Goal: Task Accomplishment & Management: Complete application form

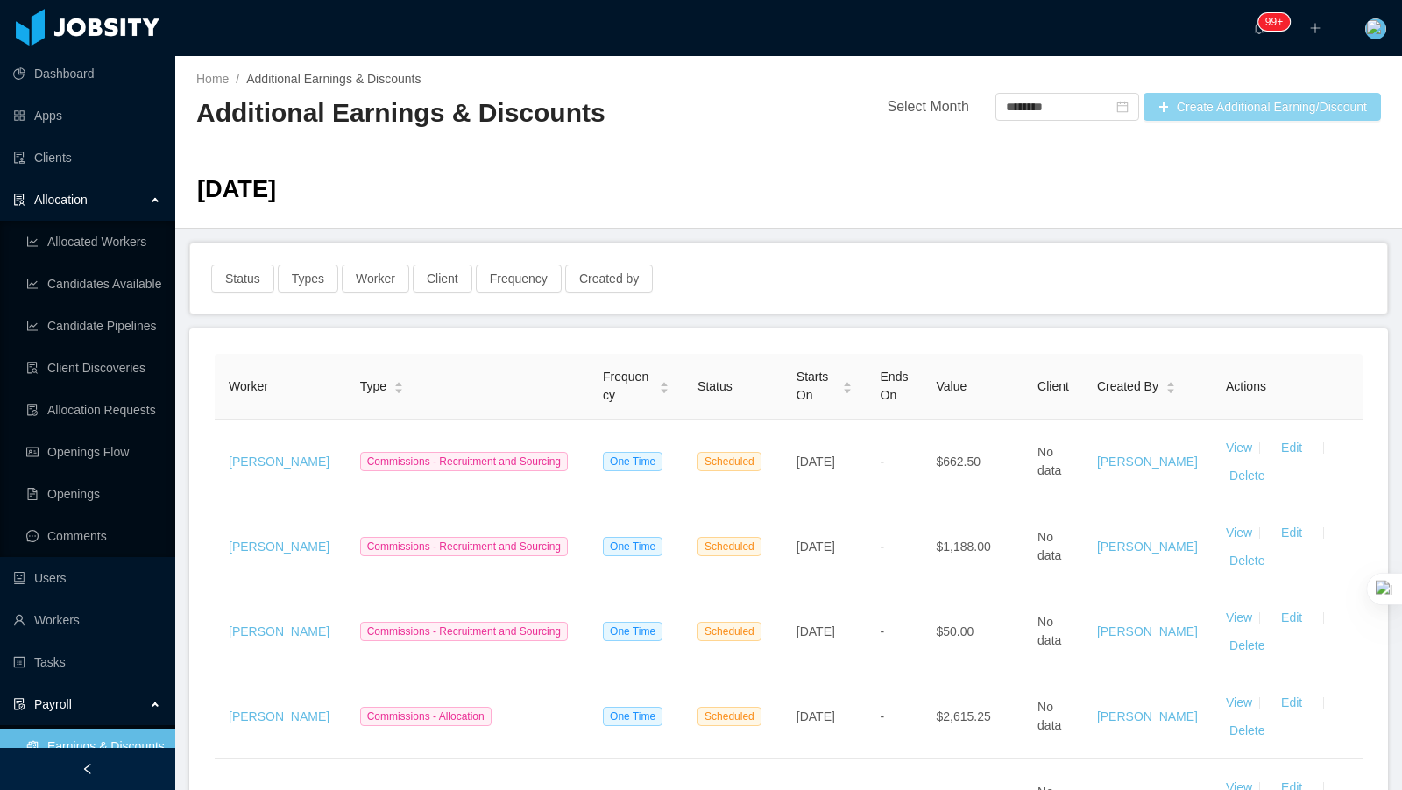
click at [1220, 107] on button "Create Additional Earning/Discount" at bounding box center [1262, 107] width 237 height 28
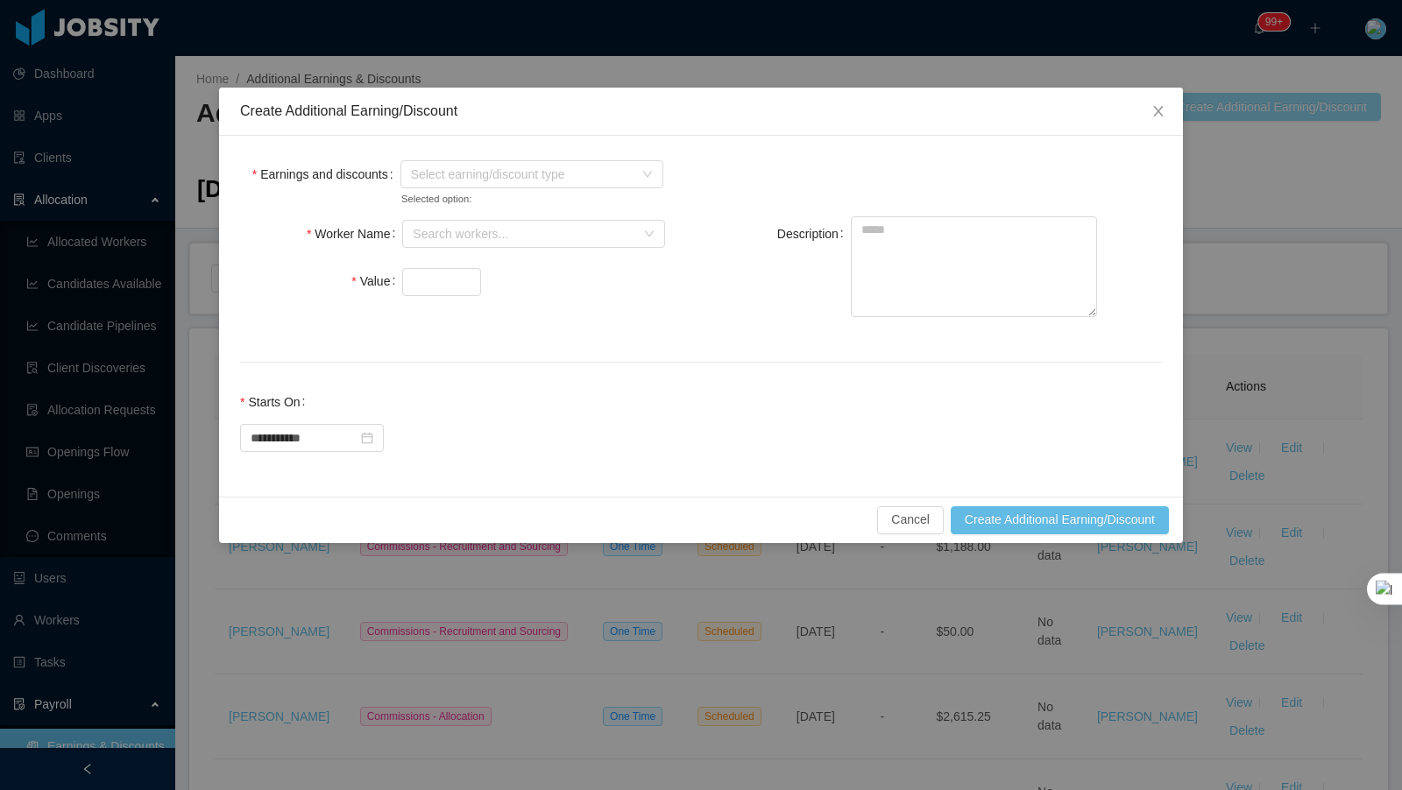
scroll to position [124, 0]
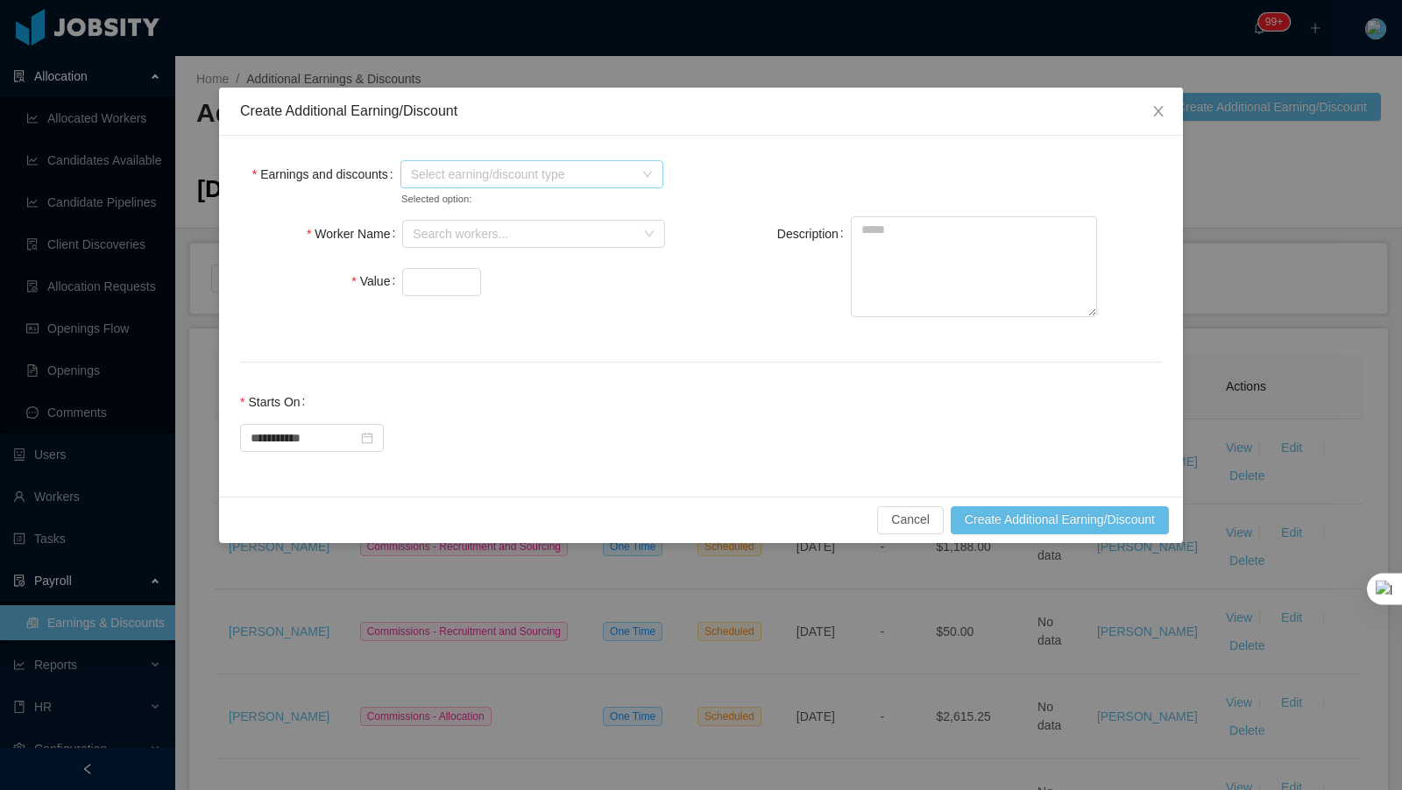
click at [451, 188] on span "Select earning/discount type" at bounding box center [531, 174] width 263 height 28
click at [415, 238] on icon "icon: caret-down" at bounding box center [413, 236] width 9 height 9
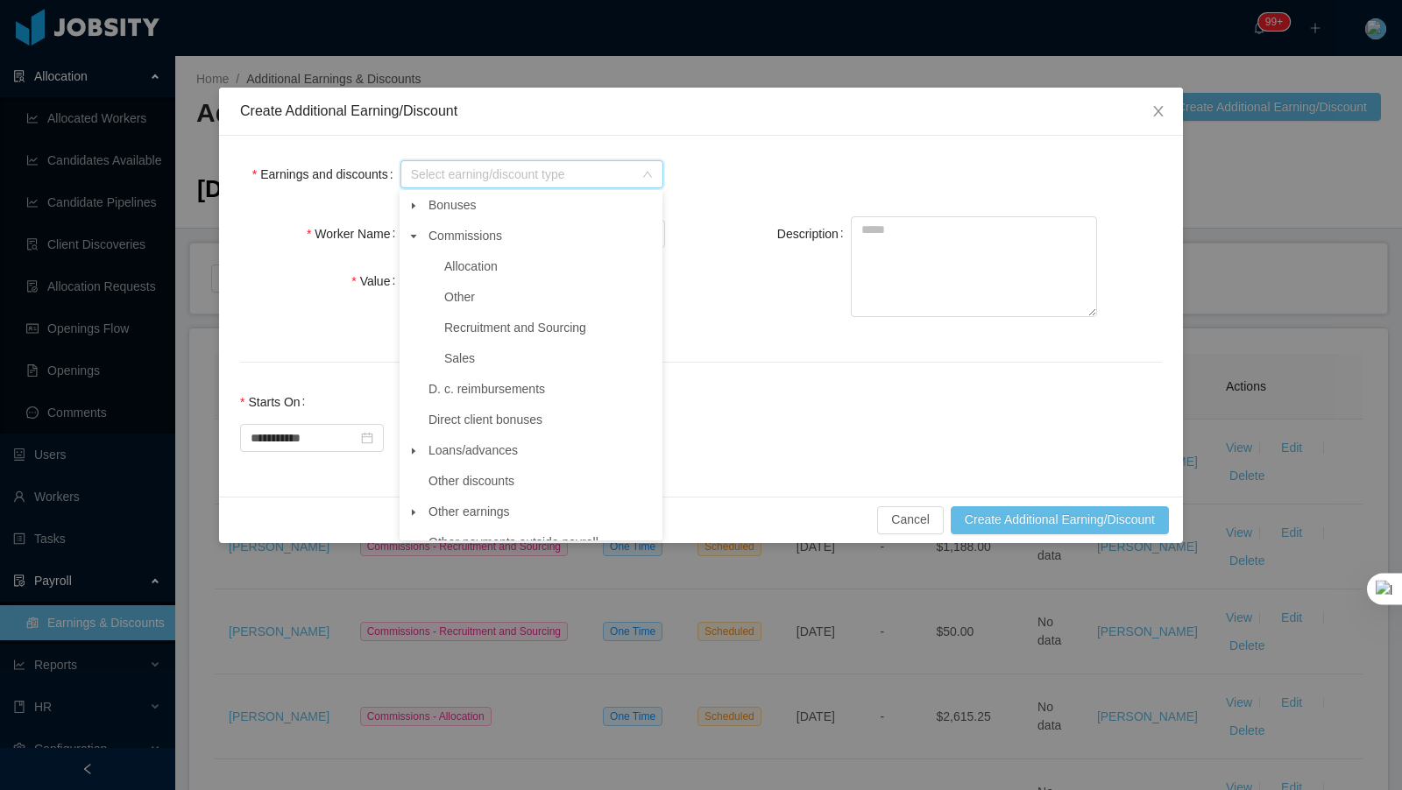
click at [419, 213] on span at bounding box center [413, 205] width 21 height 21
drag, startPoint x: 501, startPoint y: 356, endPoint x: 535, endPoint y: 340, distance: 36.8
click at [501, 356] on span "Finders Fee" at bounding box center [477, 358] width 66 height 14
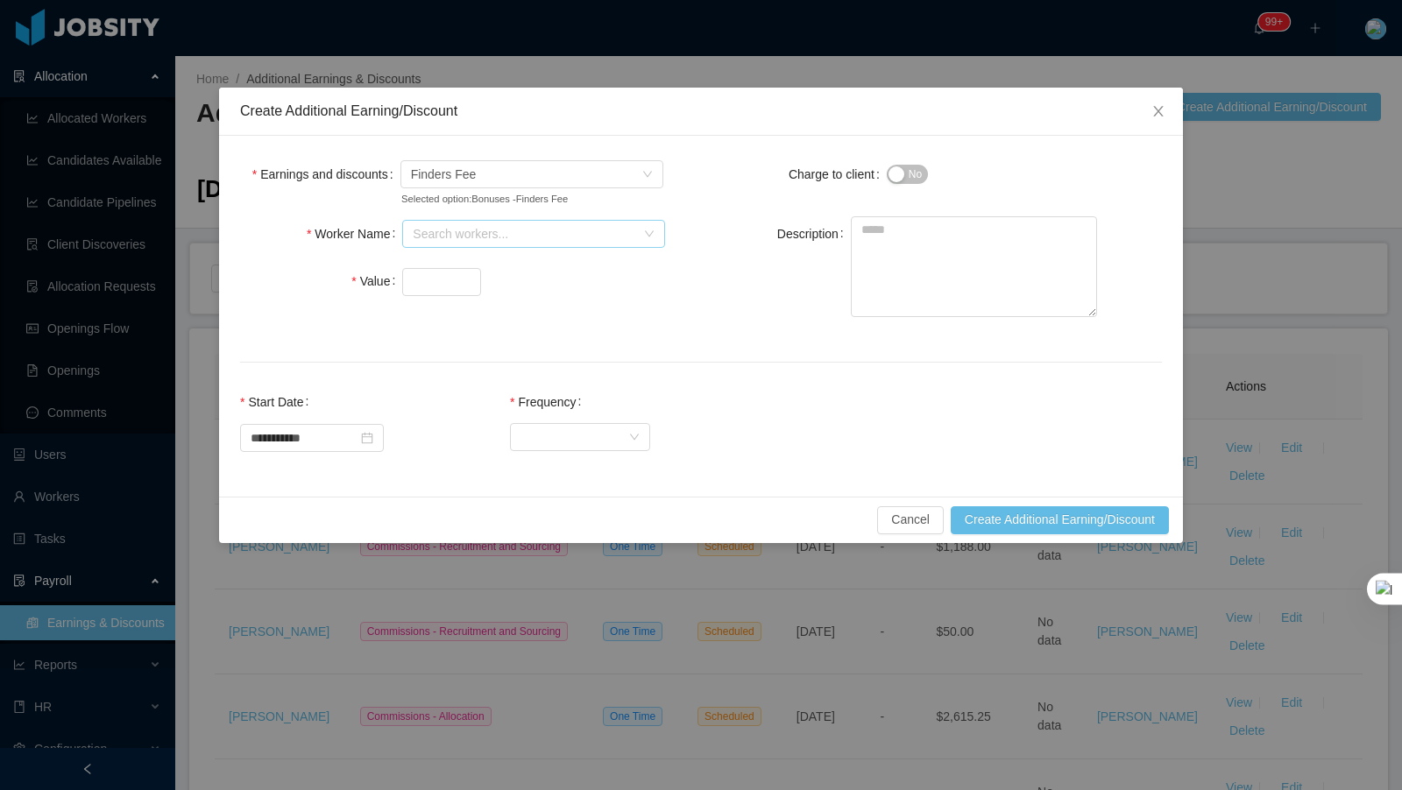
click at [528, 229] on div "Search workers..." at bounding box center [524, 234] width 223 height 18
type input "******"
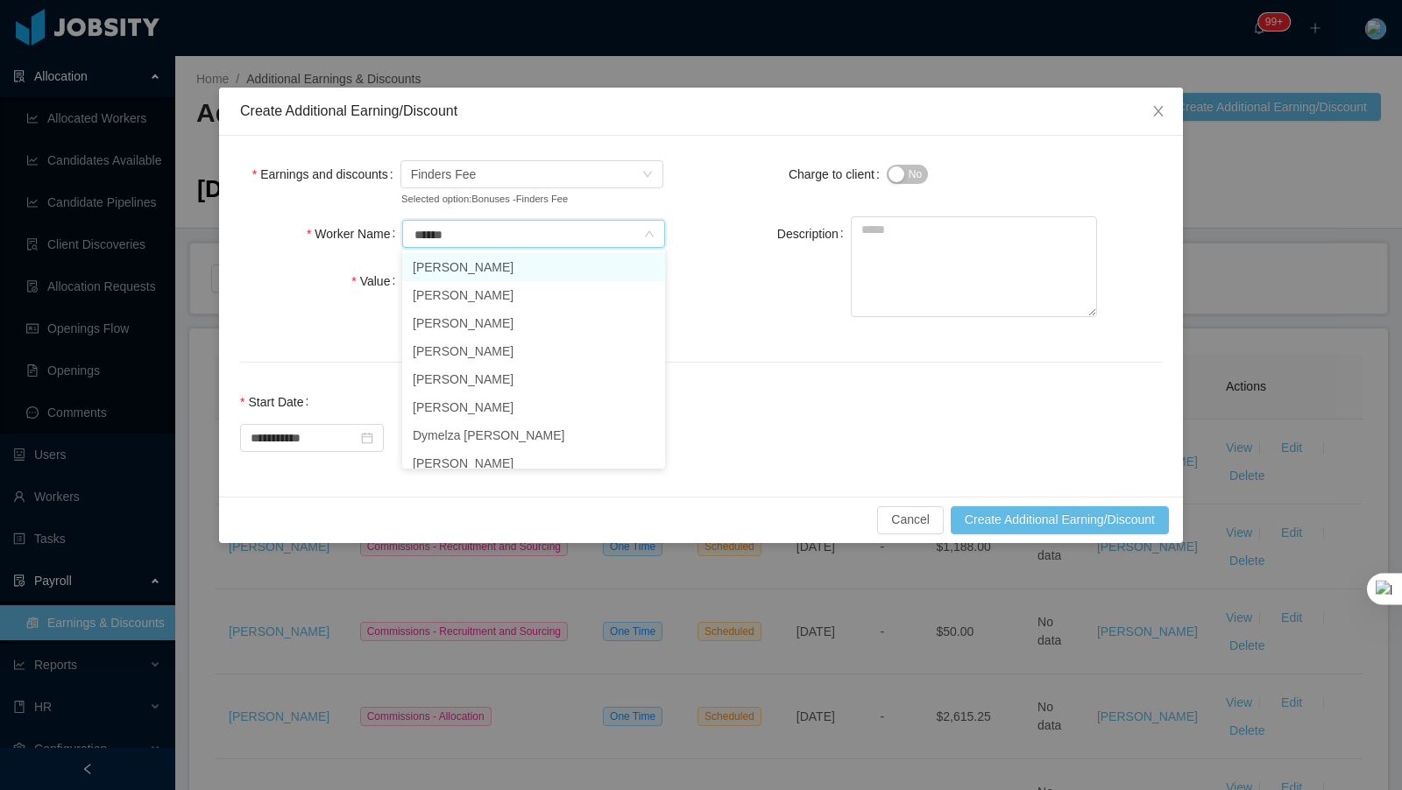
drag, startPoint x: 499, startPoint y: 269, endPoint x: 415, endPoint y: 268, distance: 83.2
click at [499, 269] on li "Joshua Platero" at bounding box center [533, 267] width 263 height 28
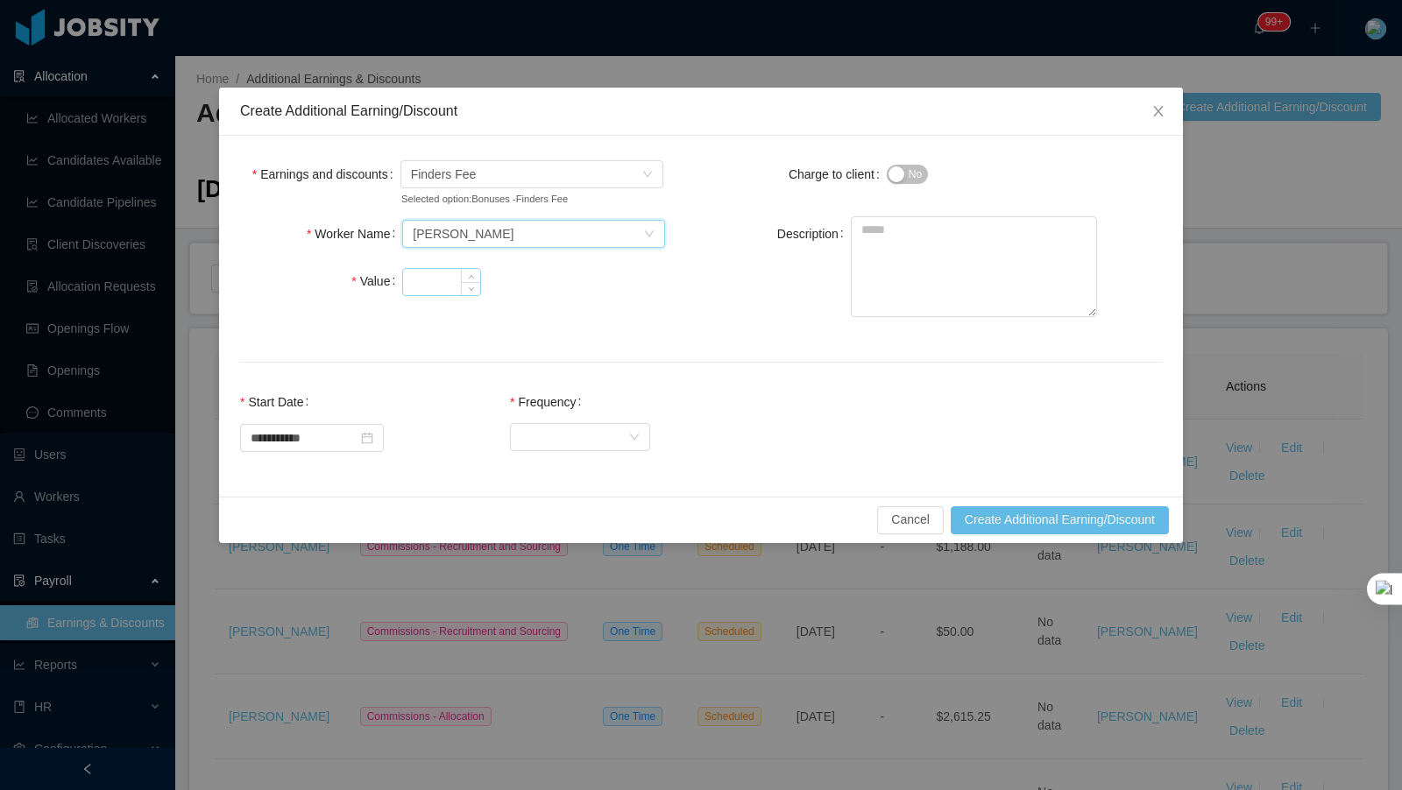
click at [427, 281] on input "Value" at bounding box center [441, 282] width 77 height 26
type input "***"
click at [996, 258] on textarea "Description" at bounding box center [974, 266] width 246 height 101
click at [614, 427] on div "Select Frequency" at bounding box center [574, 436] width 108 height 26
click at [592, 474] on li "One Time" at bounding box center [590, 470] width 140 height 28
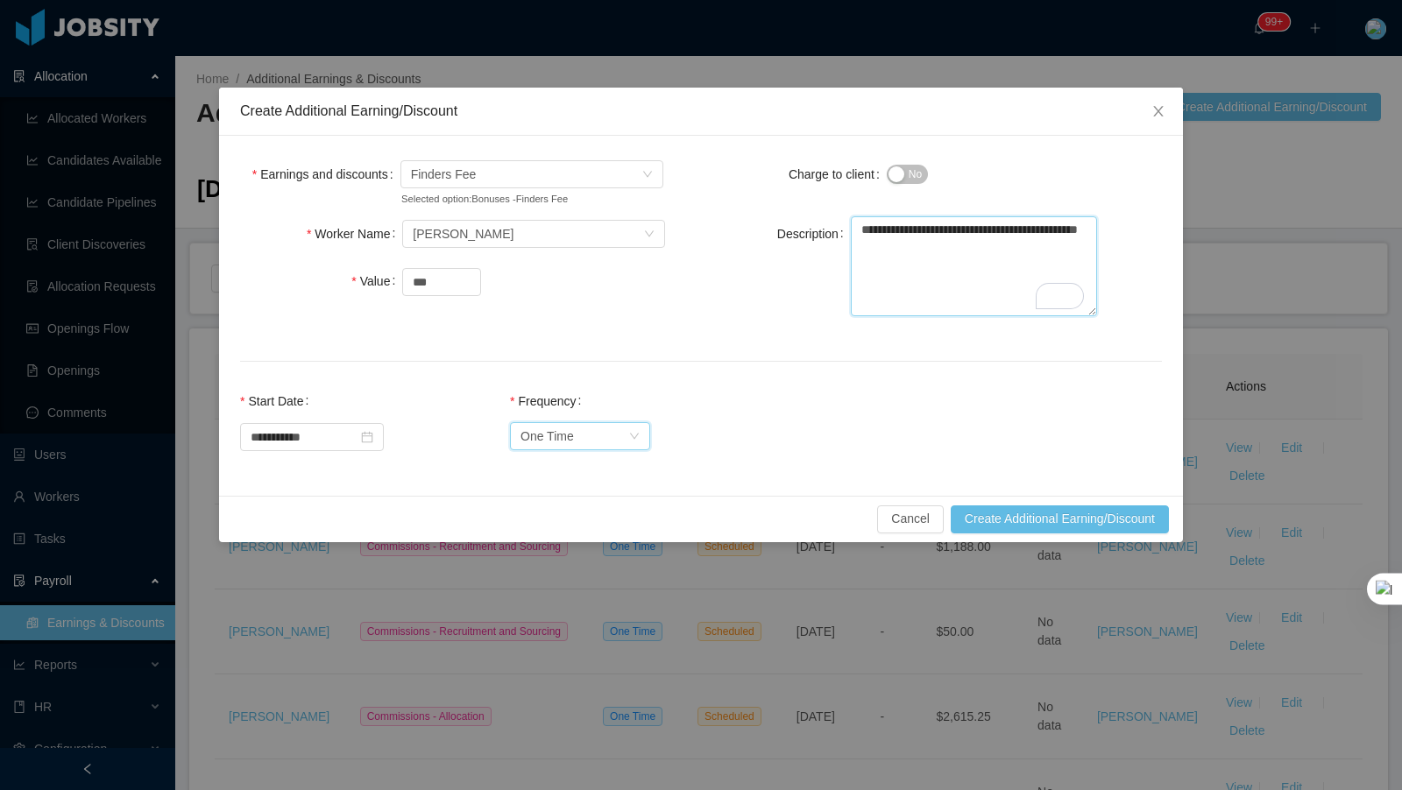
click at [902, 244] on textarea "**********" at bounding box center [974, 266] width 246 height 100
paste textarea "**********"
type textarea "**********"
click at [1027, 522] on button "Create Additional Earning/Discount" at bounding box center [1060, 520] width 218 height 28
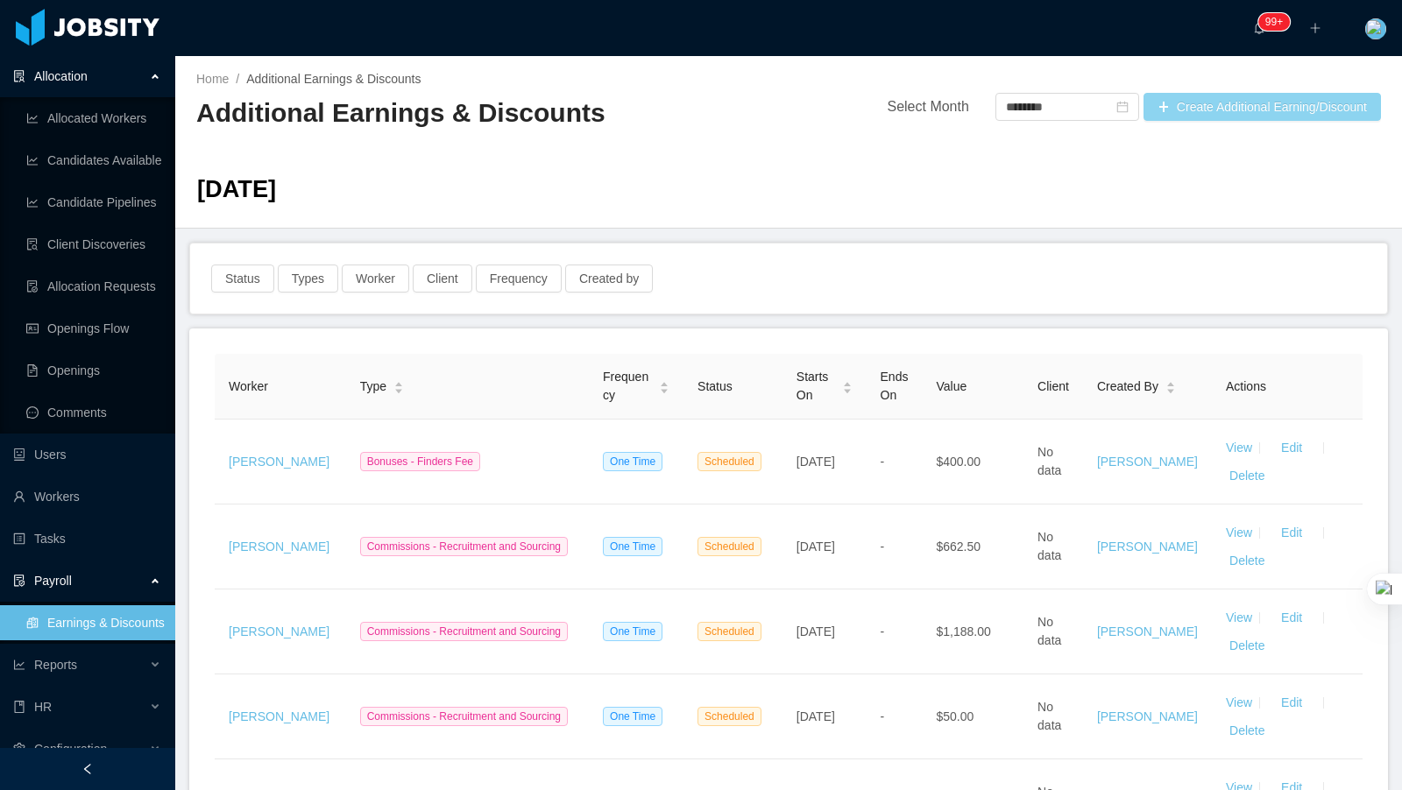
click at [1276, 97] on button "Create Additional Earning/Discount" at bounding box center [1262, 107] width 237 height 28
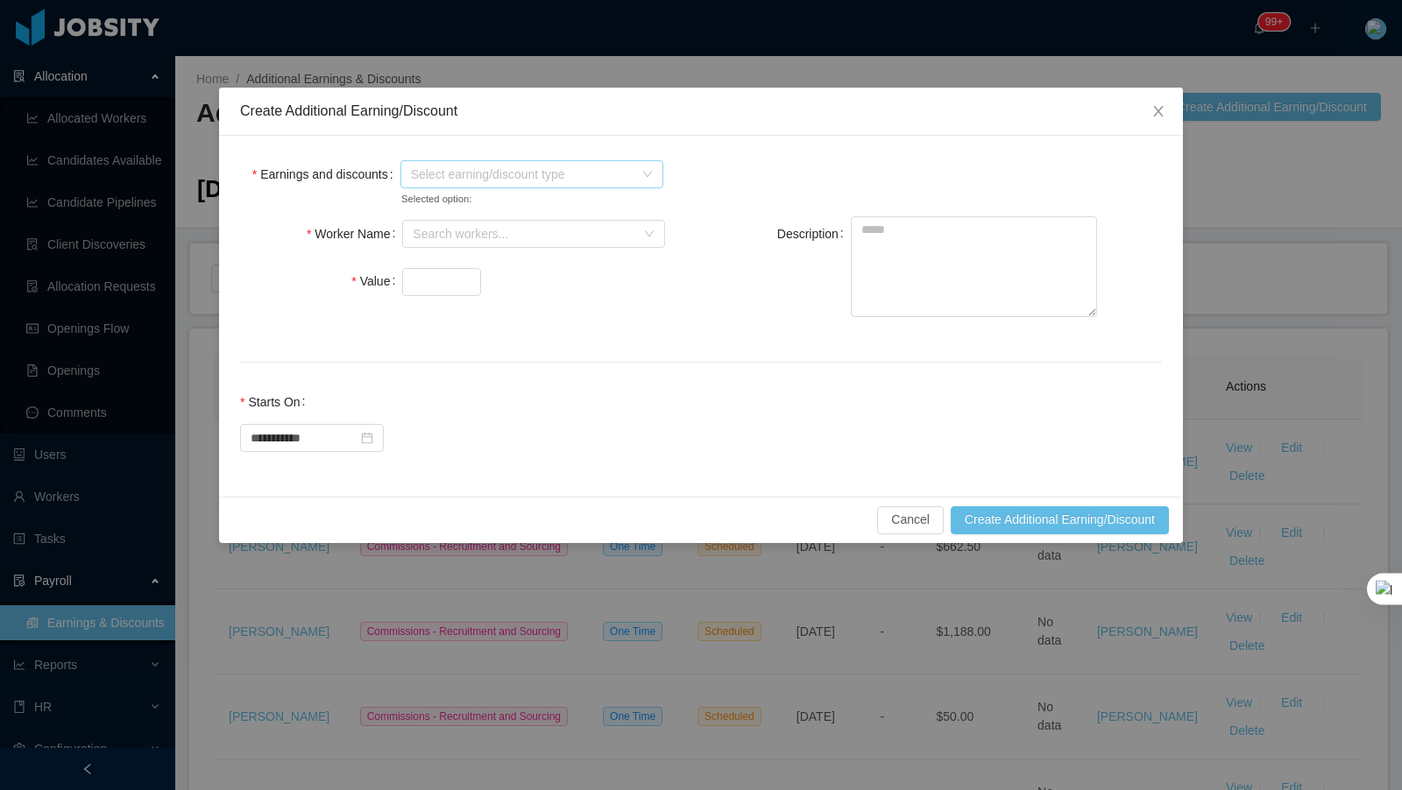
click at [559, 181] on span "Select earning/discount type" at bounding box center [522, 175] width 223 height 18
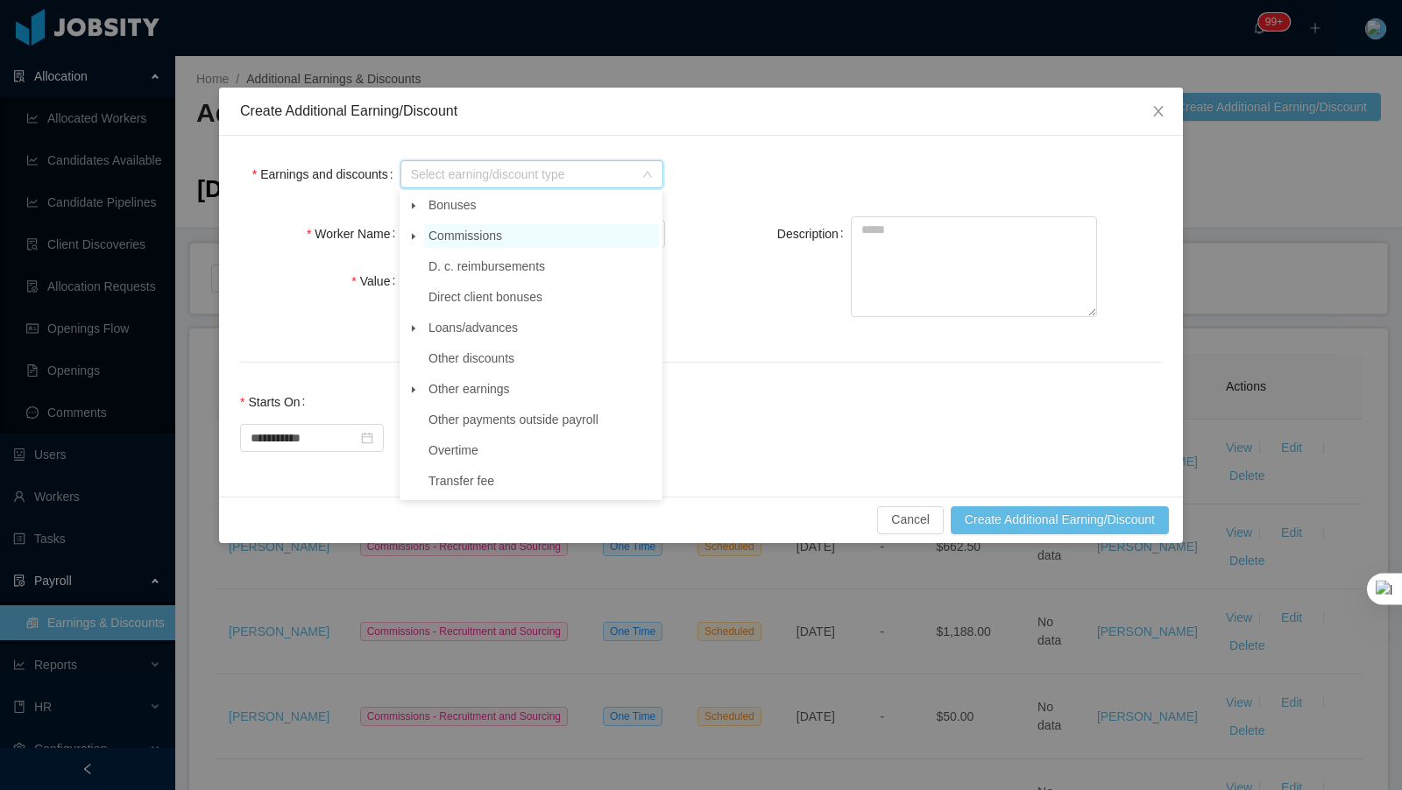
click at [461, 236] on span "Commissions" at bounding box center [465, 236] width 74 height 14
click at [411, 232] on icon "icon: caret-down" at bounding box center [413, 236] width 9 height 9
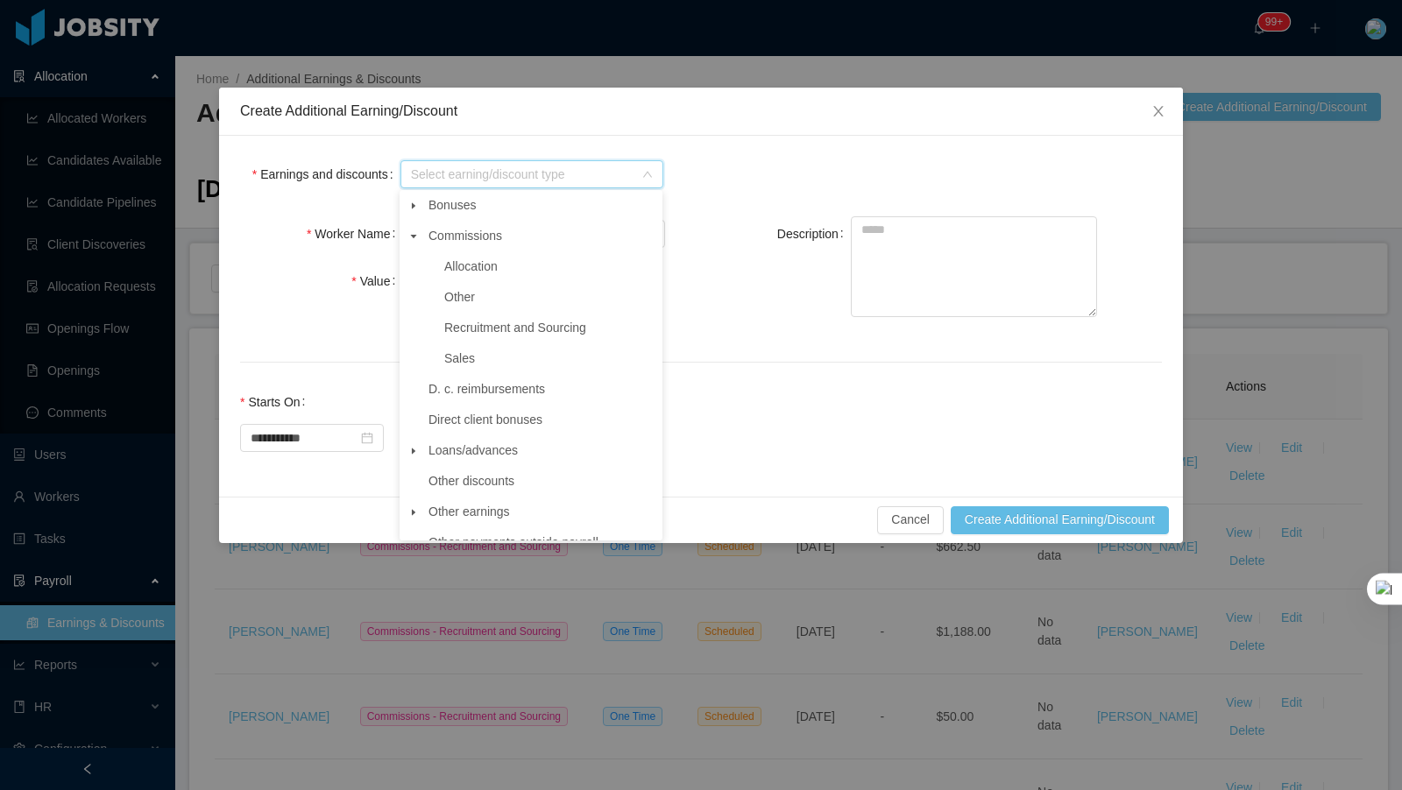
drag, startPoint x: 467, startPoint y: 205, endPoint x: 399, endPoint y: 206, distance: 68.4
click at [466, 205] on span "Bonuses" at bounding box center [451, 205] width 47 height 14
click at [410, 205] on icon "icon: caret-down" at bounding box center [413, 206] width 9 height 9
click at [499, 350] on span "Finders Fee" at bounding box center [549, 359] width 219 height 24
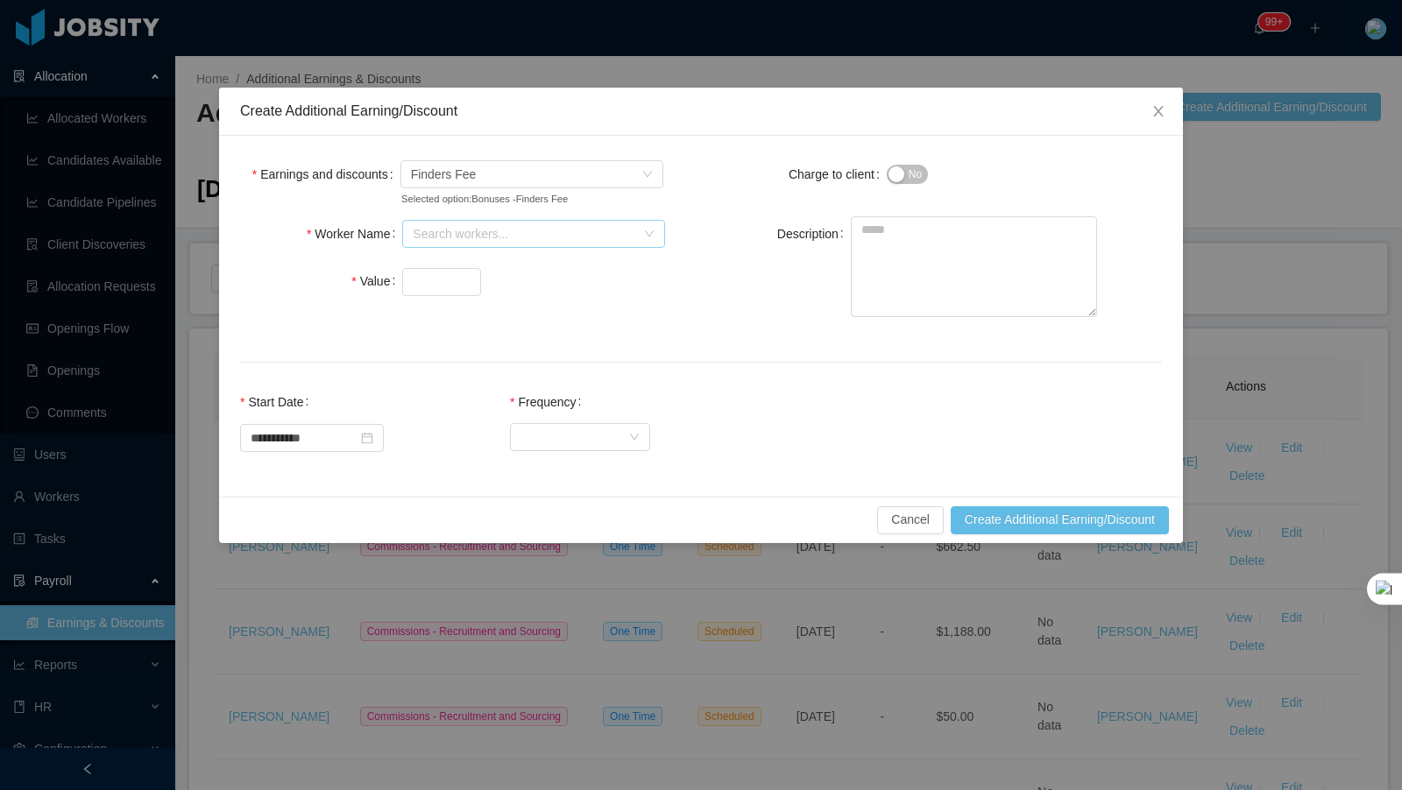
click at [496, 232] on div "Search workers..." at bounding box center [524, 234] width 223 height 18
type input "*****"
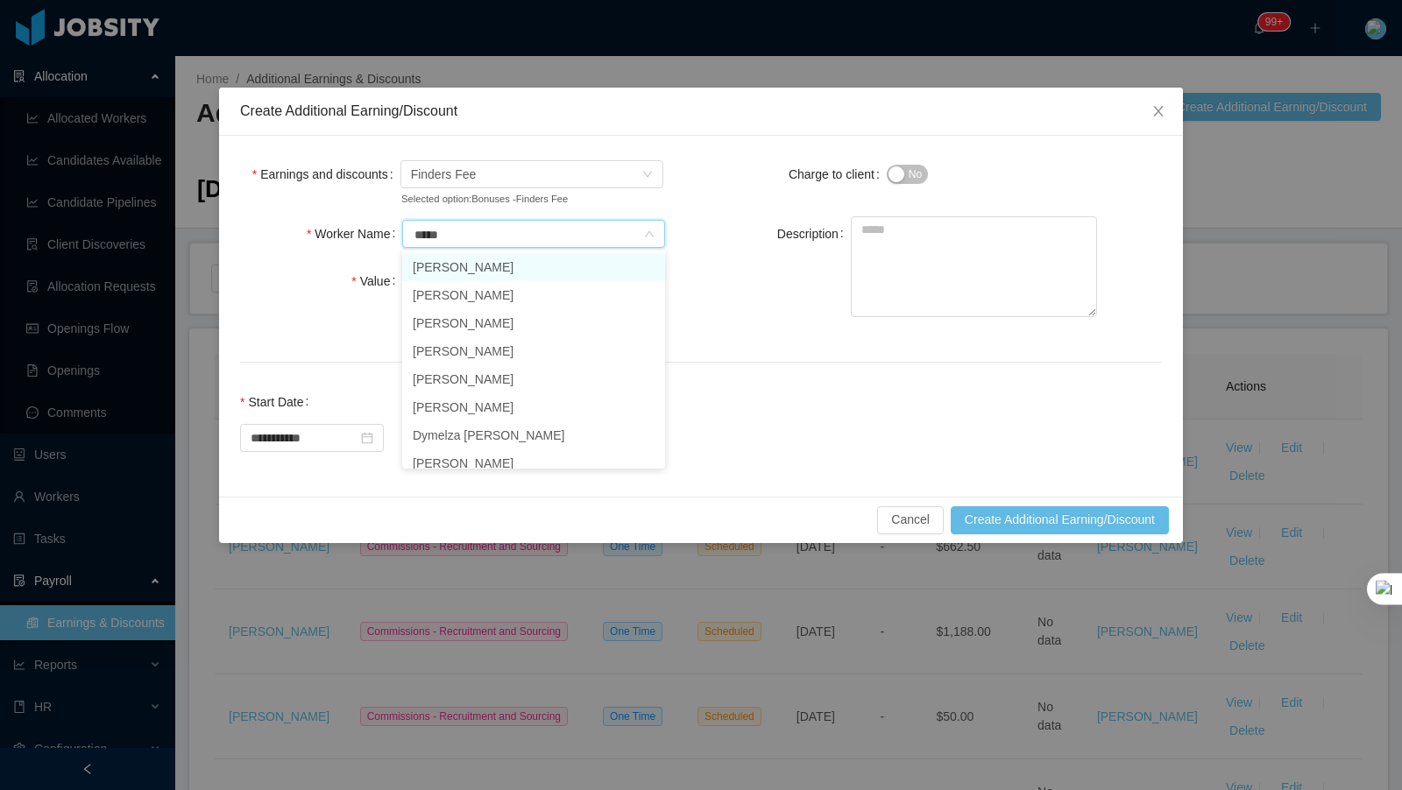
click at [491, 268] on li "[PERSON_NAME]" at bounding box center [533, 267] width 263 height 28
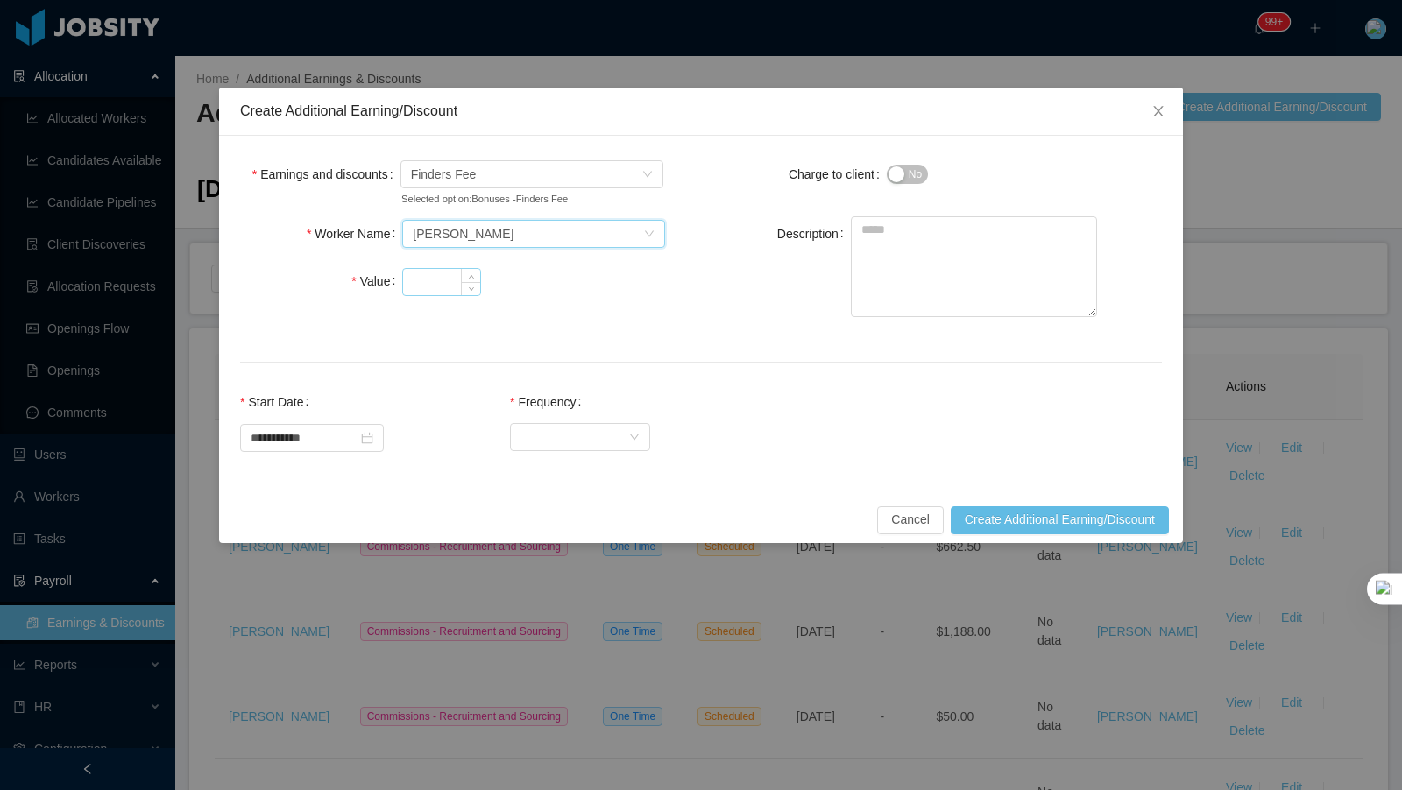
click at [421, 286] on input "Value" at bounding box center [441, 282] width 77 height 26
type input "****"
click at [896, 250] on textarea "Description" at bounding box center [974, 266] width 246 height 101
paste textarea "**********"
type textarea "**********"
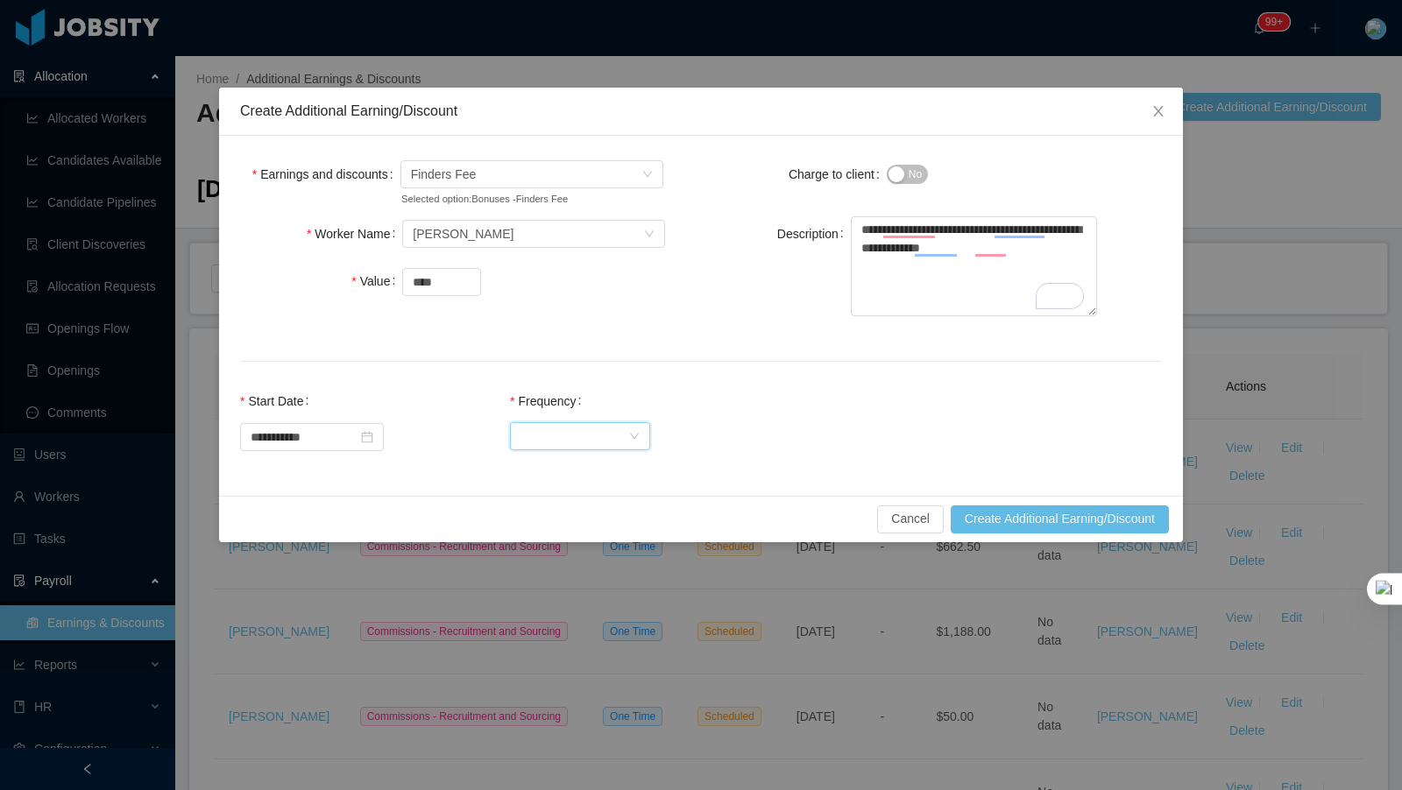
drag, startPoint x: 621, startPoint y: 443, endPoint x: 614, endPoint y: 450, distance: 10.6
click at [621, 443] on div "Select Frequency" at bounding box center [574, 436] width 108 height 26
drag, startPoint x: 590, startPoint y: 462, endPoint x: 890, endPoint y: 478, distance: 301.0
click at [591, 462] on li "One Time" at bounding box center [590, 470] width 140 height 28
click at [1016, 512] on button "Create Additional Earning/Discount" at bounding box center [1060, 520] width 218 height 28
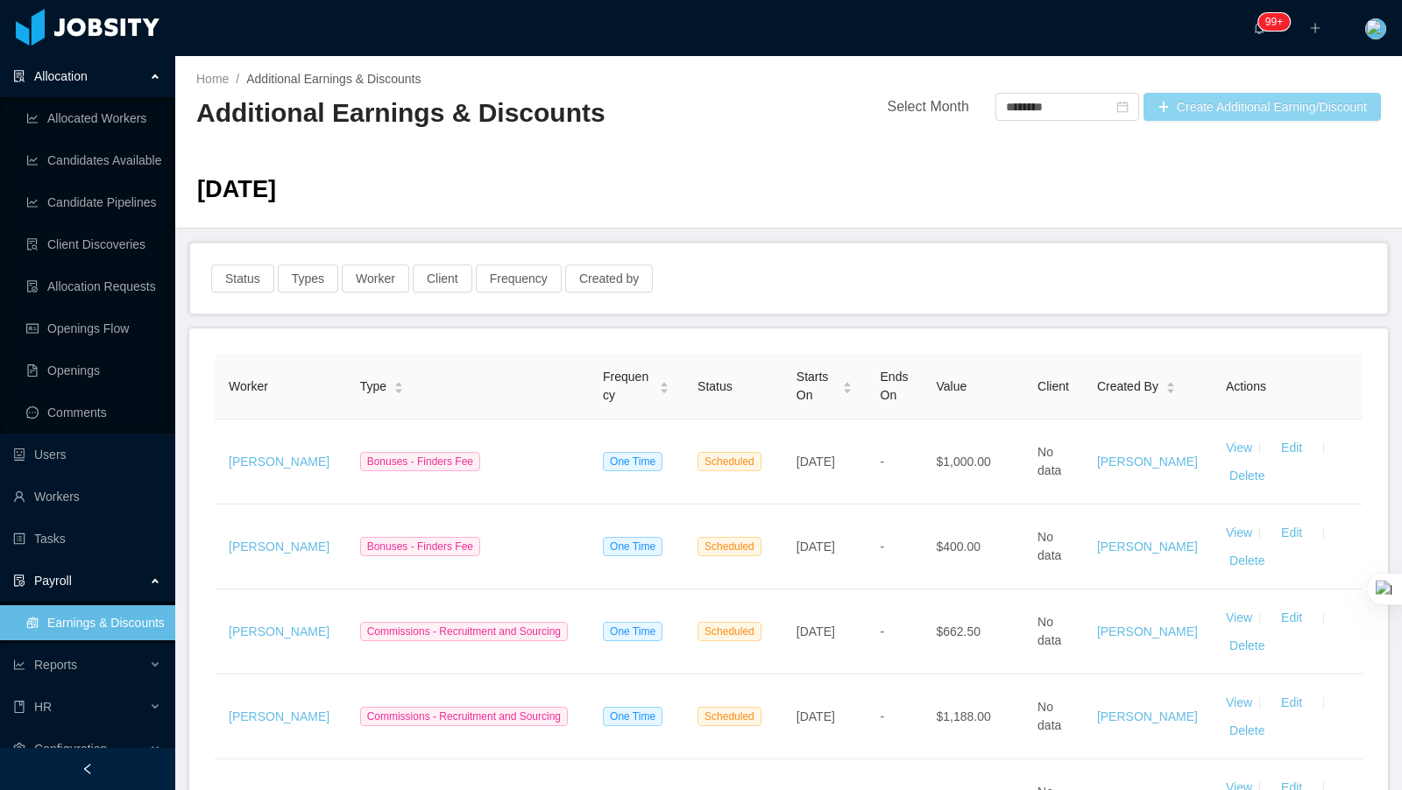
click at [1239, 103] on button "Create Additional Earning/Discount" at bounding box center [1262, 107] width 237 height 28
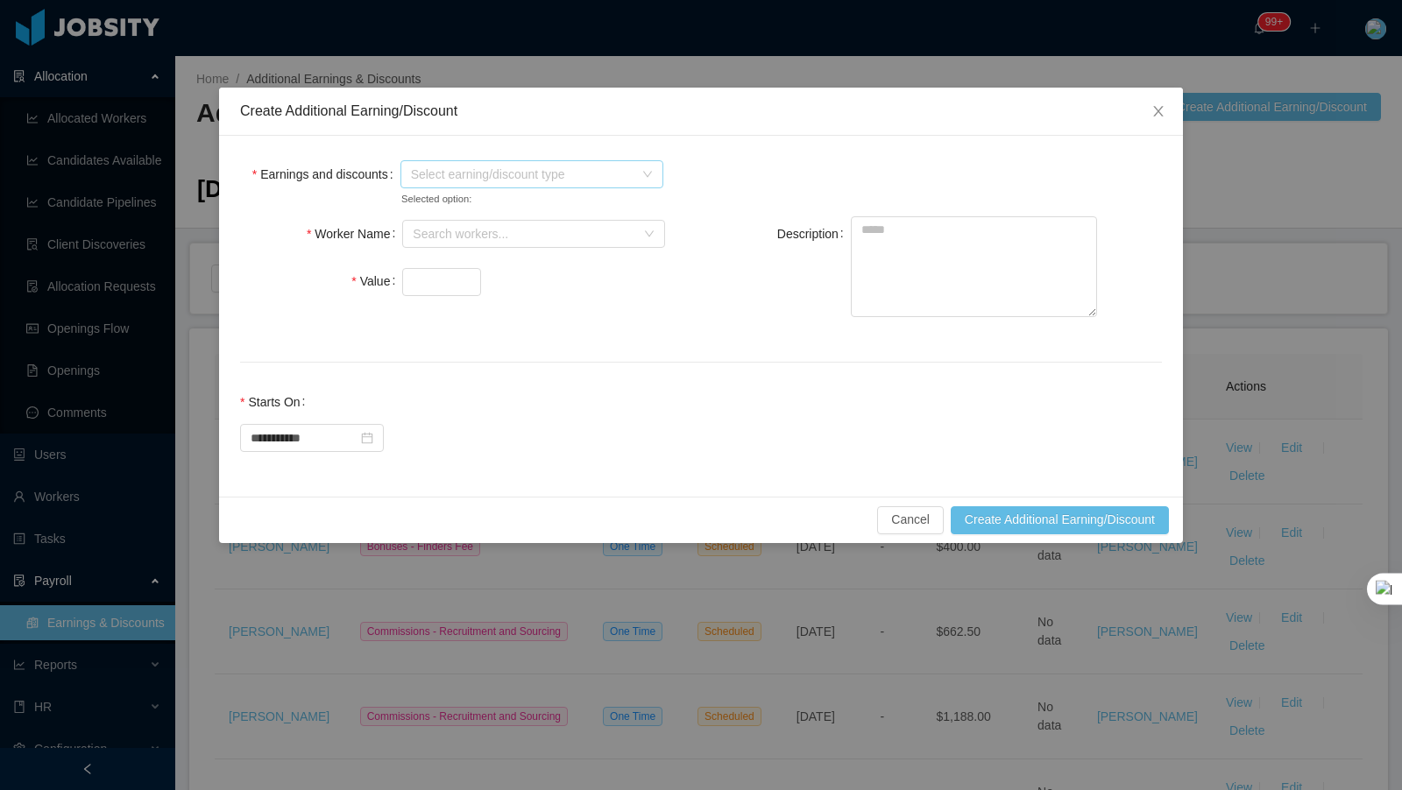
click at [464, 165] on span "Select earning/discount type" at bounding box center [526, 174] width 230 height 26
click at [413, 199] on span at bounding box center [413, 205] width 21 height 21
drag, startPoint x: 464, startPoint y: 356, endPoint x: 475, endPoint y: 350, distance: 12.2
click at [465, 354] on span "Finders Fee" at bounding box center [477, 358] width 66 height 14
click at [498, 240] on div "Search workers..." at bounding box center [524, 234] width 223 height 18
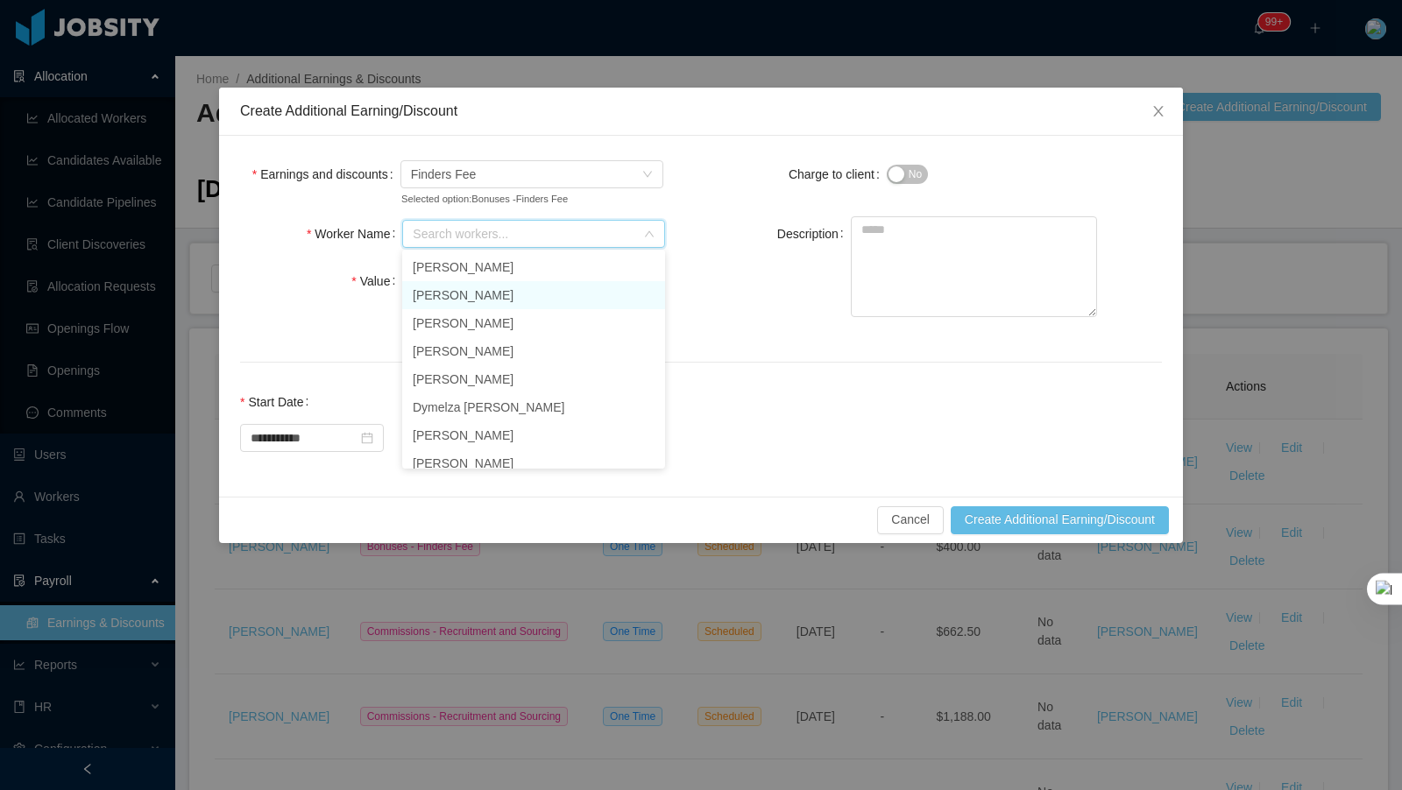
paste input "**********"
type input "**********"
click at [491, 273] on li "[PERSON_NAME]" at bounding box center [533, 267] width 263 height 28
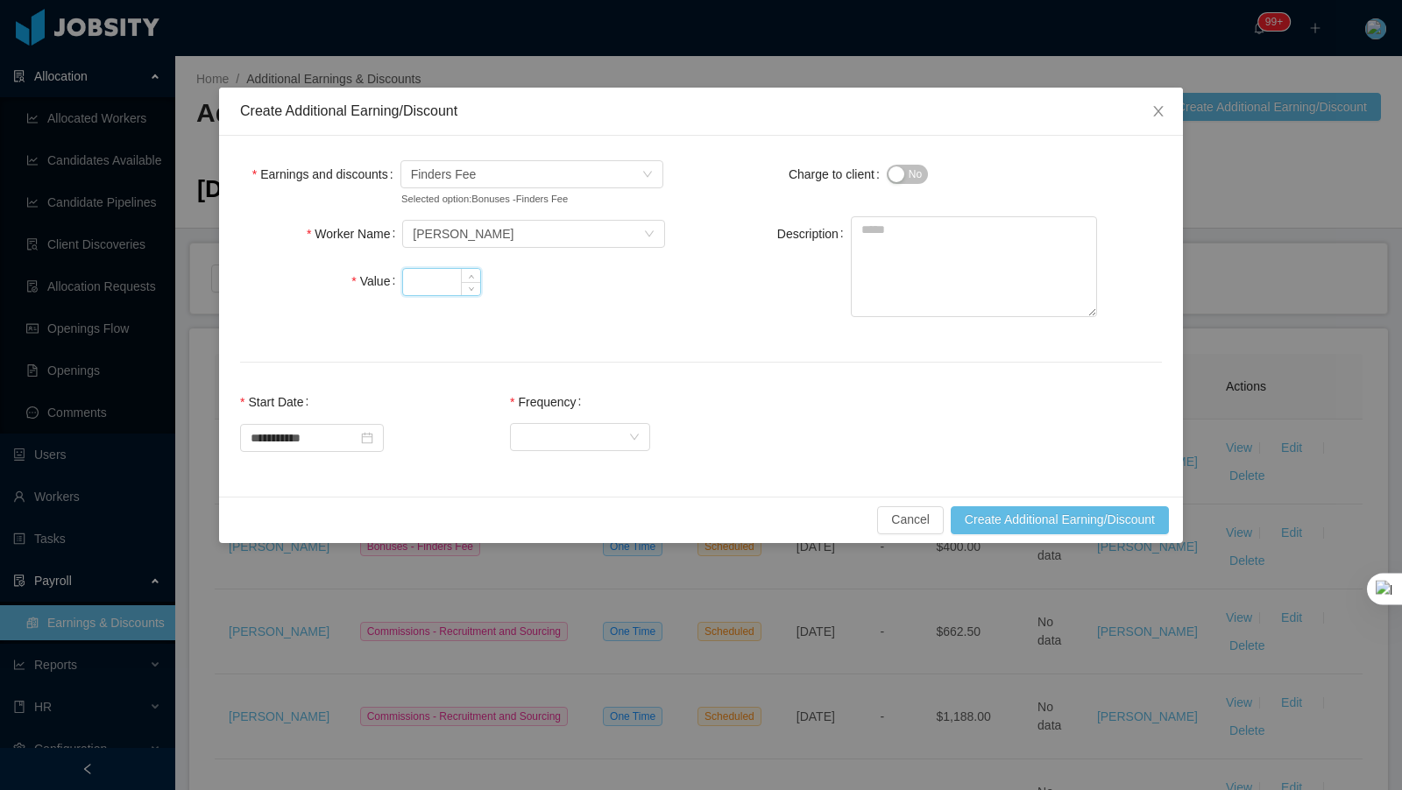
click at [420, 287] on input "Value" at bounding box center [441, 282] width 77 height 26
type input "***"
click at [938, 261] on textarea "Description" at bounding box center [974, 266] width 246 height 101
type textarea "**********"
click at [540, 443] on div "Select Frequency" at bounding box center [574, 436] width 108 height 26
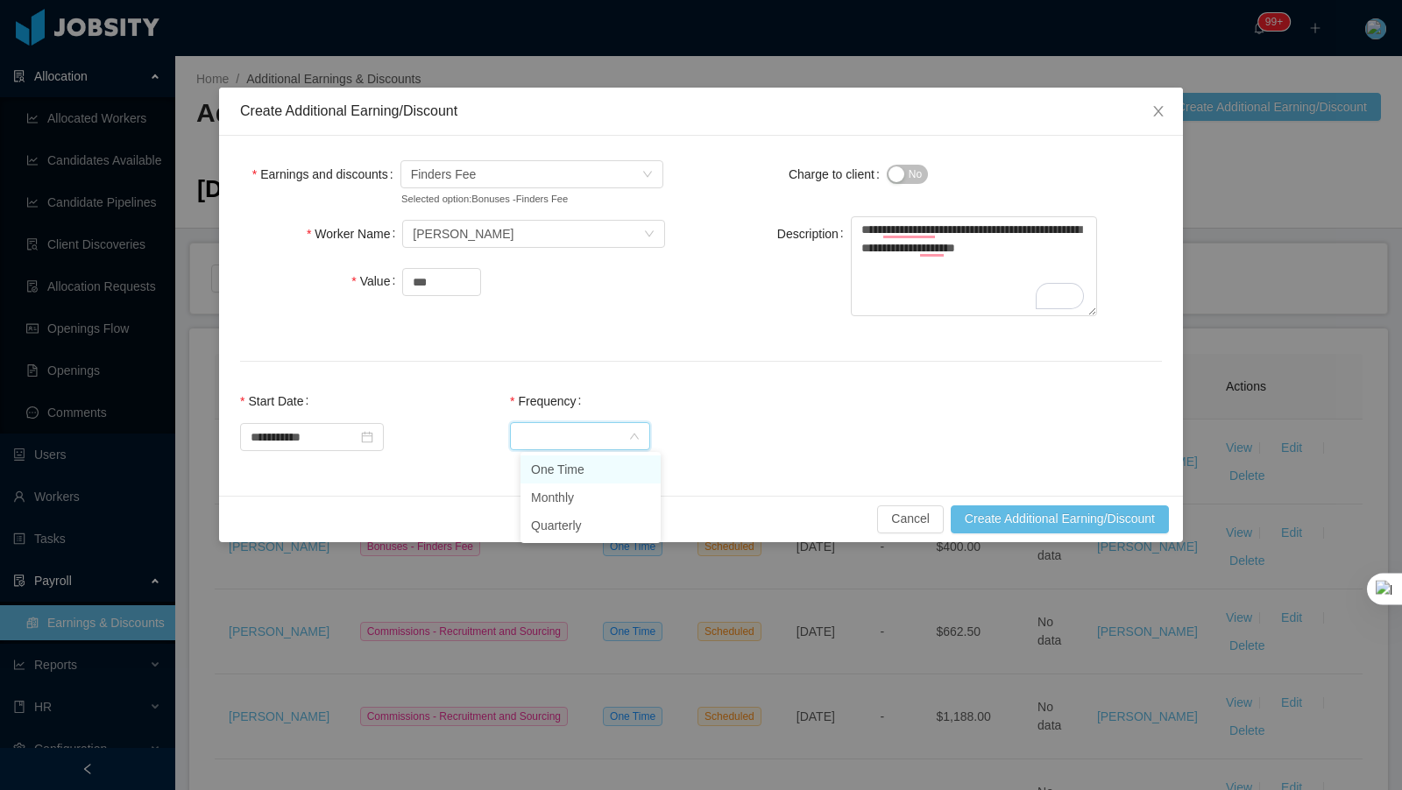
click at [601, 471] on li "One Time" at bounding box center [590, 470] width 140 height 28
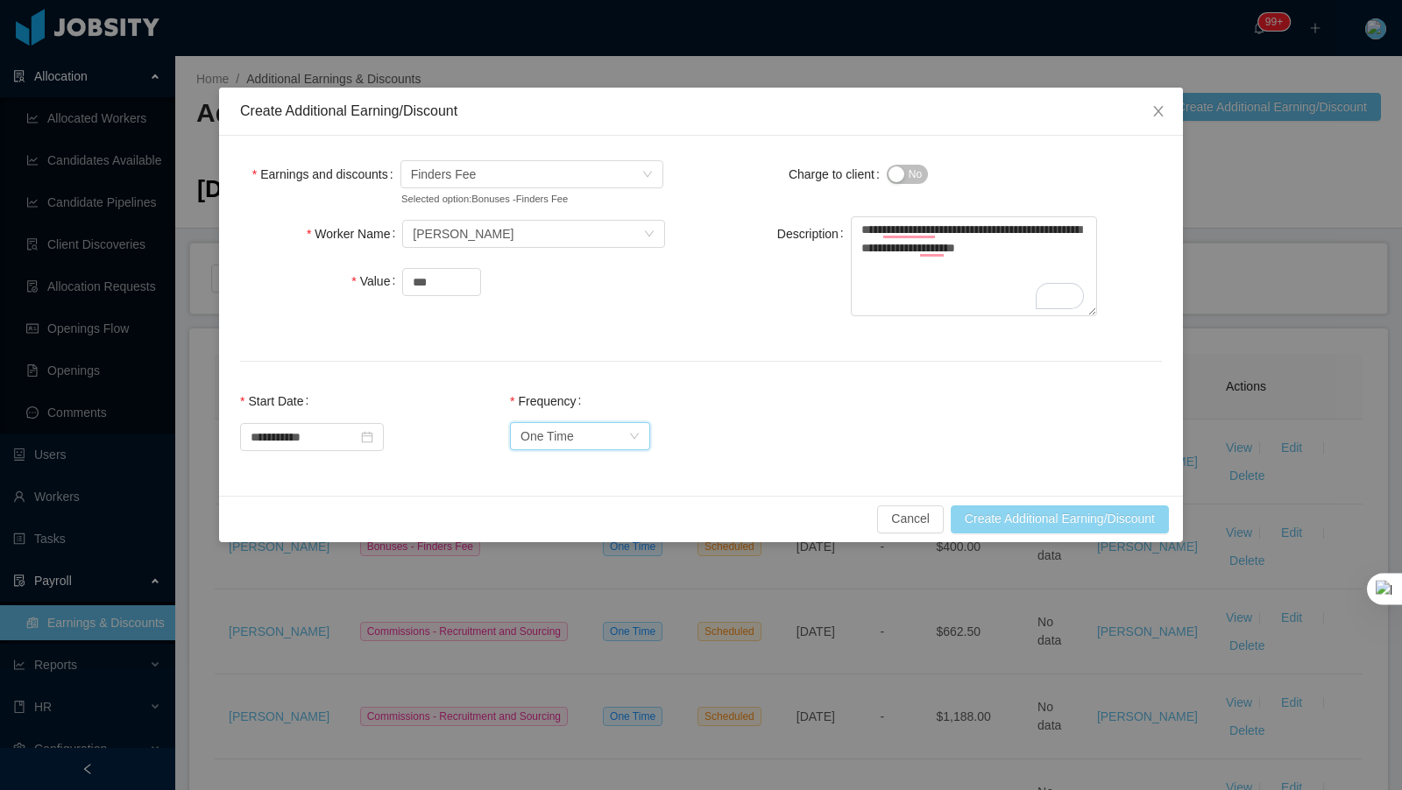
click at [1040, 518] on button "Create Additional Earning/Discount" at bounding box center [1060, 520] width 218 height 28
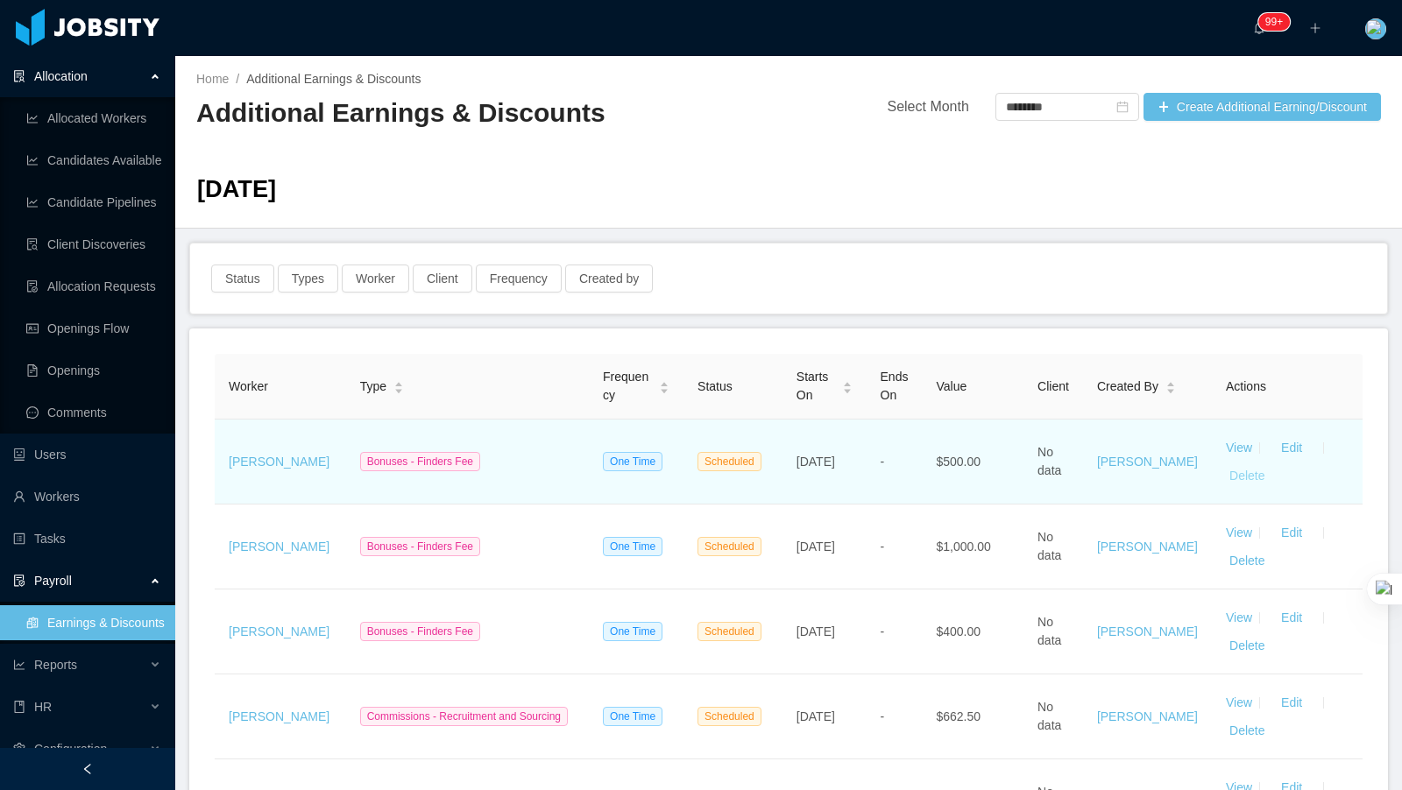
click at [1243, 477] on button "Delete" at bounding box center [1247, 476] width 42 height 28
click at [1338, 422] on button "OK" at bounding box center [1332, 424] width 32 height 21
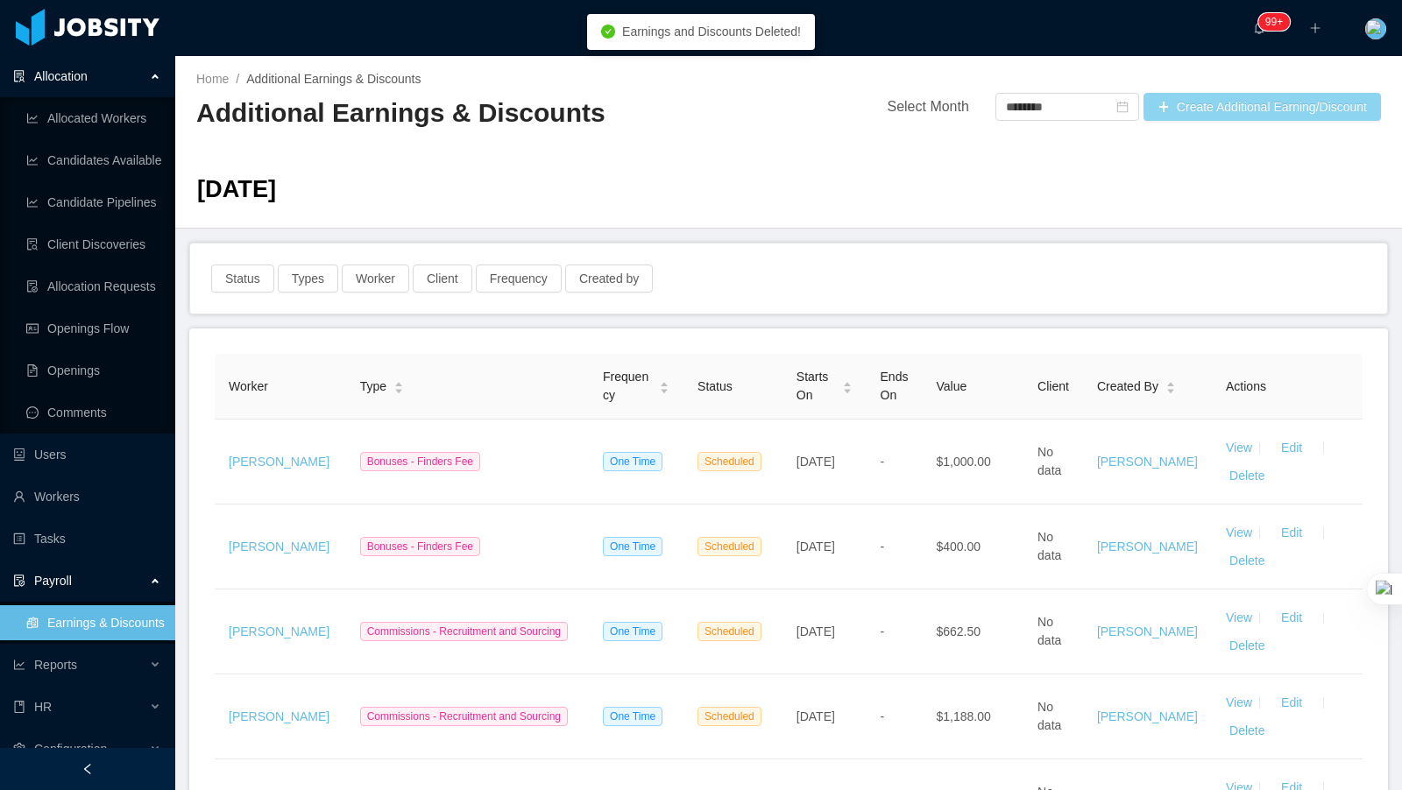
click at [1228, 104] on button "Create Additional Earning/Discount" at bounding box center [1262, 107] width 237 height 28
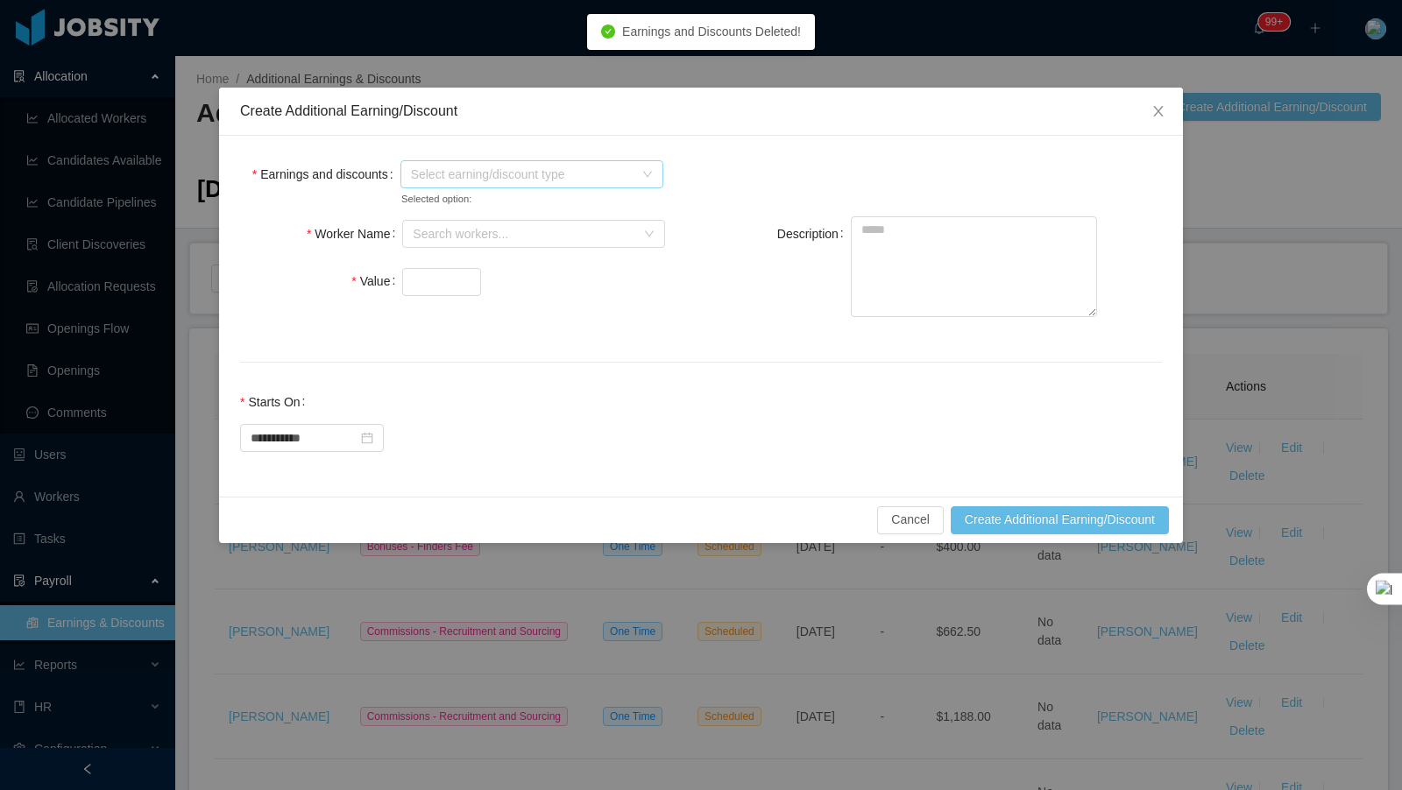
click at [488, 175] on span "Select earning/discount type" at bounding box center [522, 175] width 223 height 18
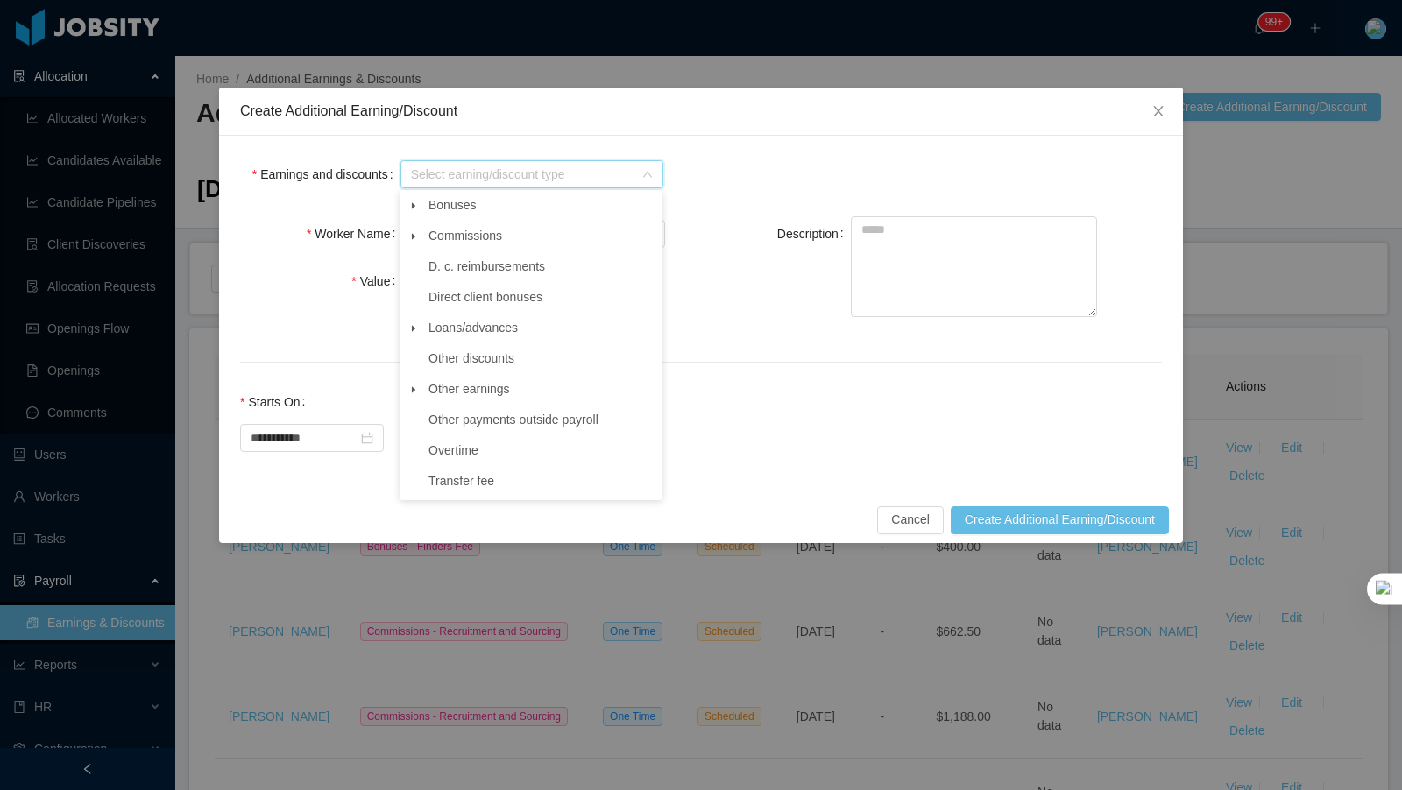
click at [409, 204] on icon "icon: caret-down" at bounding box center [413, 206] width 9 height 9
click at [500, 372] on ul "Client bonus Computer Financing Double client Evaluation rewards Finders Fee He…" at bounding box center [531, 389] width 256 height 330
drag, startPoint x: 501, startPoint y: 358, endPoint x: 492, endPoint y: 350, distance: 12.5
click at [501, 358] on span "Finders Fee" at bounding box center [477, 358] width 66 height 14
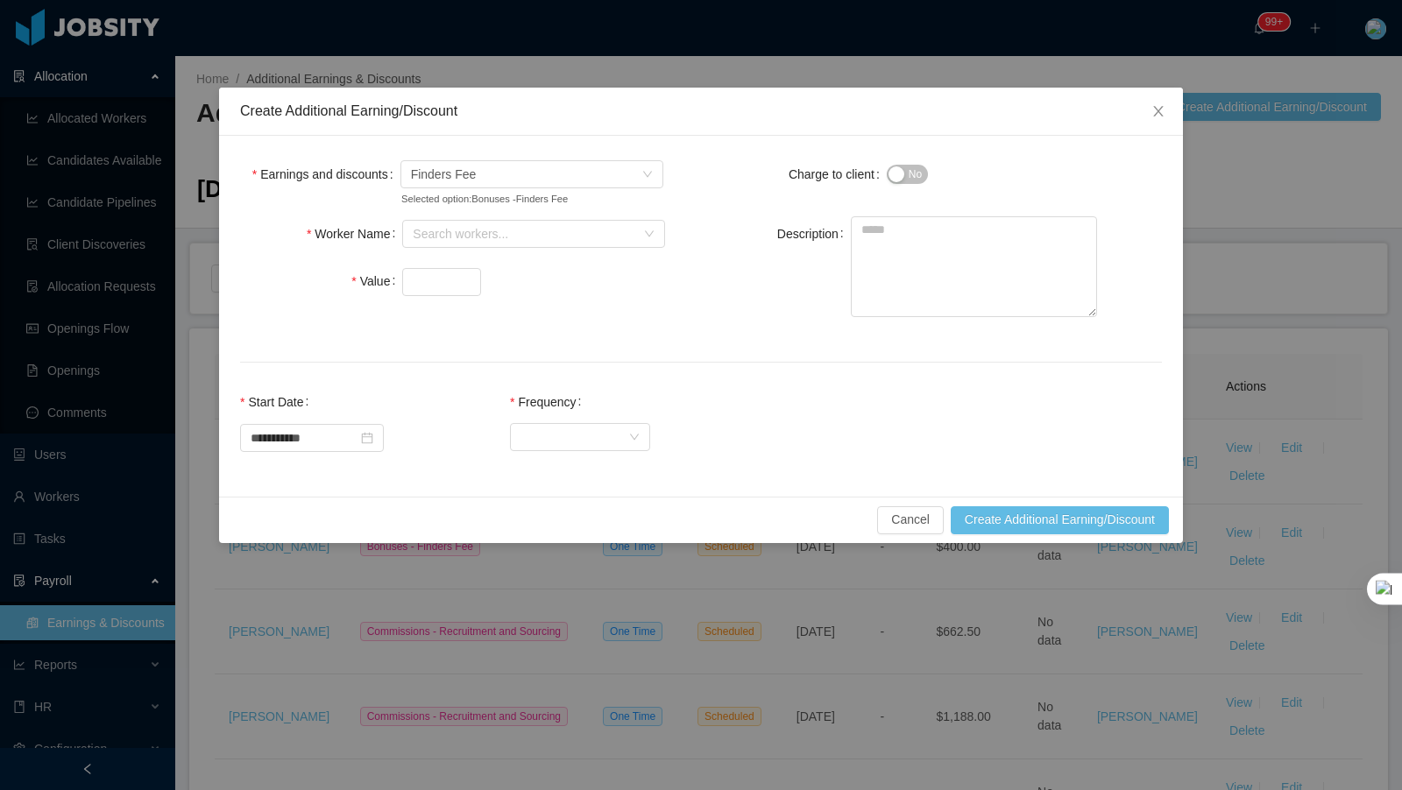
drag, startPoint x: 471, startPoint y: 232, endPoint x: 457, endPoint y: 247, distance: 21.1
click at [471, 232] on div "Search workers..." at bounding box center [524, 234] width 223 height 18
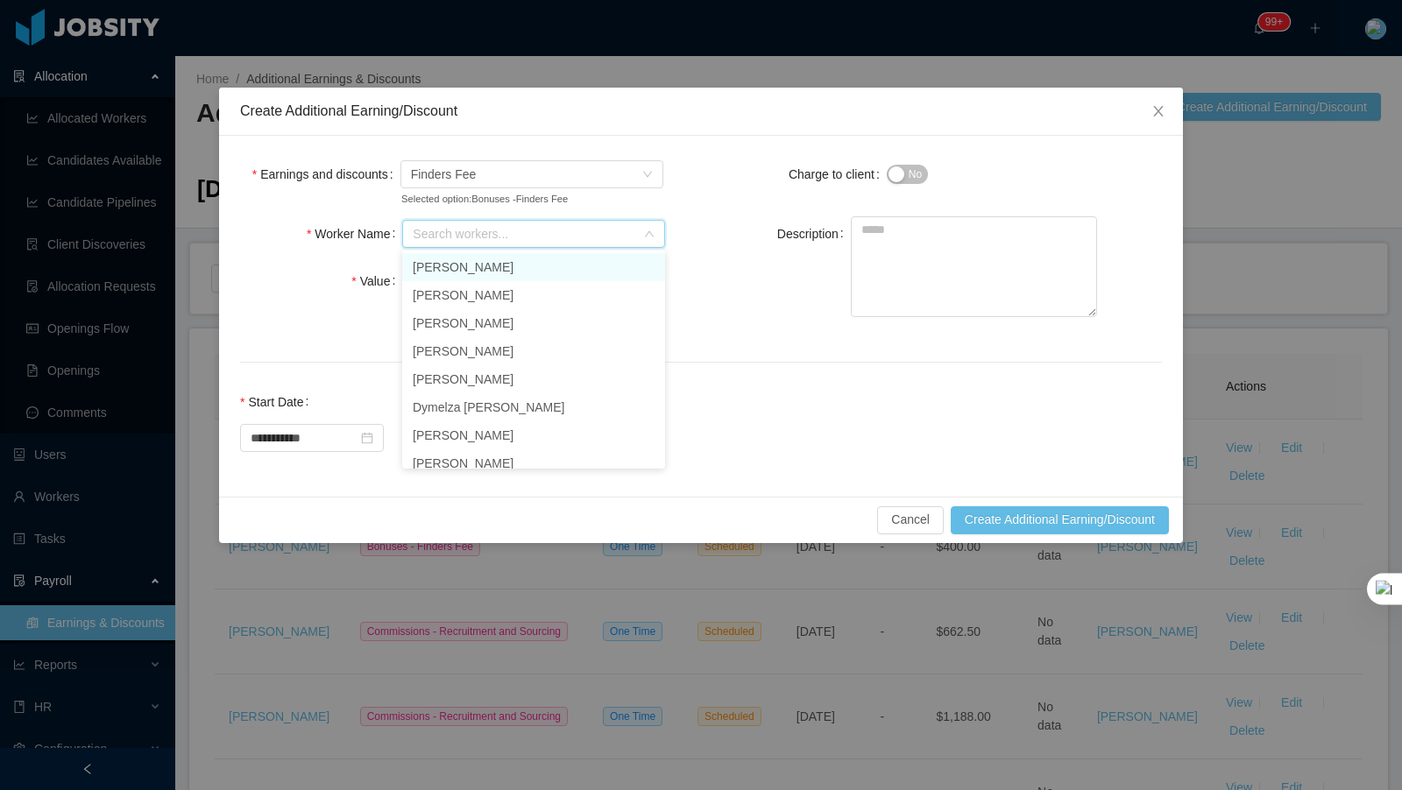
paste input "**********"
type input "**********"
drag, startPoint x: 527, startPoint y: 265, endPoint x: 512, endPoint y: 266, distance: 14.9
click at [527, 265] on li "[PERSON_NAME]" at bounding box center [533, 267] width 263 height 28
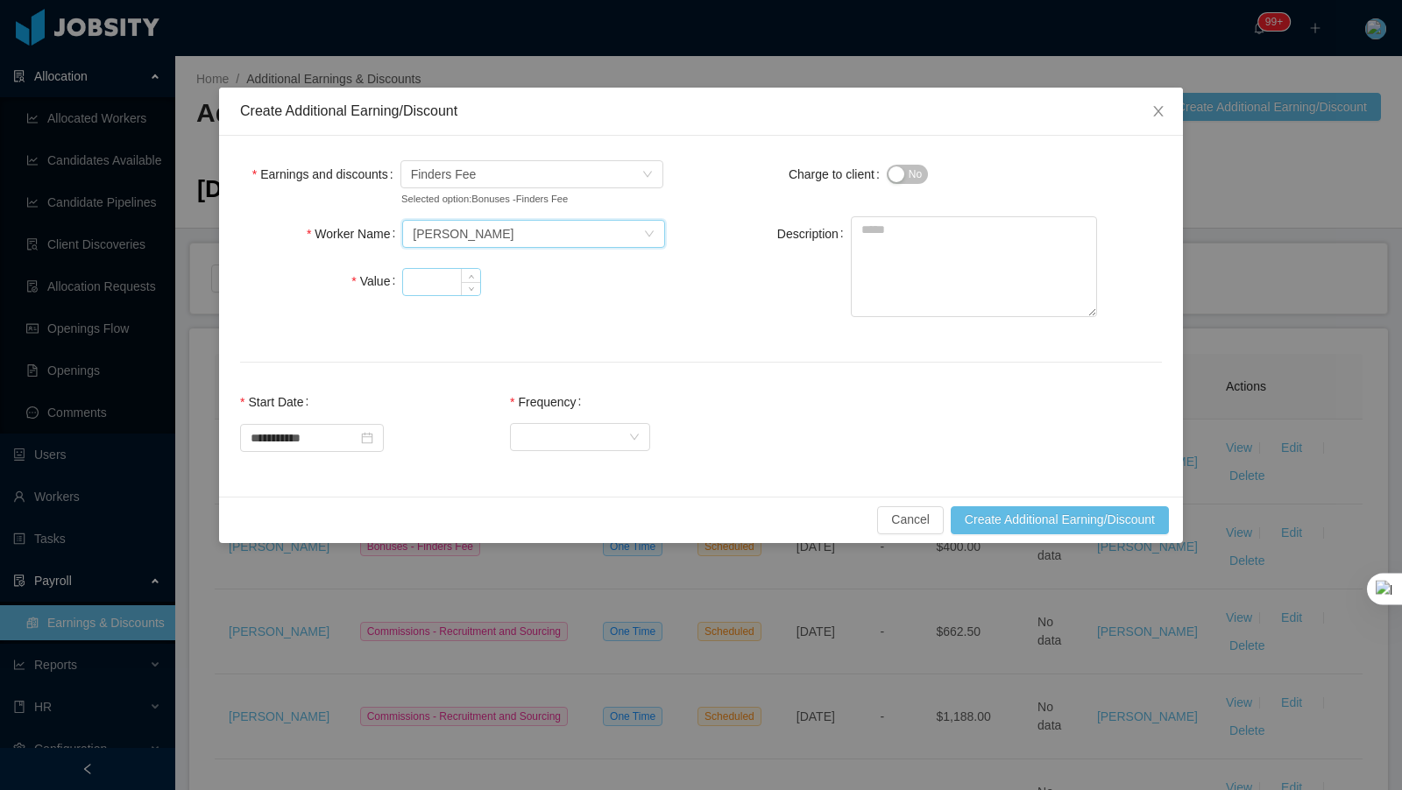
click at [424, 278] on input "Value" at bounding box center [441, 282] width 77 height 26
type input "***"
click at [1032, 254] on textarea "Description" at bounding box center [974, 266] width 246 height 101
type textarea "**********"
drag, startPoint x: 584, startPoint y: 435, endPoint x: 631, endPoint y: 445, distance: 47.4
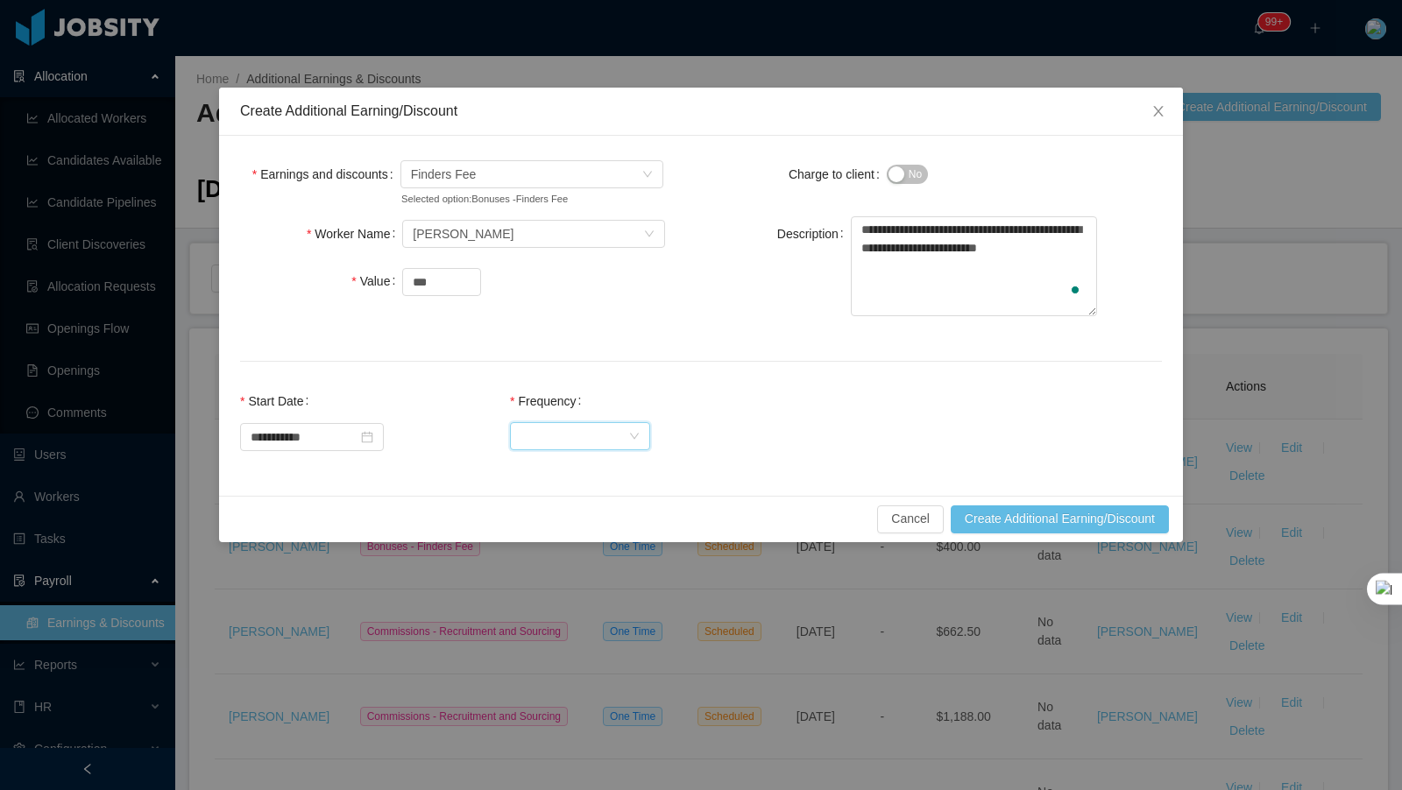
click at [584, 435] on div "Select Frequency" at bounding box center [574, 436] width 108 height 26
click at [578, 469] on li "One Time" at bounding box center [590, 470] width 140 height 28
click at [1059, 514] on button "Create Additional Earning/Discount" at bounding box center [1060, 520] width 218 height 28
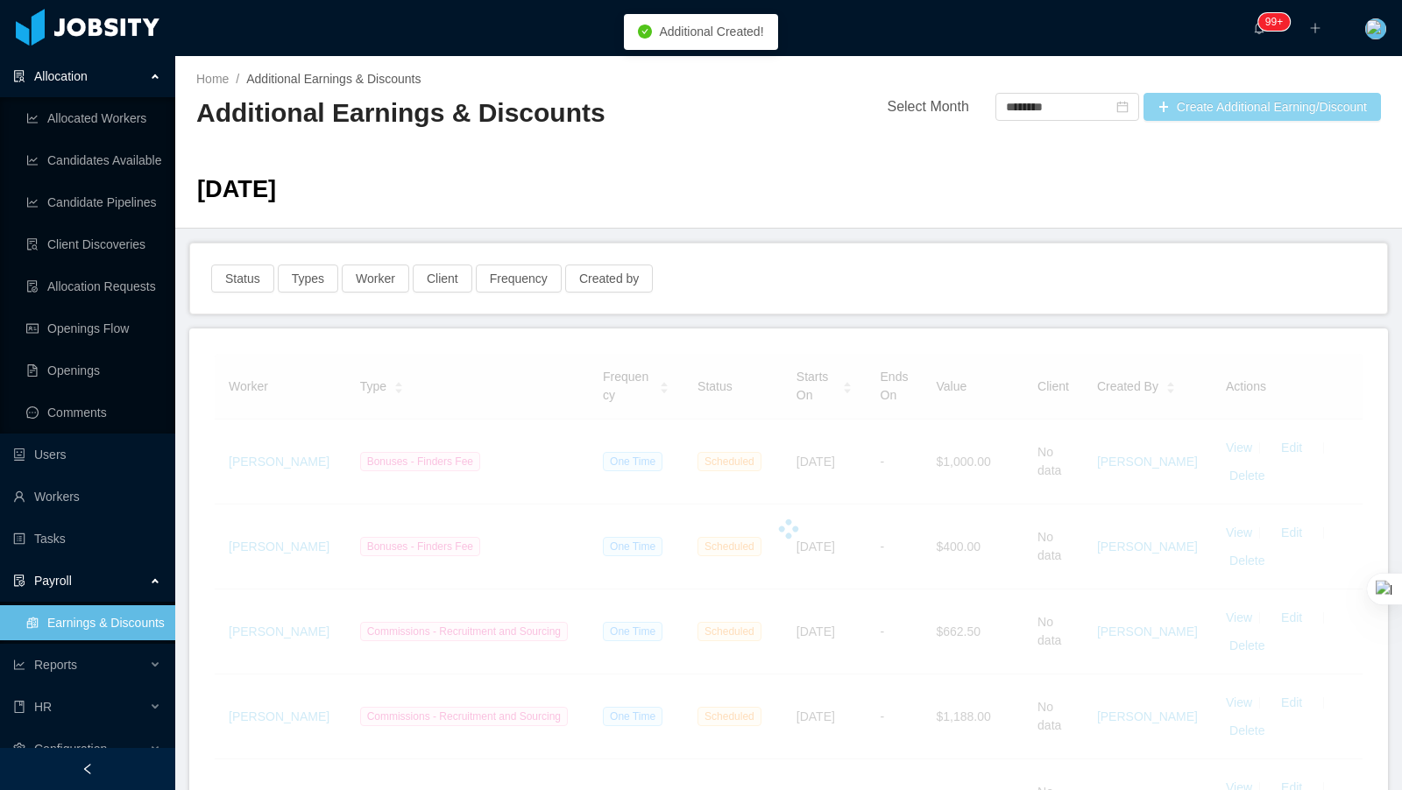
click at [1224, 103] on button "Create Additional Earning/Discount" at bounding box center [1262, 107] width 237 height 28
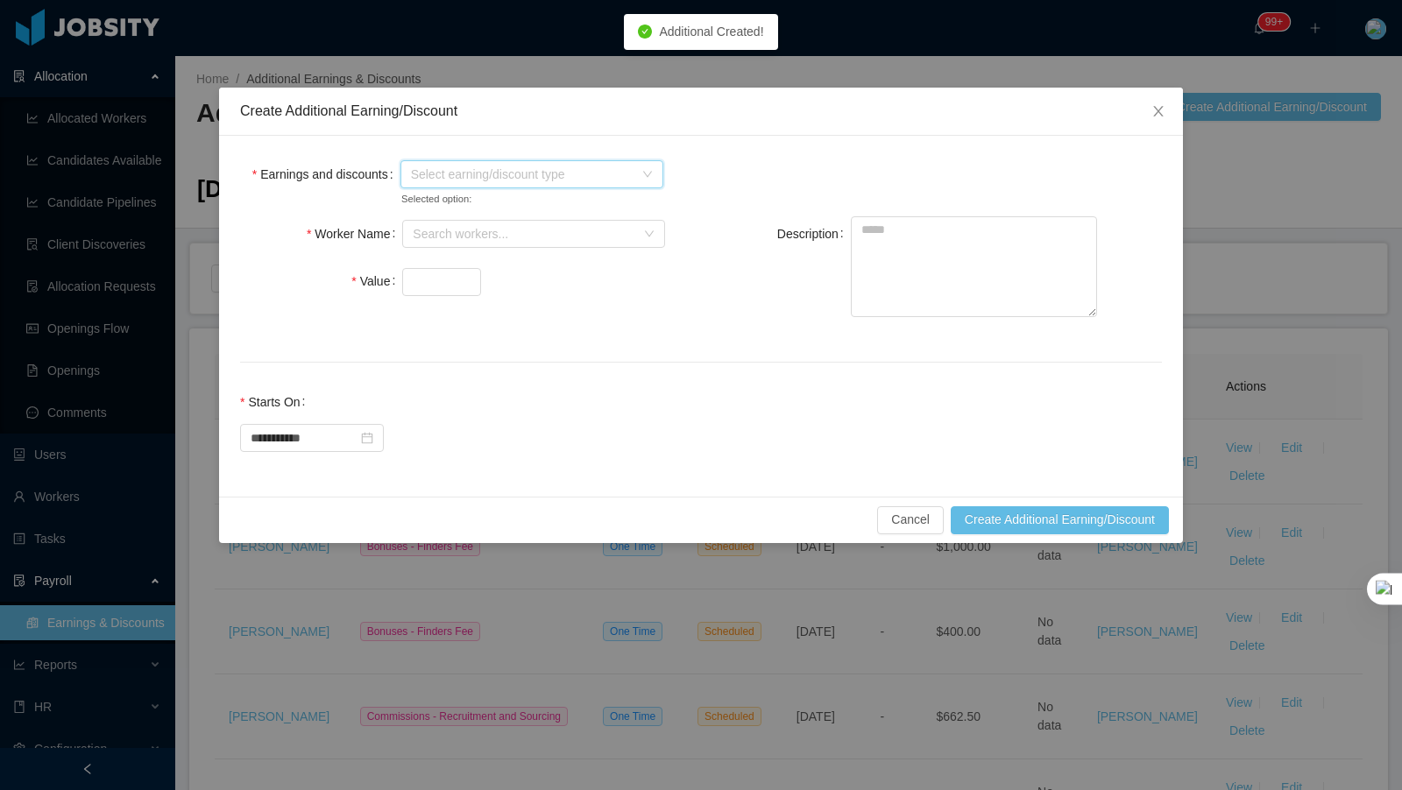
drag, startPoint x: 440, startPoint y: 168, endPoint x: 435, endPoint y: 185, distance: 17.5
click at [440, 168] on span "Select earning/discount type" at bounding box center [522, 175] width 223 height 18
drag, startPoint x: 413, startPoint y: 237, endPoint x: 491, endPoint y: 253, distance: 79.7
click at [413, 236] on icon "icon: caret-down" at bounding box center [414, 236] width 4 height 6
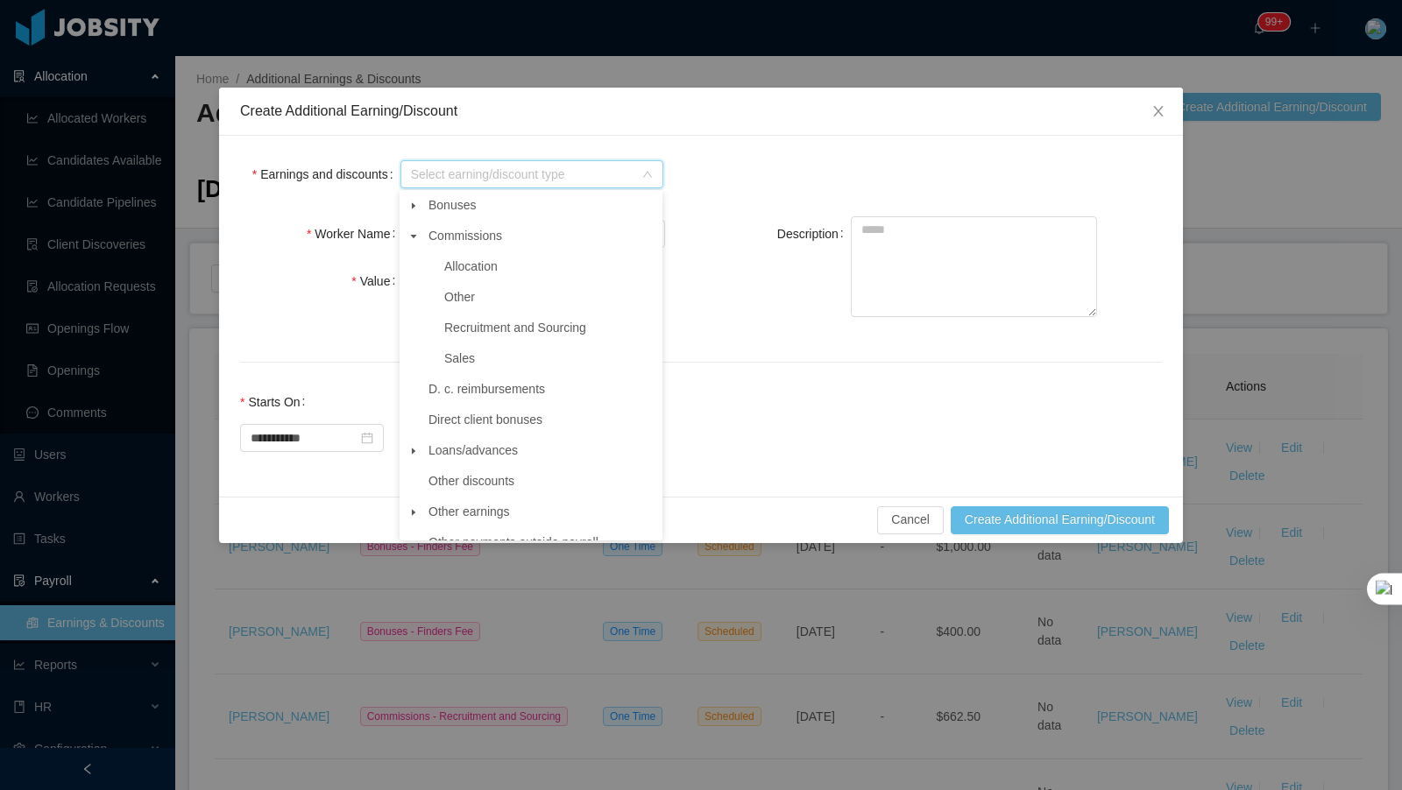
click at [419, 199] on span at bounding box center [413, 205] width 21 height 21
click at [505, 353] on span "Finders Fee" at bounding box center [477, 358] width 66 height 14
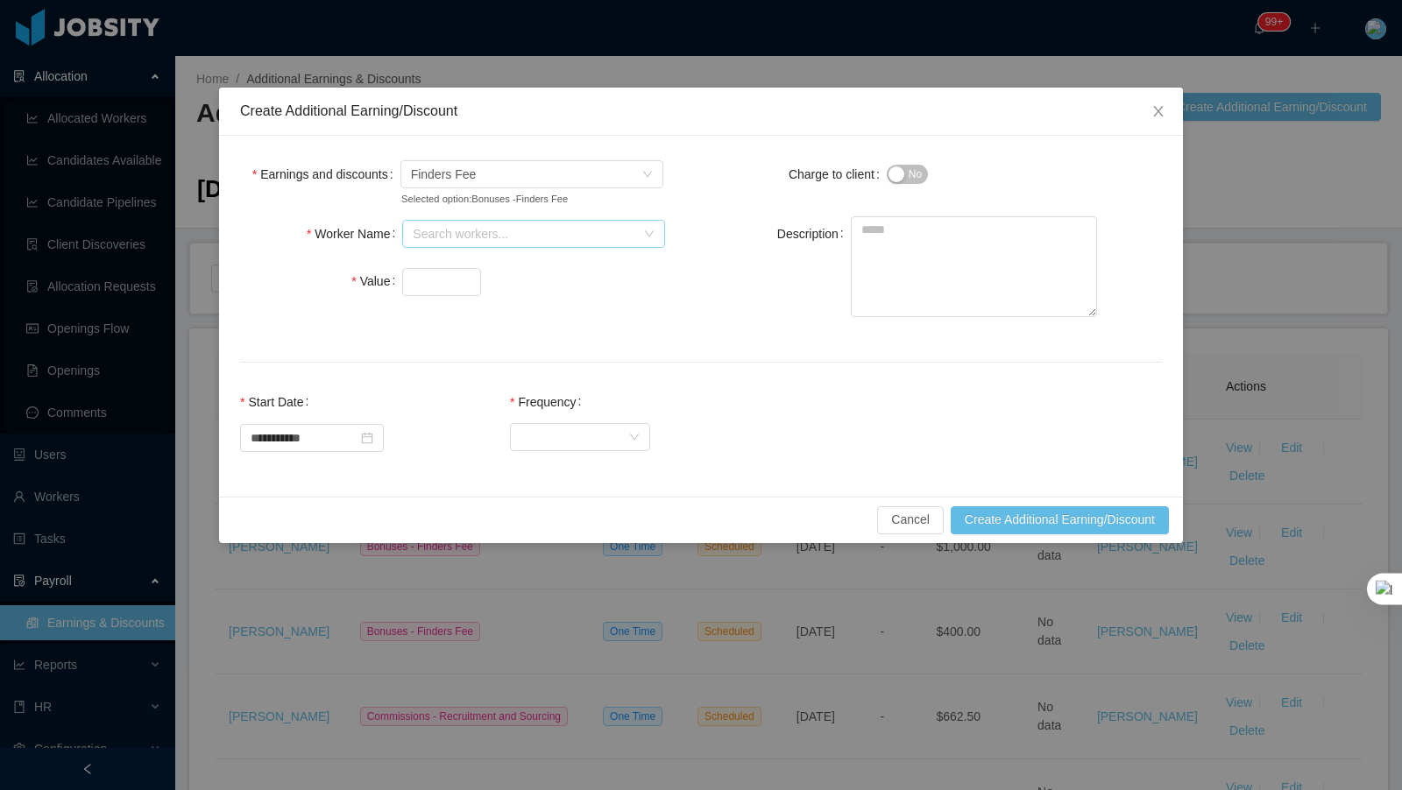
click at [463, 230] on div "Search workers..." at bounding box center [524, 234] width 223 height 18
paste input "**********"
type input "**********"
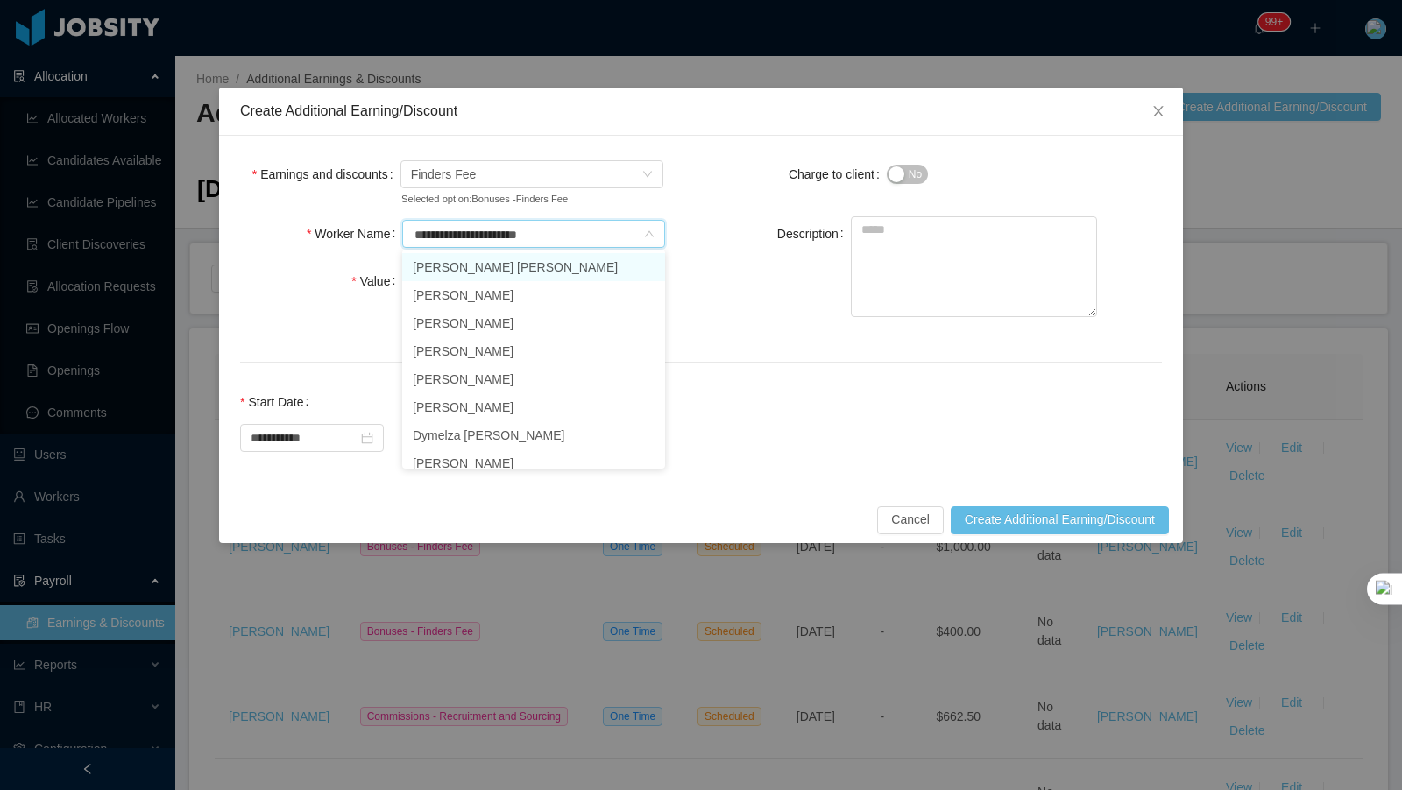
drag, startPoint x: 511, startPoint y: 266, endPoint x: 462, endPoint y: 266, distance: 49.1
click at [511, 266] on li "[PERSON_NAME] [PERSON_NAME]" at bounding box center [533, 267] width 263 height 28
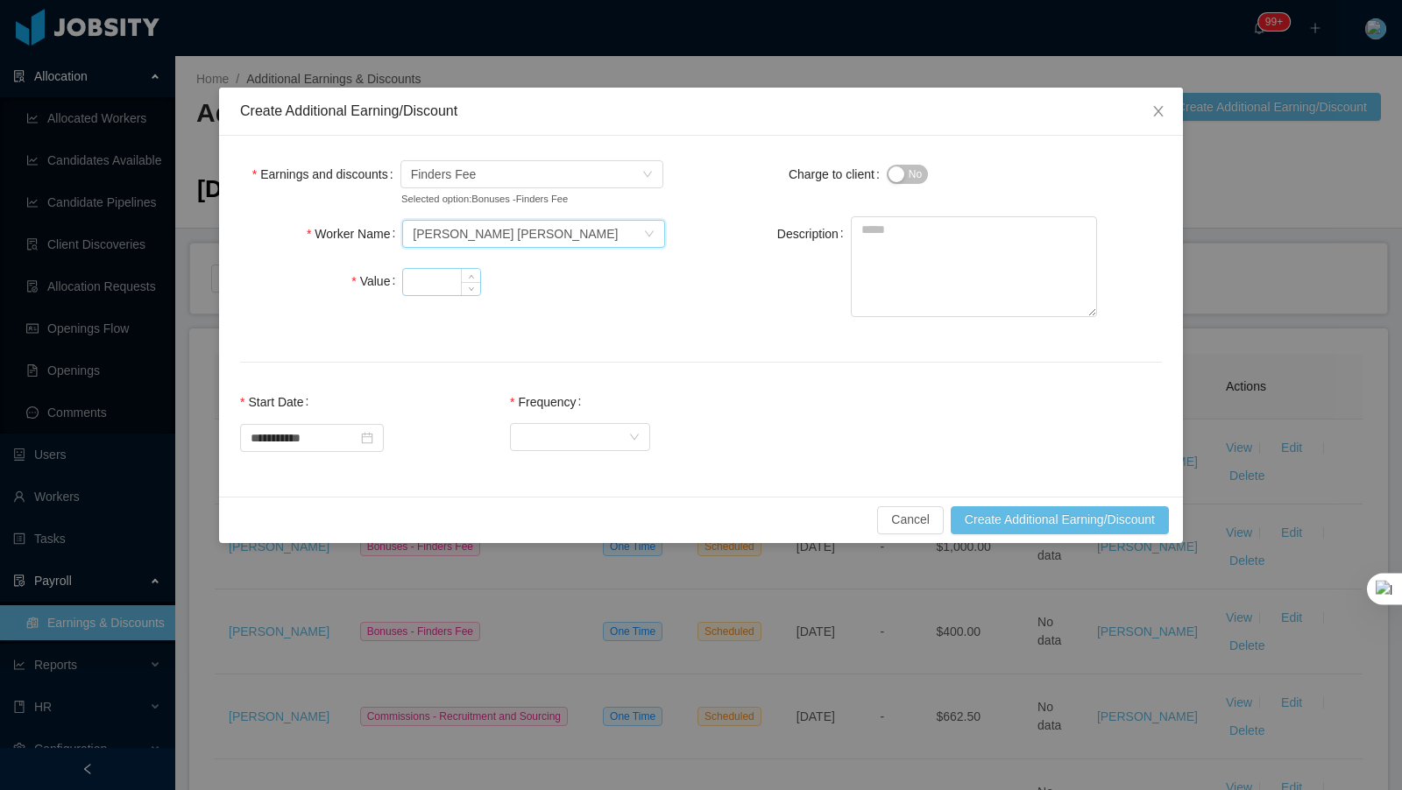
click at [429, 281] on input "Value" at bounding box center [441, 282] width 77 height 26
type input "***"
click at [900, 253] on textarea "Description" at bounding box center [974, 266] width 246 height 101
paste textarea "**********"
type textarea "**********"
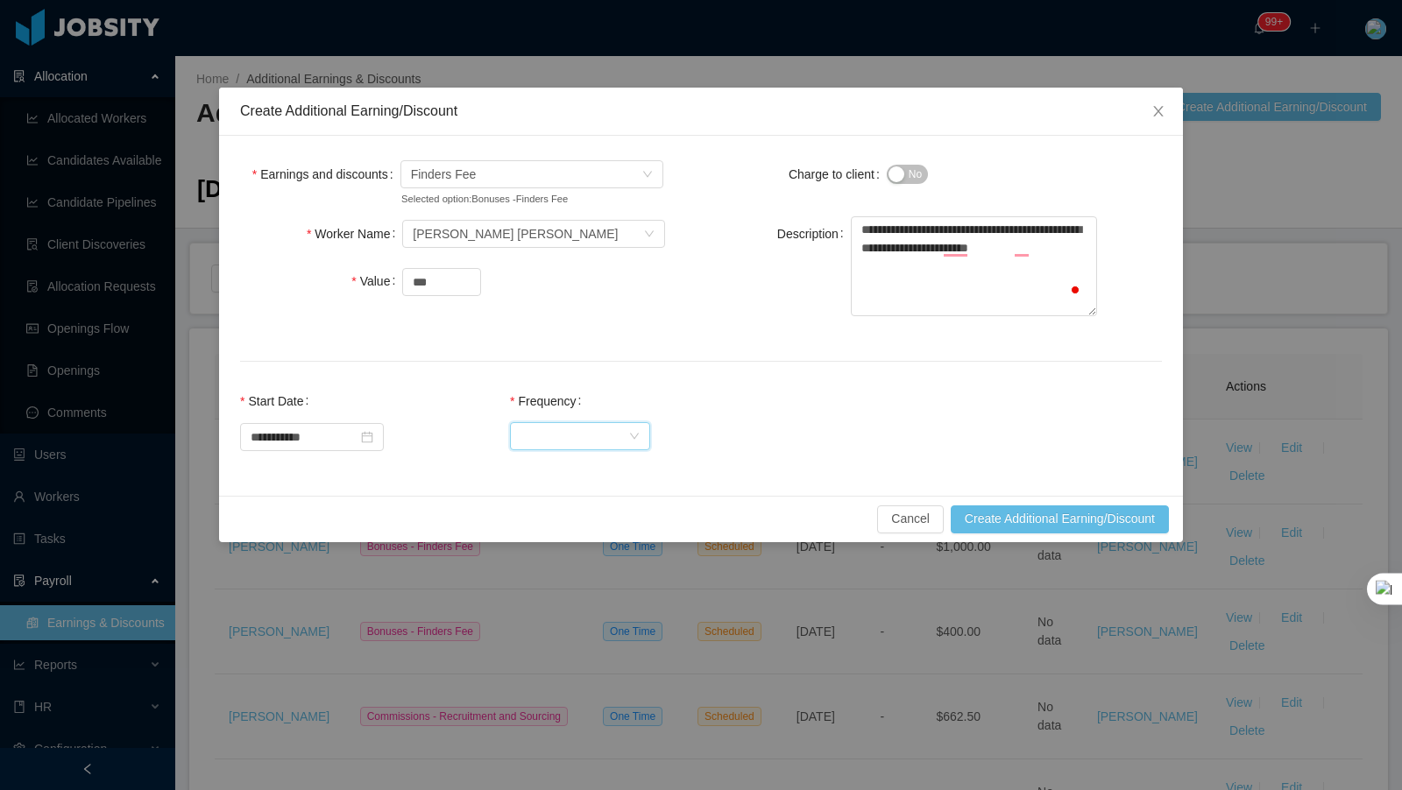
click at [626, 427] on div "Select Frequency" at bounding box center [574, 436] width 108 height 26
click at [618, 473] on li "One Time" at bounding box center [590, 470] width 140 height 28
click at [1088, 524] on button "Create Additional Earning/Discount" at bounding box center [1060, 520] width 218 height 28
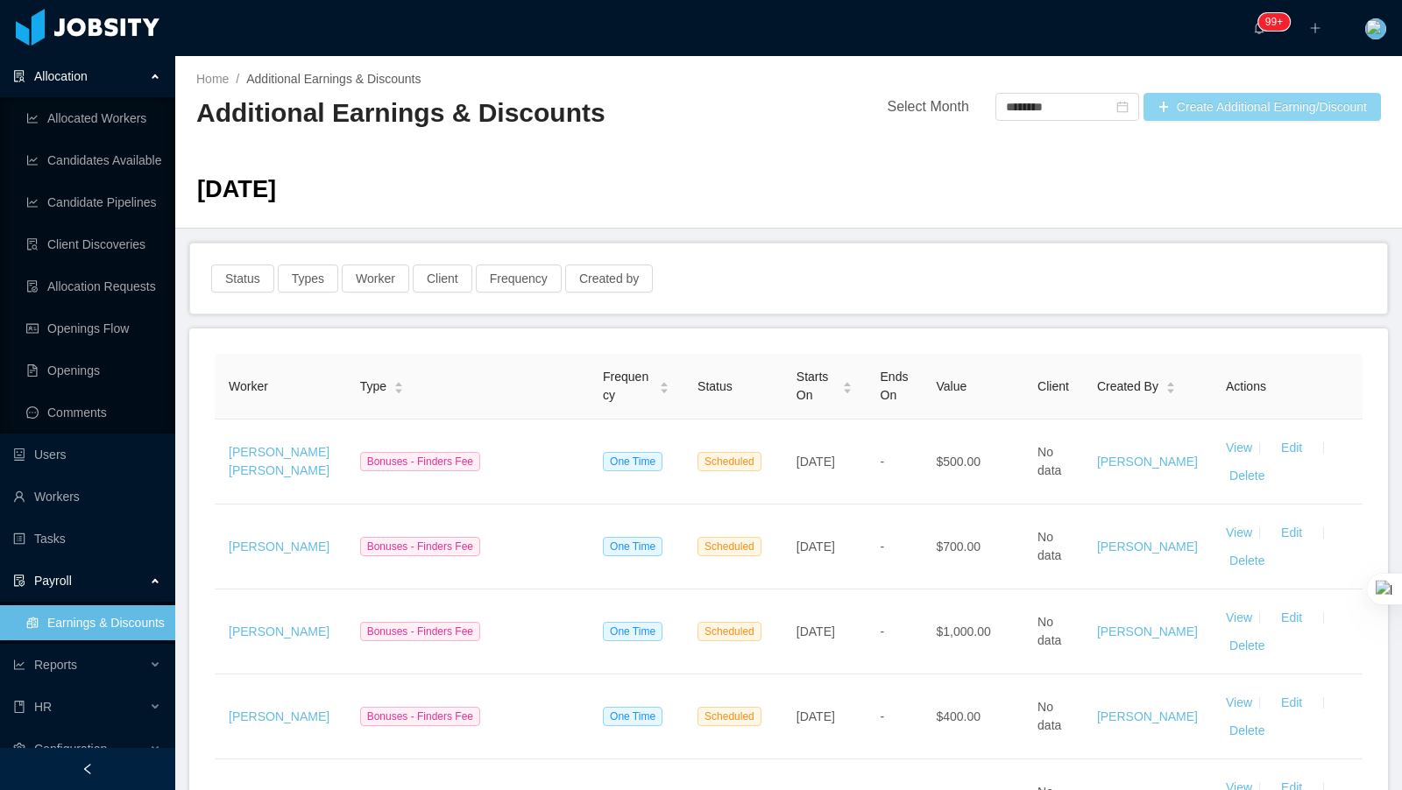
click at [1240, 103] on button "Create Additional Earning/Discount" at bounding box center [1262, 107] width 237 height 28
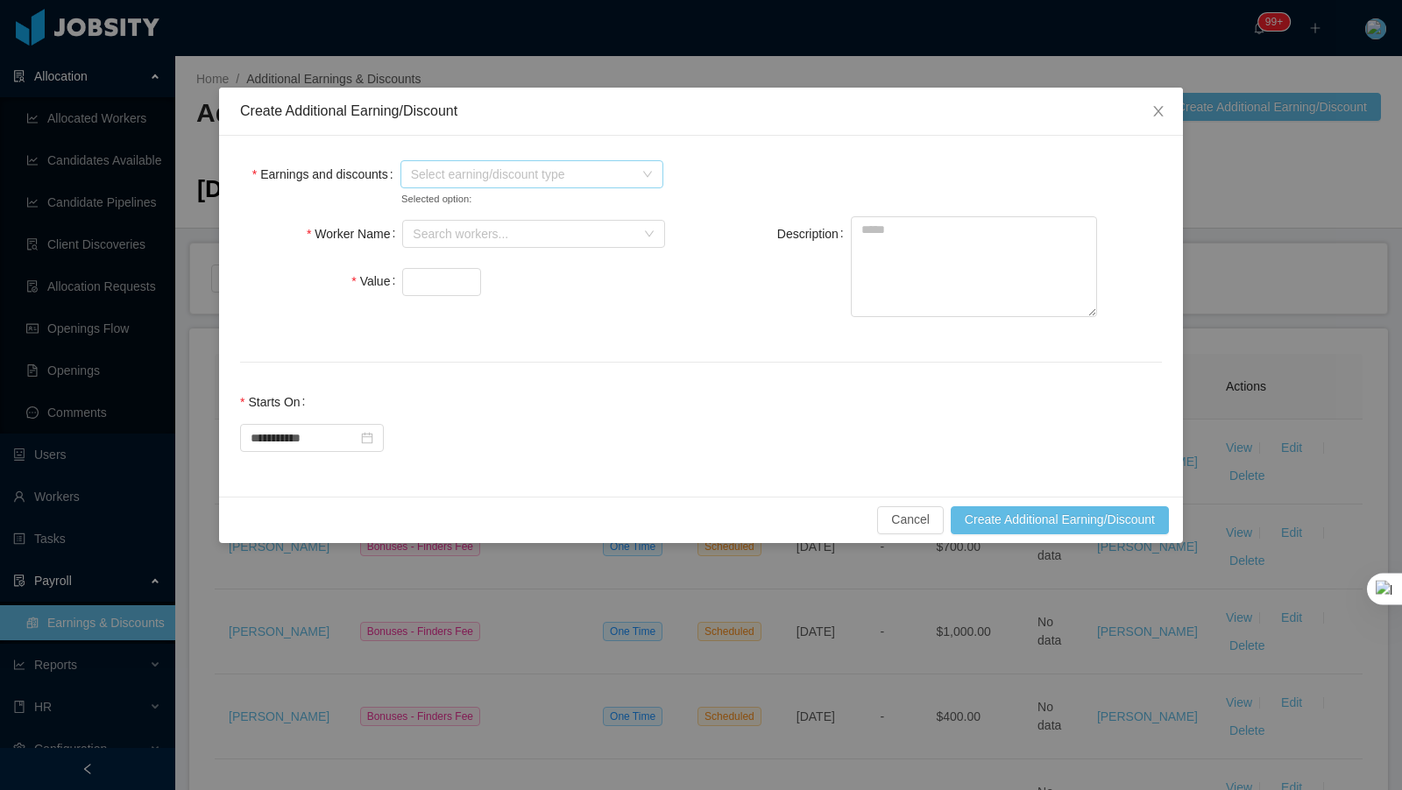
click at [478, 179] on span "Select earning/discount type" at bounding box center [522, 175] width 223 height 18
click at [416, 386] on icon "icon: caret-down" at bounding box center [413, 390] width 9 height 9
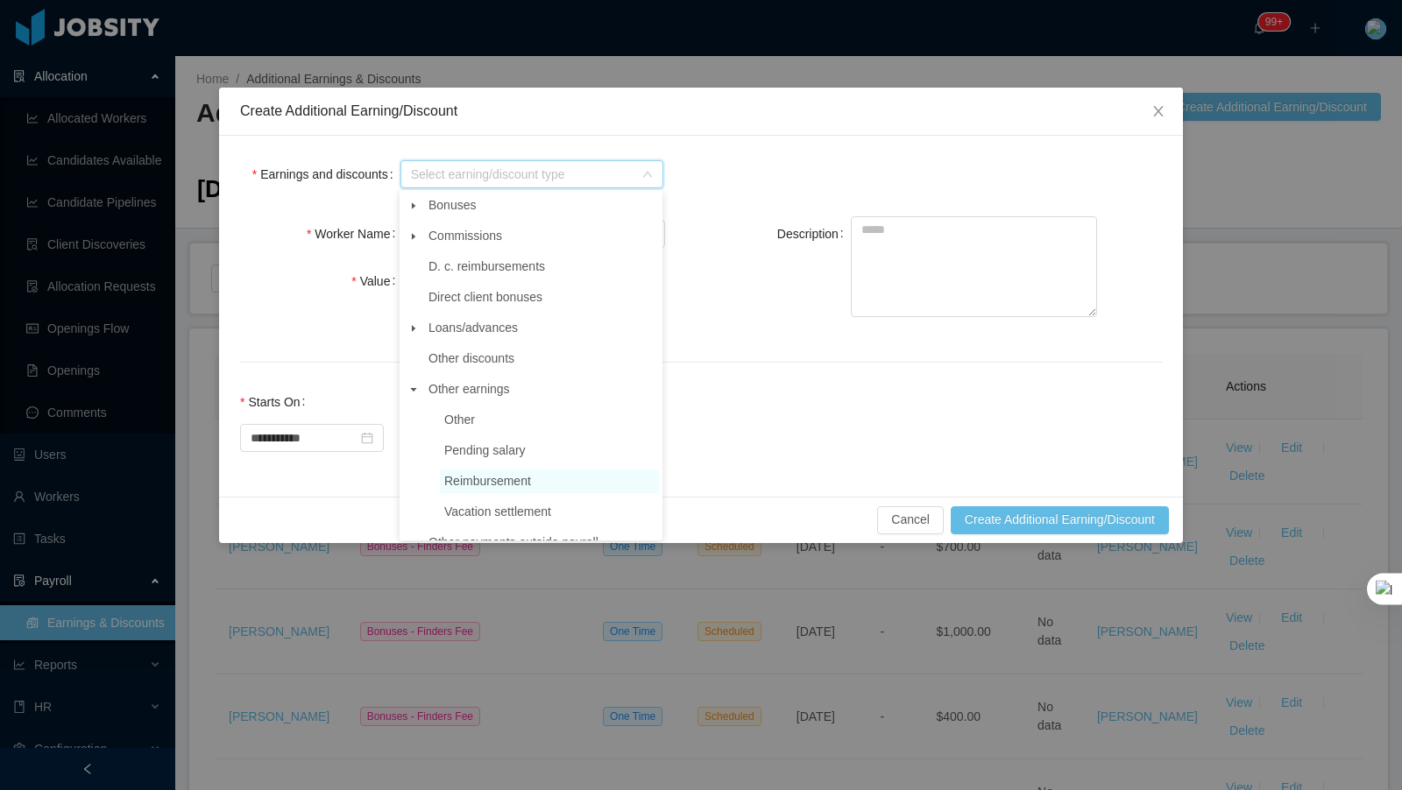
click at [499, 482] on span "Reimbursement" at bounding box center [487, 481] width 87 height 14
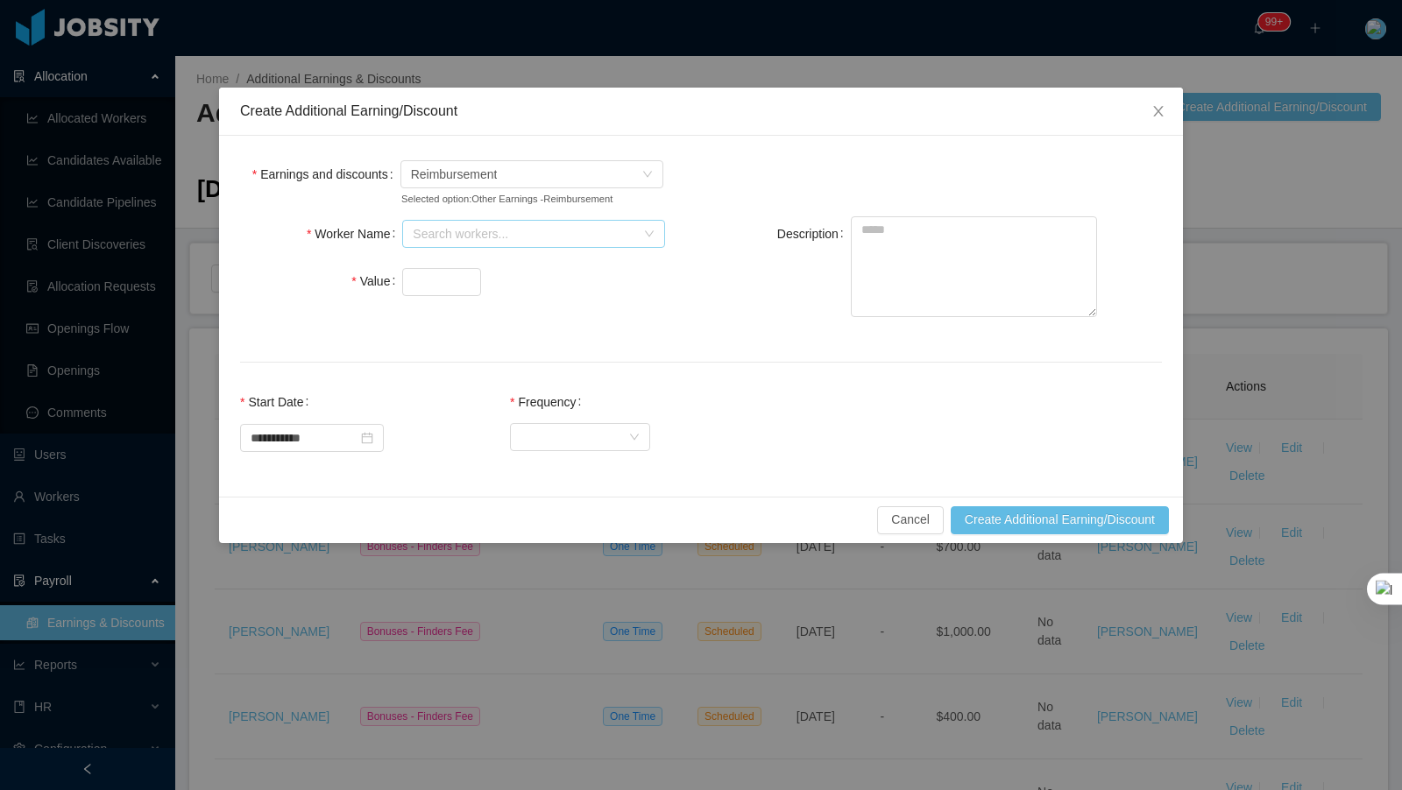
click at [469, 243] on div "Search workers..." at bounding box center [524, 234] width 223 height 18
type input "*****"
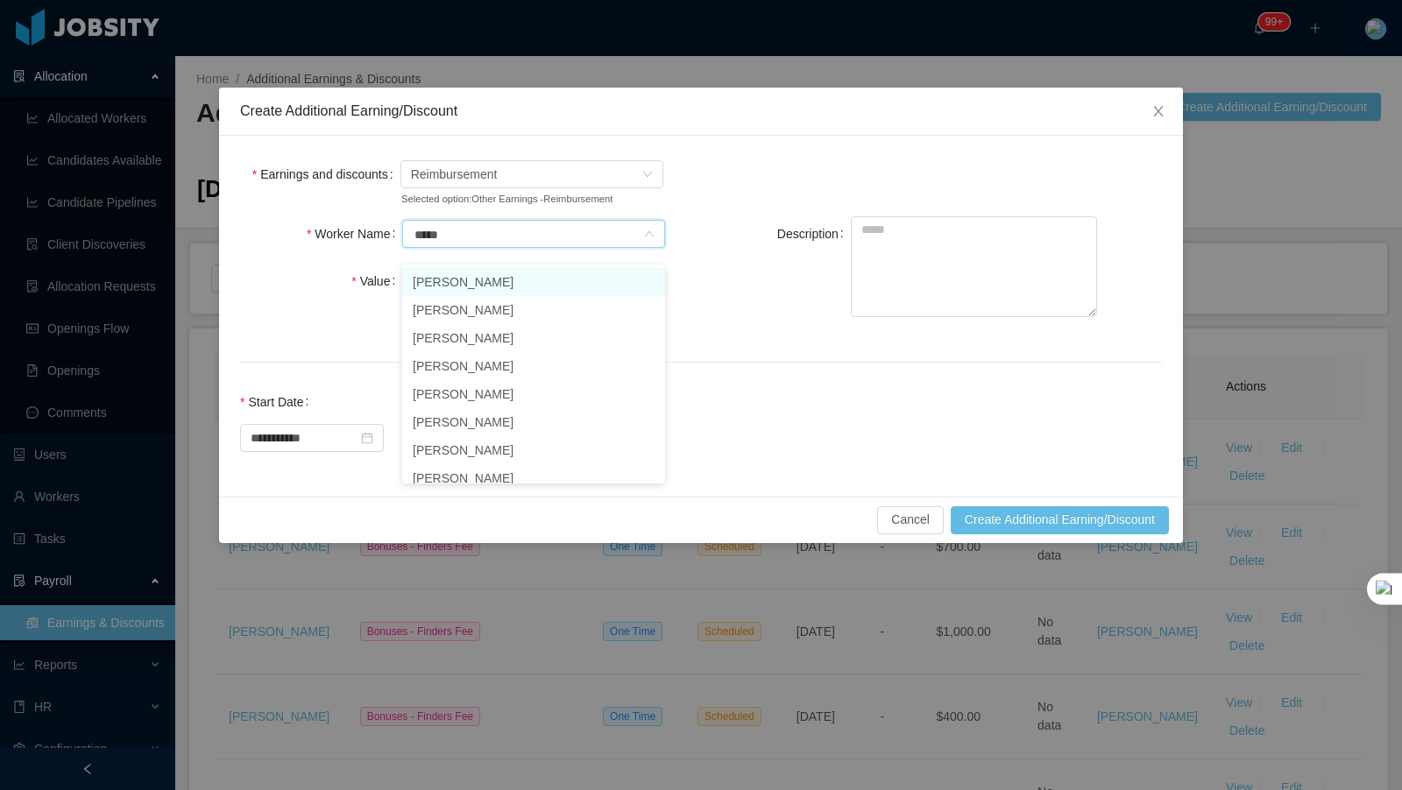
click at [505, 280] on li "[PERSON_NAME]" at bounding box center [533, 282] width 263 height 28
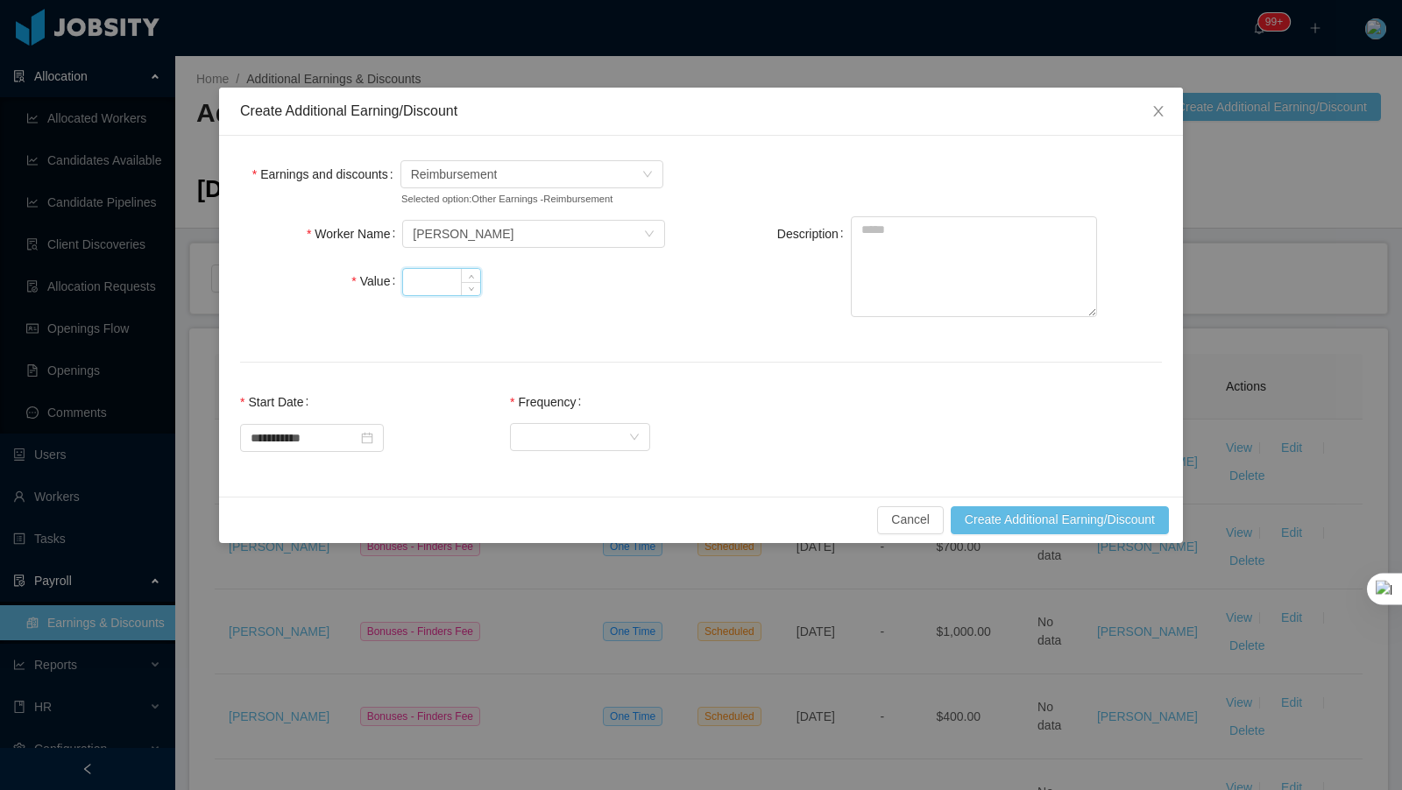
click at [428, 294] on input "Value" at bounding box center [441, 282] width 77 height 26
type input "***"
drag, startPoint x: 967, startPoint y: 292, endPoint x: 973, endPoint y: 275, distance: 17.7
click at [966, 291] on textarea "Description" at bounding box center [974, 266] width 246 height 101
click at [931, 294] on textarea "Description" at bounding box center [974, 266] width 246 height 101
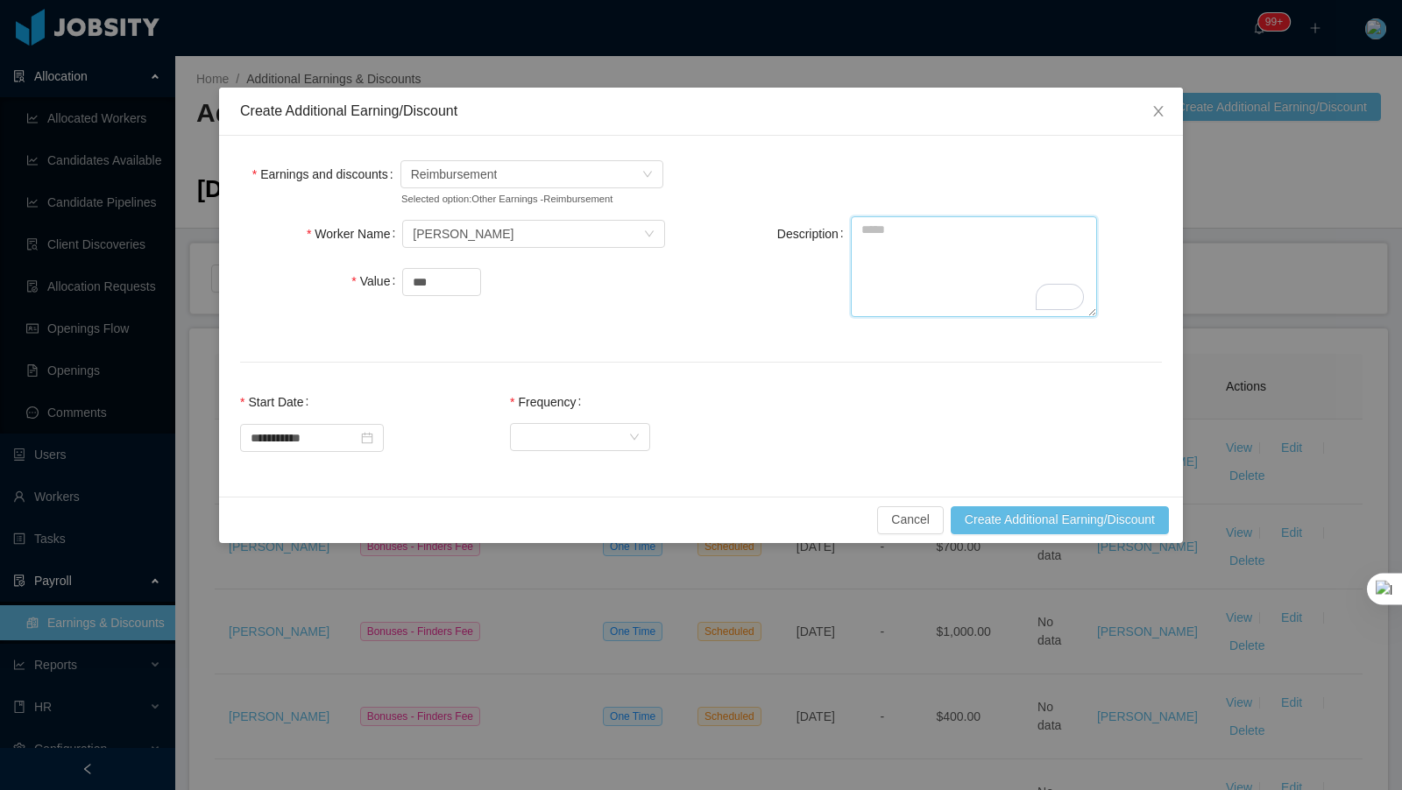
type textarea "*"
type textarea "**********"
click at [610, 450] on div "Select Frequency" at bounding box center [574, 436] width 108 height 26
drag, startPoint x: 580, startPoint y: 486, endPoint x: 646, endPoint y: 484, distance: 65.8
click at [581, 485] on li "One Time" at bounding box center [590, 485] width 140 height 28
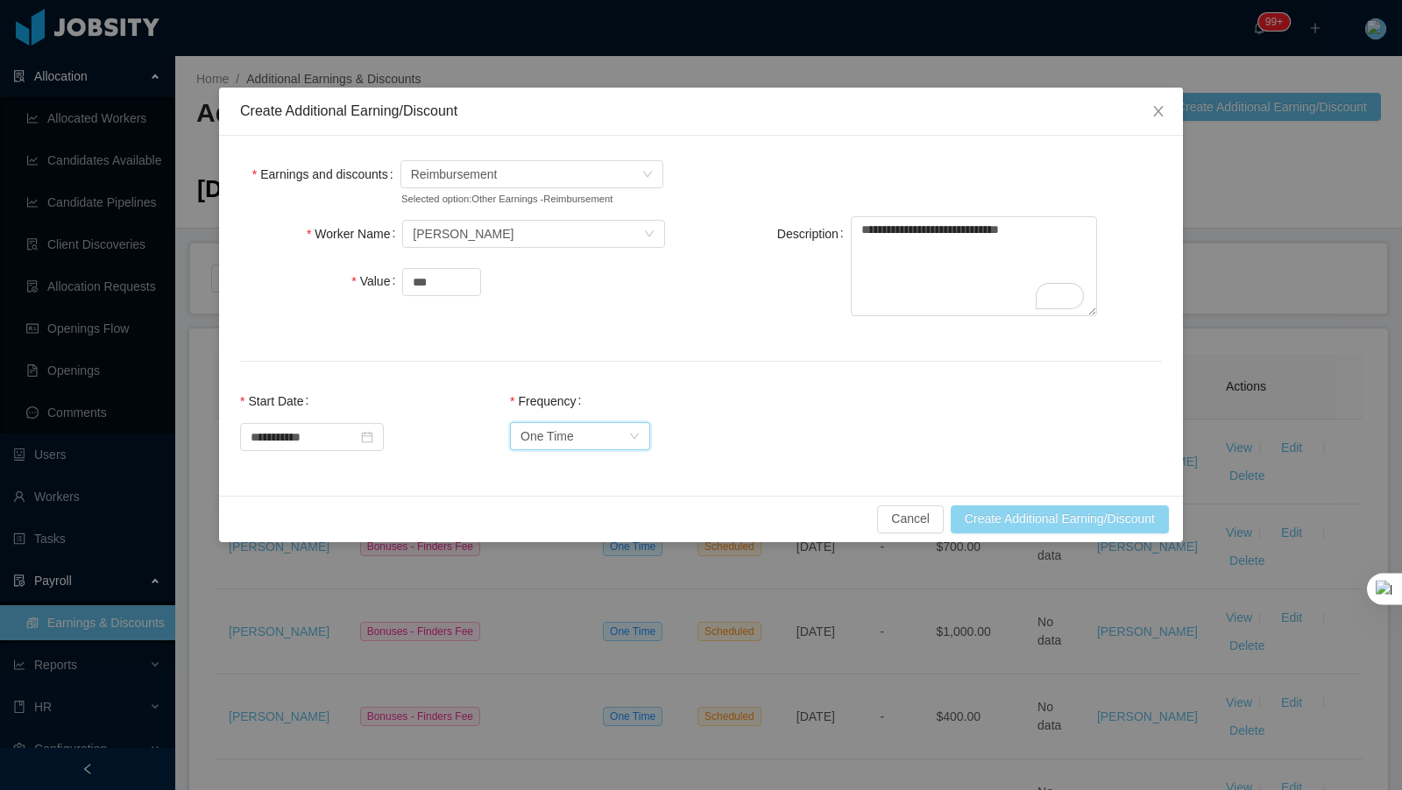
click at [1138, 534] on button "Create Additional Earning/Discount" at bounding box center [1060, 520] width 218 height 28
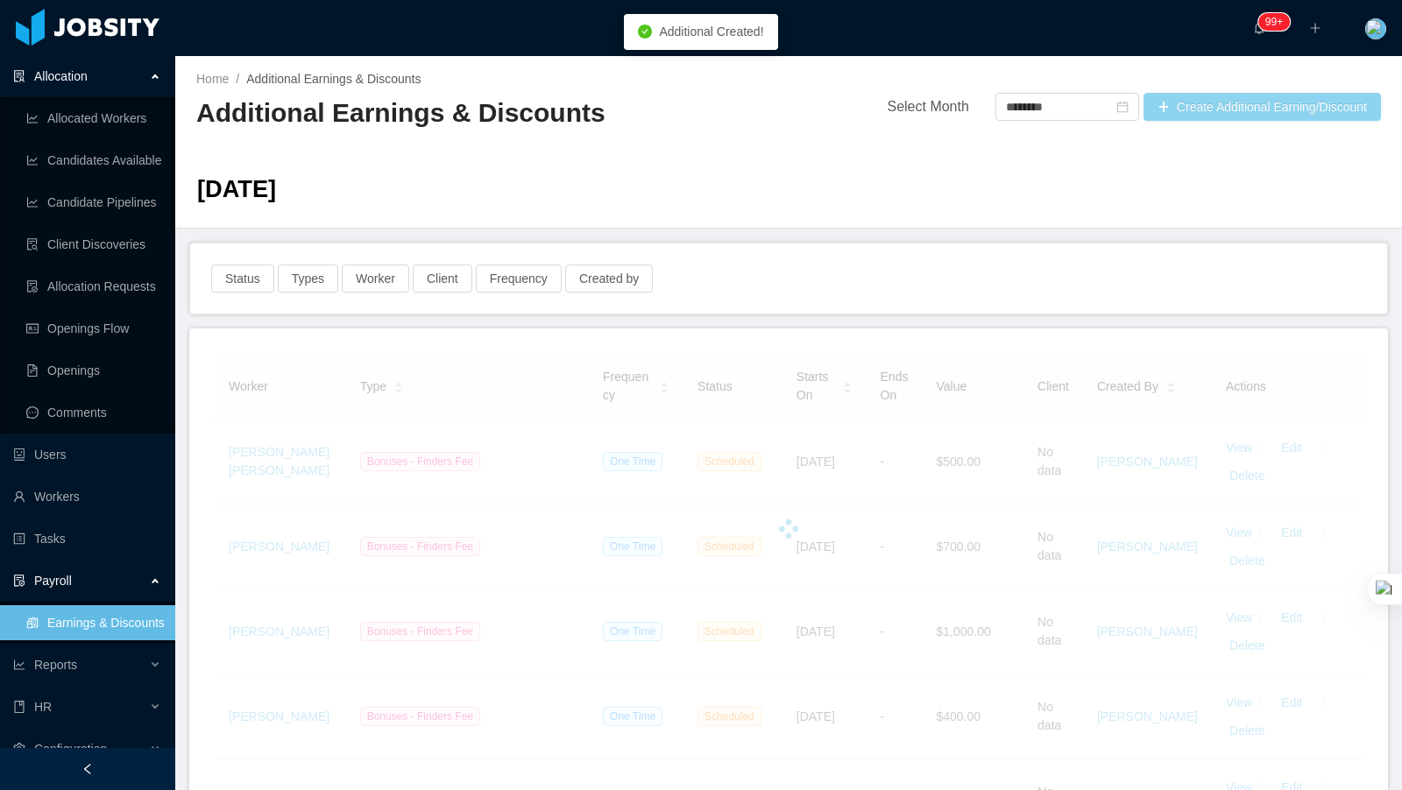
click at [1218, 97] on button "Create Additional Earning/Discount" at bounding box center [1262, 107] width 237 height 28
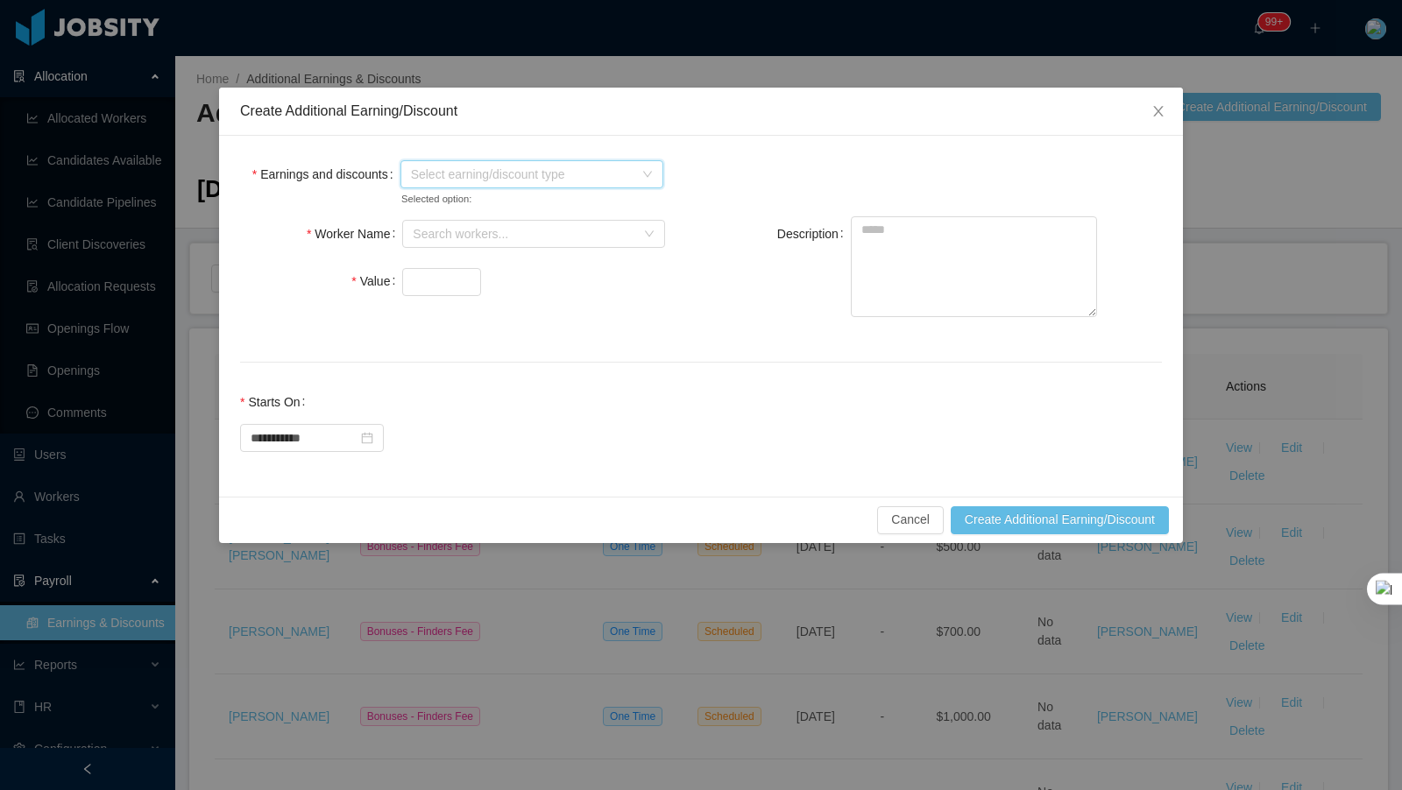
drag, startPoint x: 458, startPoint y: 180, endPoint x: 468, endPoint y: 172, distance: 12.5
click at [464, 174] on span "Select earning/discount type" at bounding box center [522, 175] width 223 height 18
click at [413, 243] on span at bounding box center [413, 236] width 21 height 21
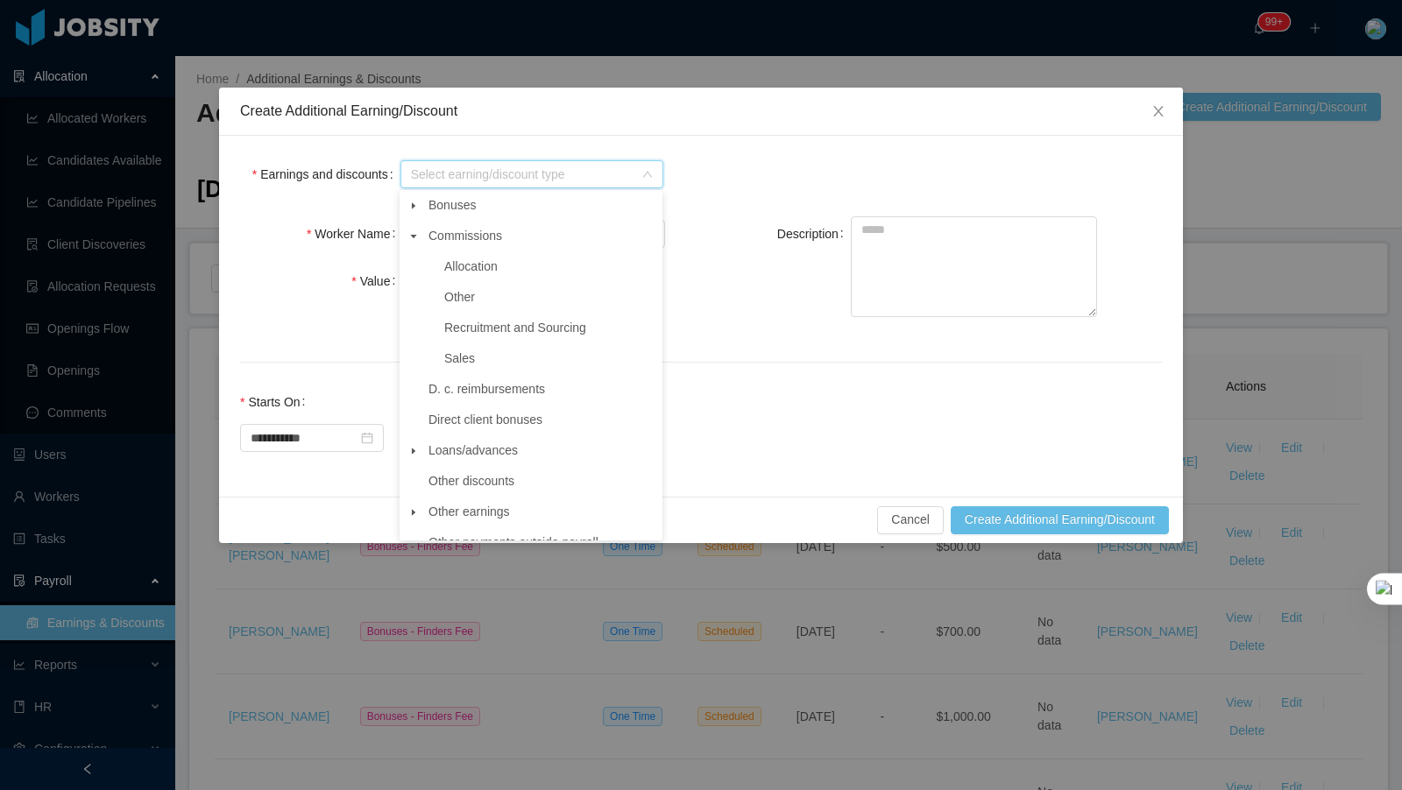
click at [409, 508] on icon "icon: caret-down" at bounding box center [413, 512] width 9 height 9
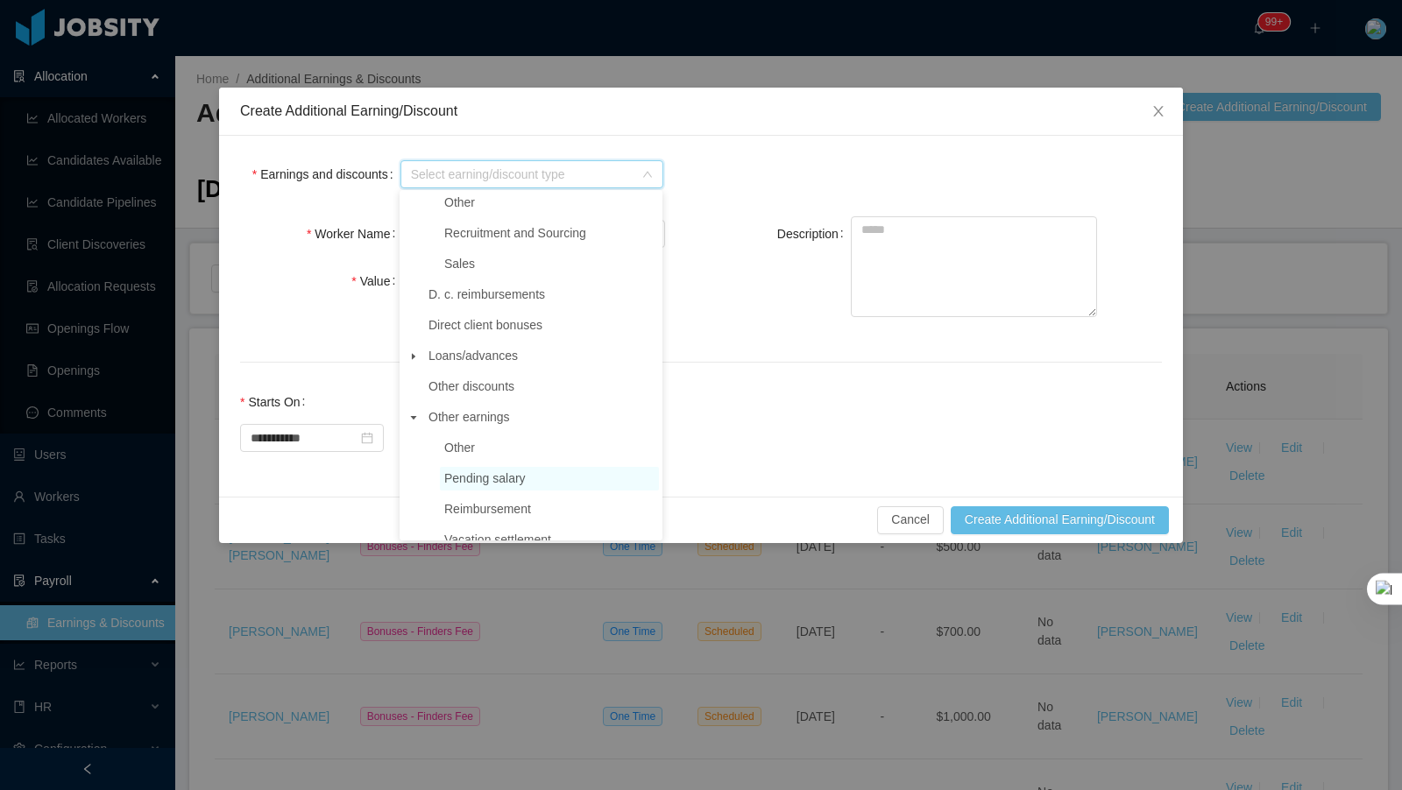
scroll to position [96, 0]
drag, startPoint x: 494, startPoint y: 510, endPoint x: 555, endPoint y: 377, distance: 146.3
click at [495, 510] on span "Reimbursement" at bounding box center [487, 507] width 87 height 14
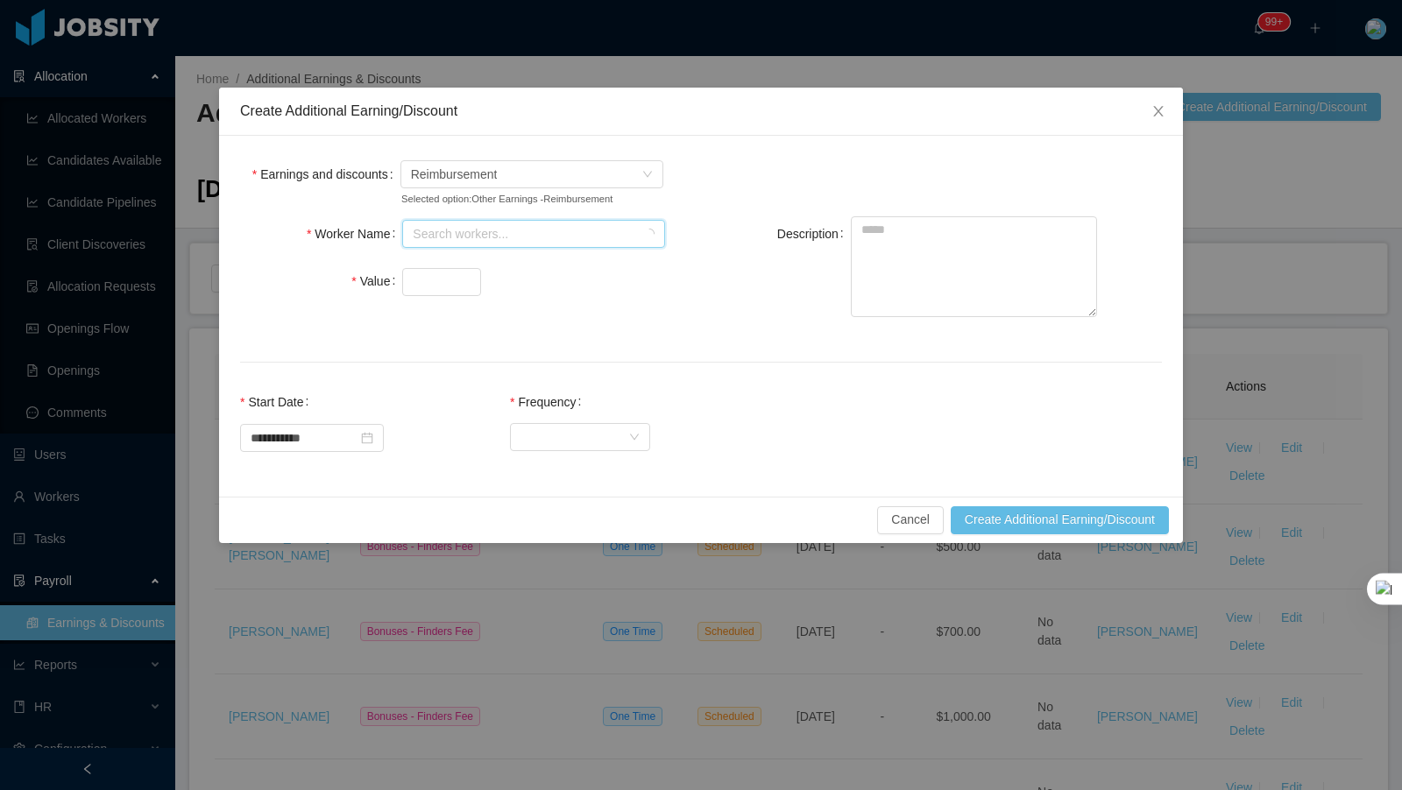
click at [458, 247] on div "Search workers..." at bounding box center [528, 234] width 230 height 26
type input "*****"
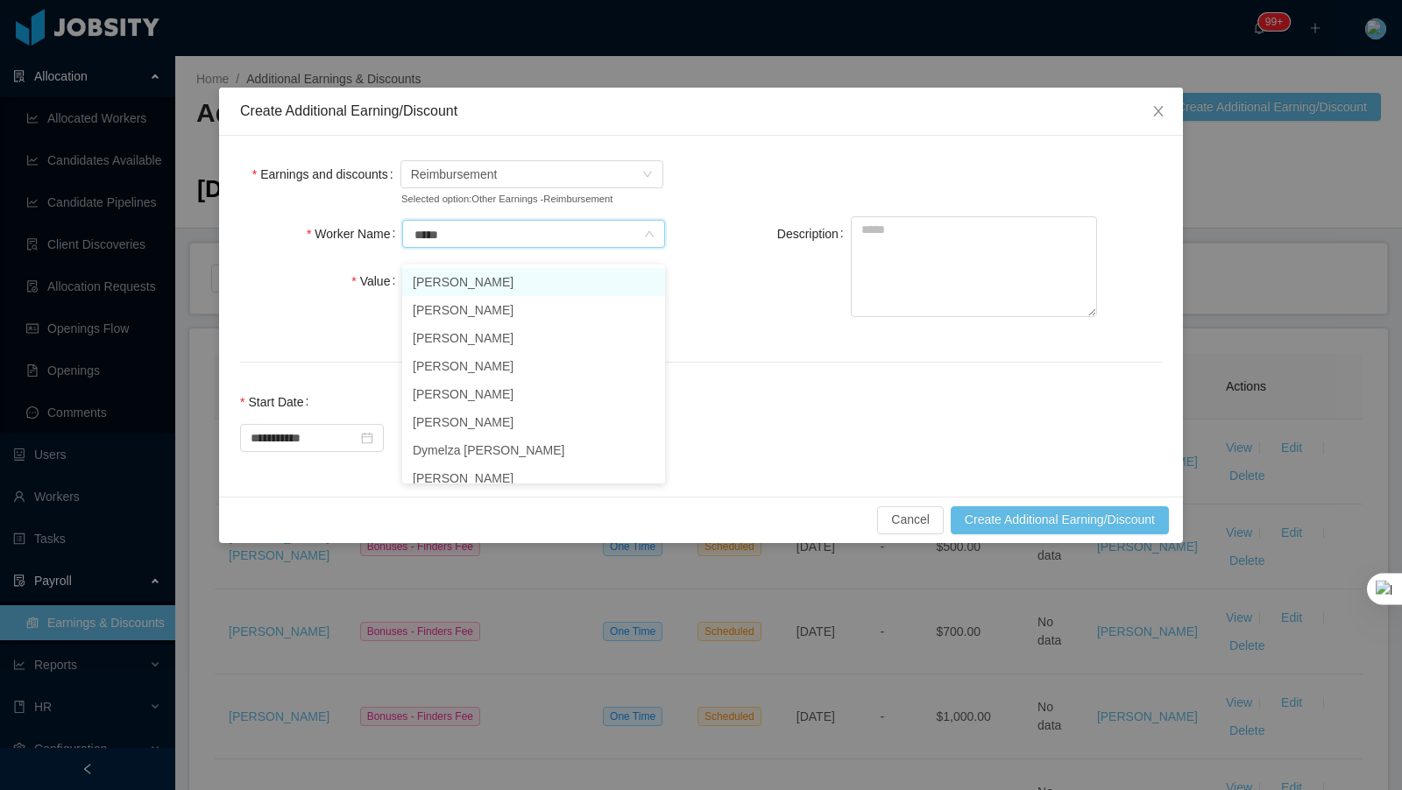
click at [481, 287] on li "[PERSON_NAME]" at bounding box center [533, 282] width 263 height 28
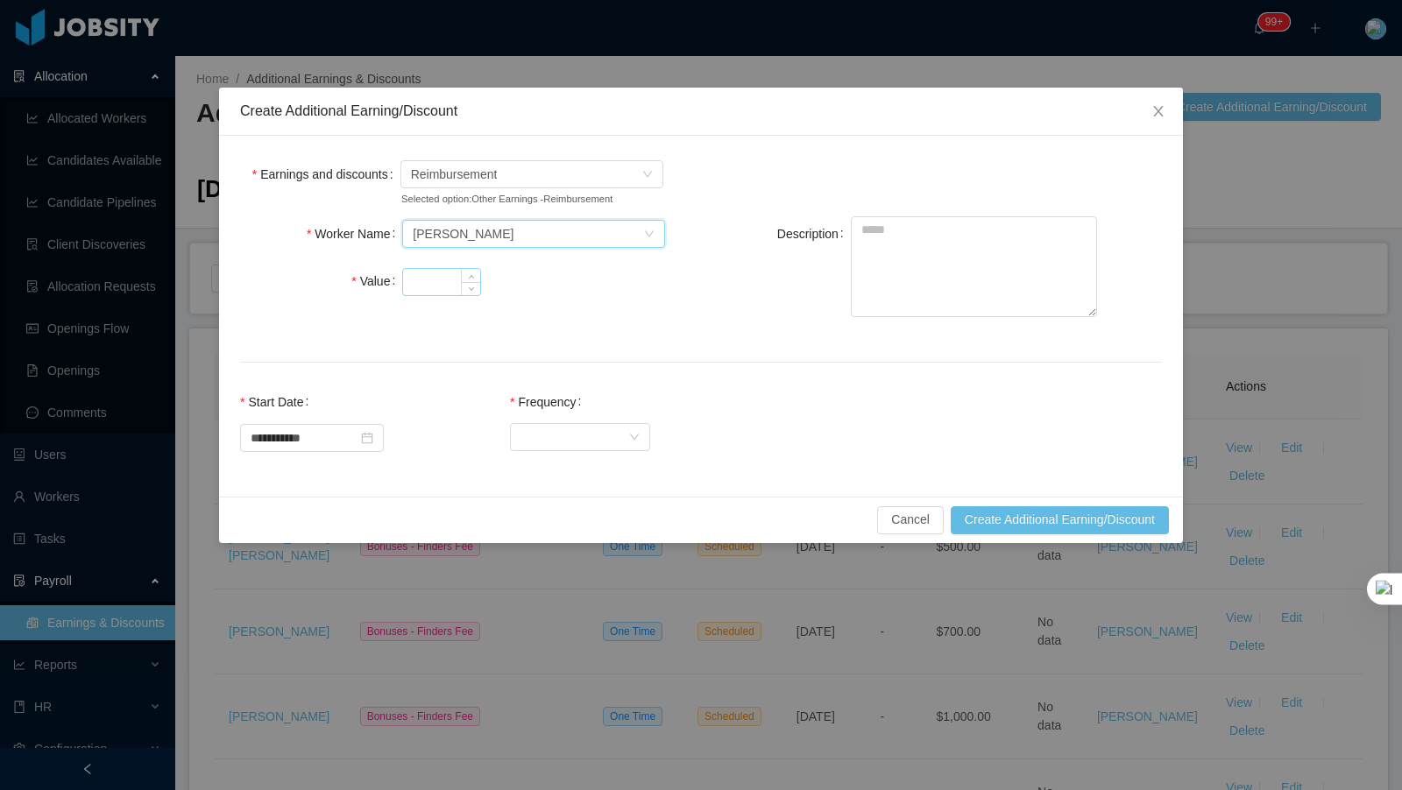
click at [444, 295] on input "Value" at bounding box center [441, 282] width 77 height 26
type input "*****"
click at [925, 242] on textarea "Description" at bounding box center [974, 266] width 246 height 101
type textarea "*******"
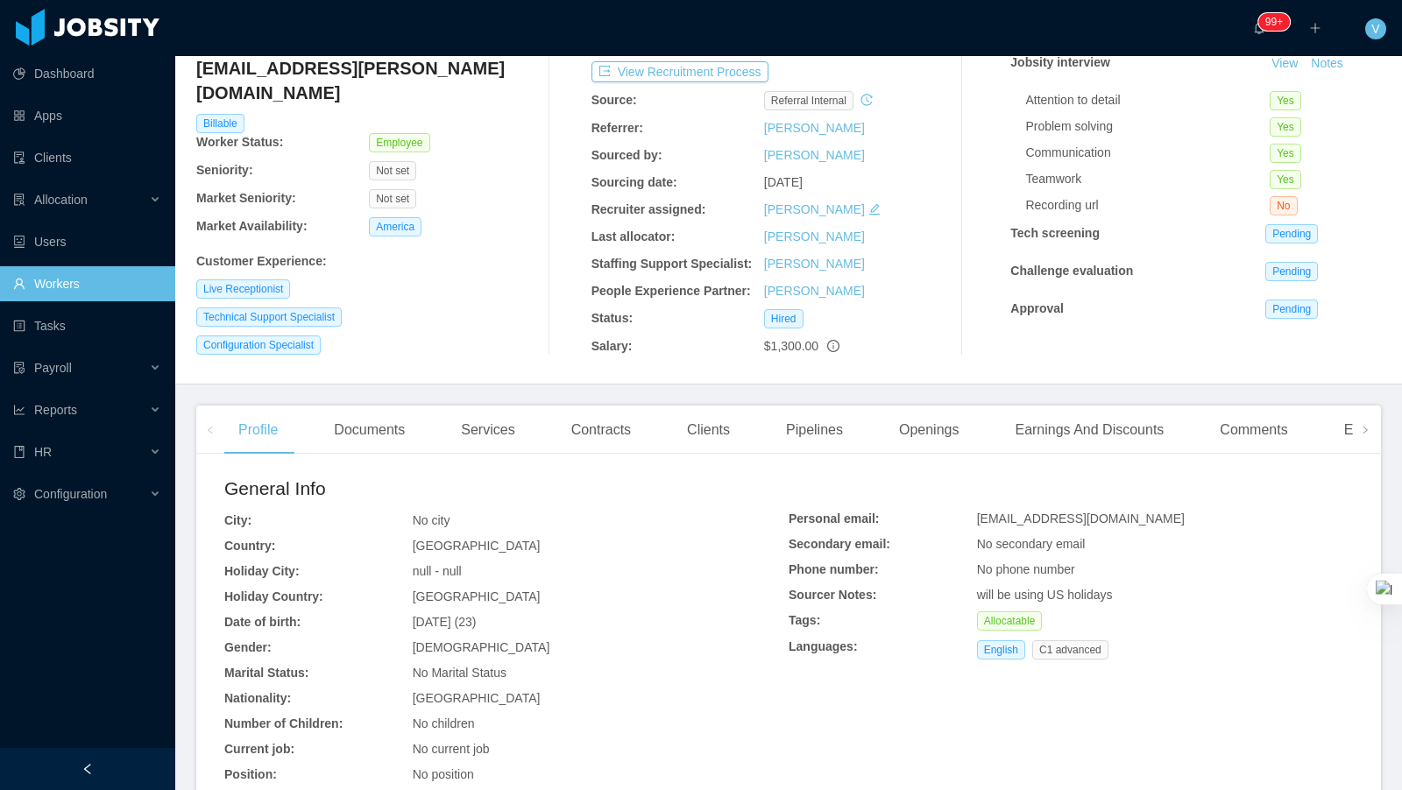
scroll to position [73, 0]
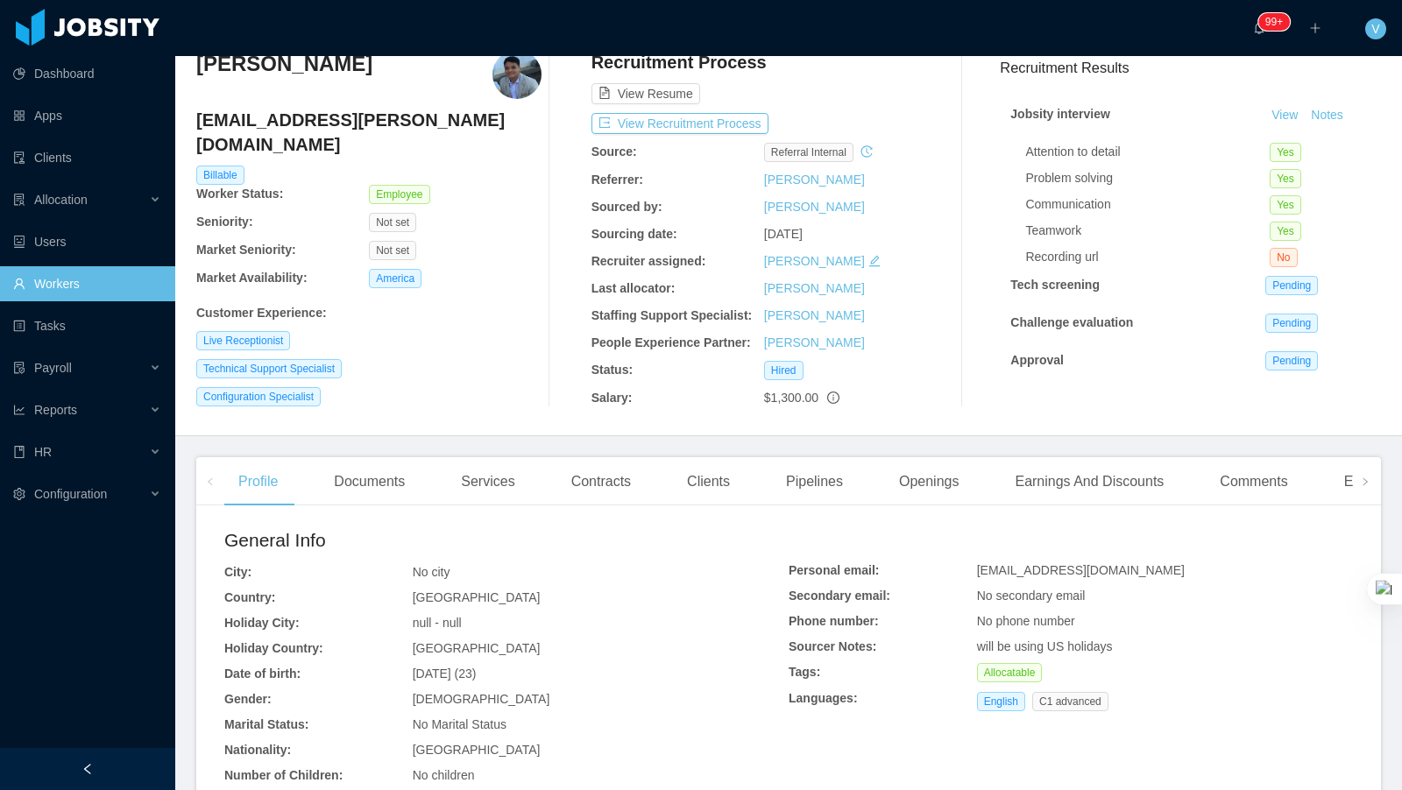
click at [865, 155] on icon "icon: history" at bounding box center [866, 151] width 12 height 12
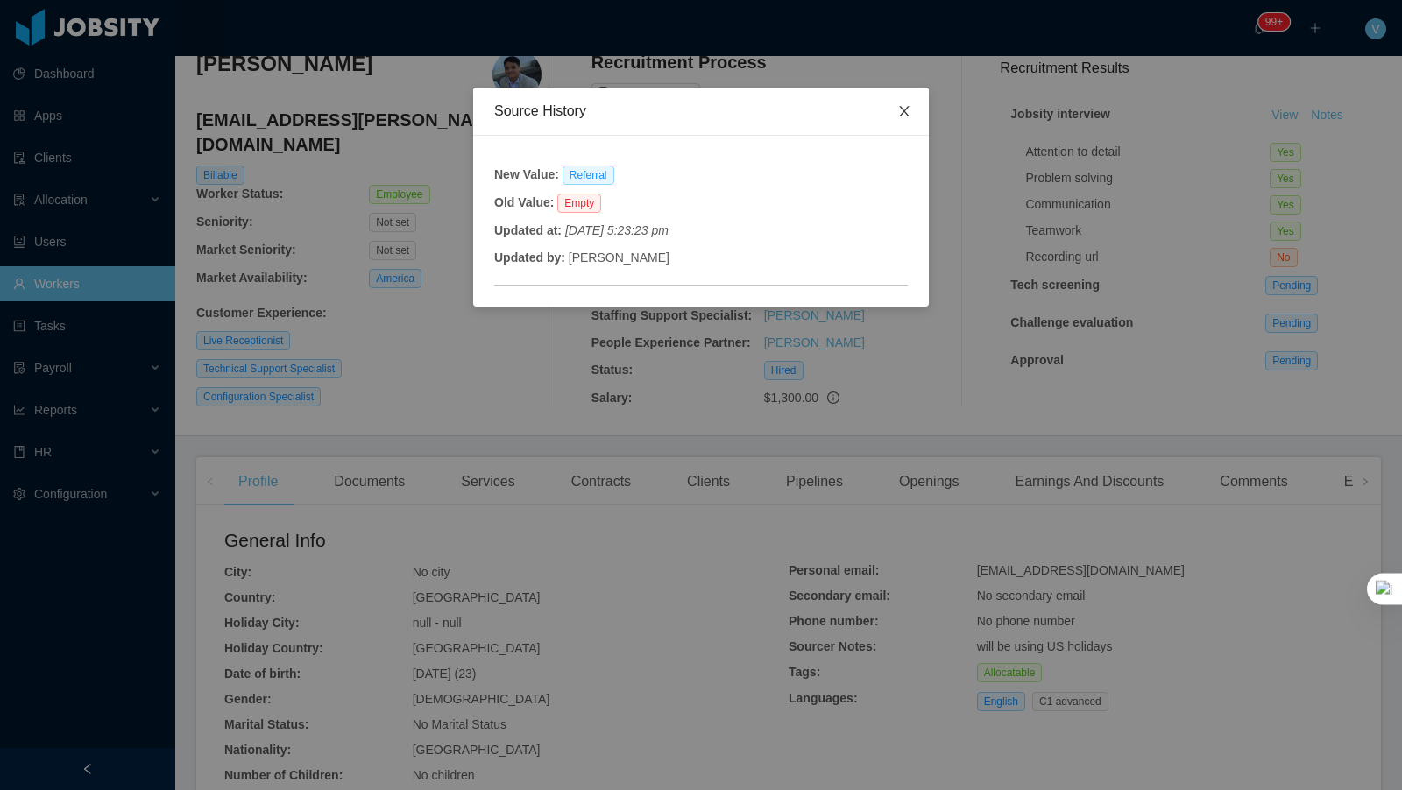
drag, startPoint x: 903, startPoint y: 109, endPoint x: 921, endPoint y: 108, distance: 18.4
click at [903, 109] on icon "icon: close" at bounding box center [904, 111] width 14 height 14
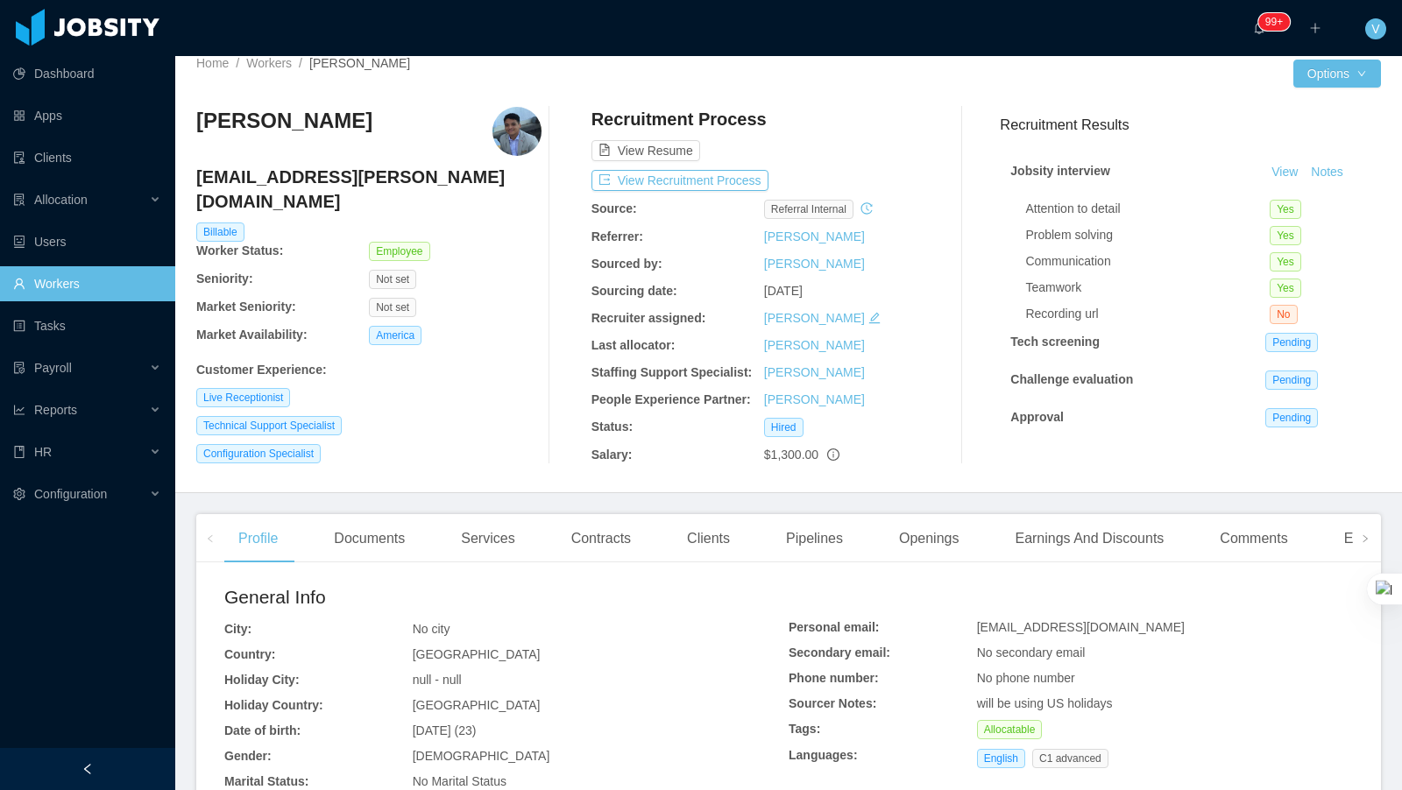
scroll to position [0, 0]
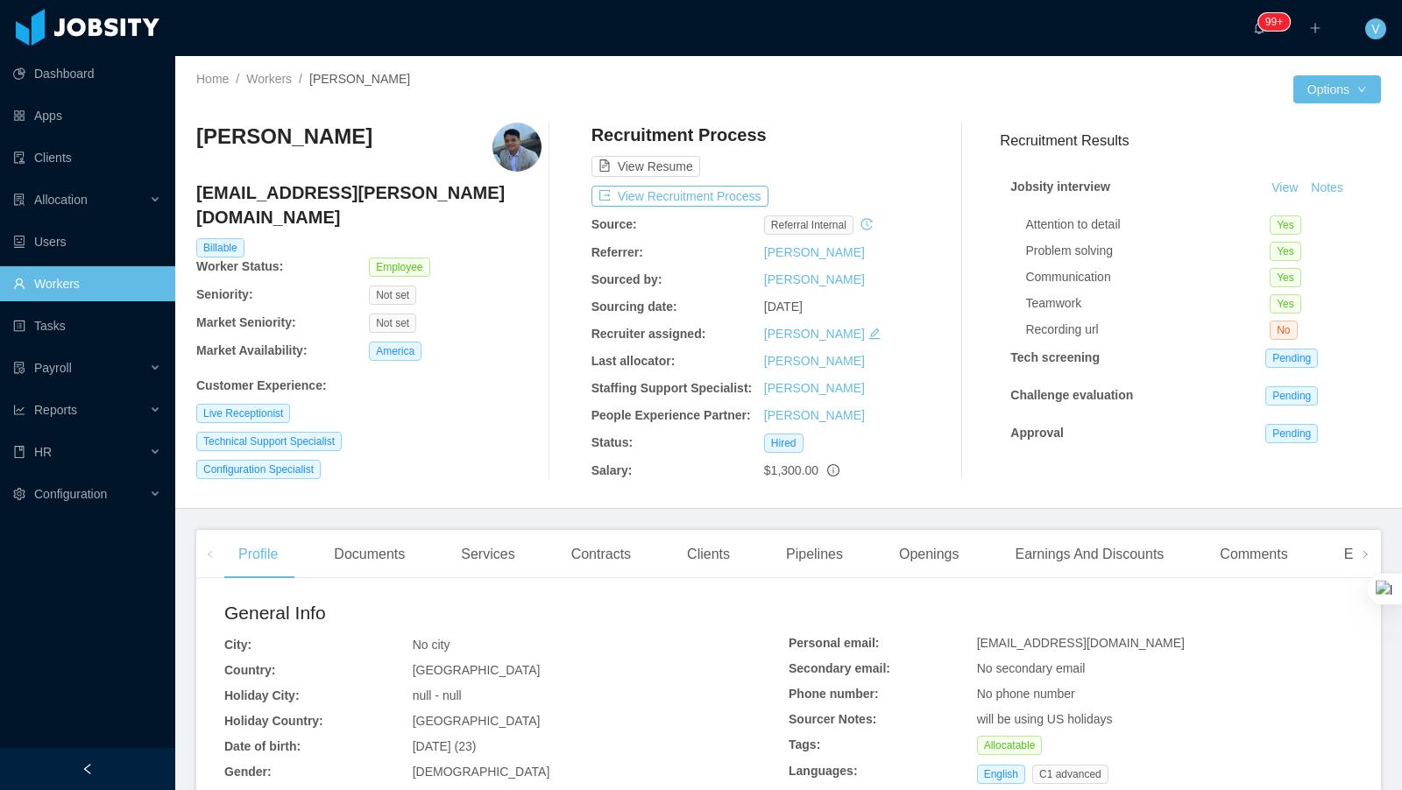
click at [314, 84] on div "Home / Workers / Ludwing Barrera /" at bounding box center [492, 79] width 592 height 18
copy span "[PERSON_NAME]"
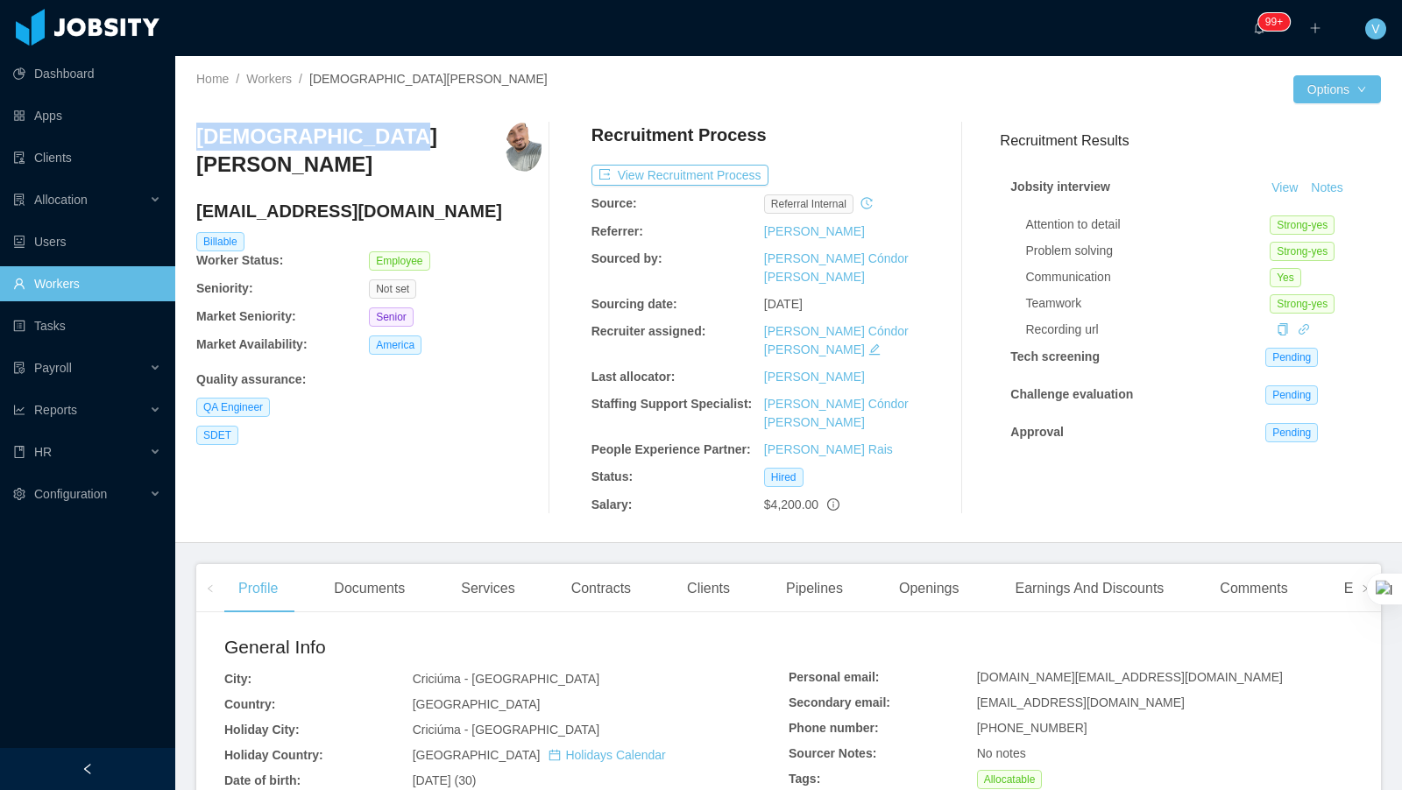
drag, startPoint x: 295, startPoint y: 144, endPoint x: 198, endPoint y: 145, distance: 97.3
click at [198, 145] on div "Cristiano Gonzaga" at bounding box center [368, 156] width 345 height 67
copy h3 "Cristiano Gonzaga"
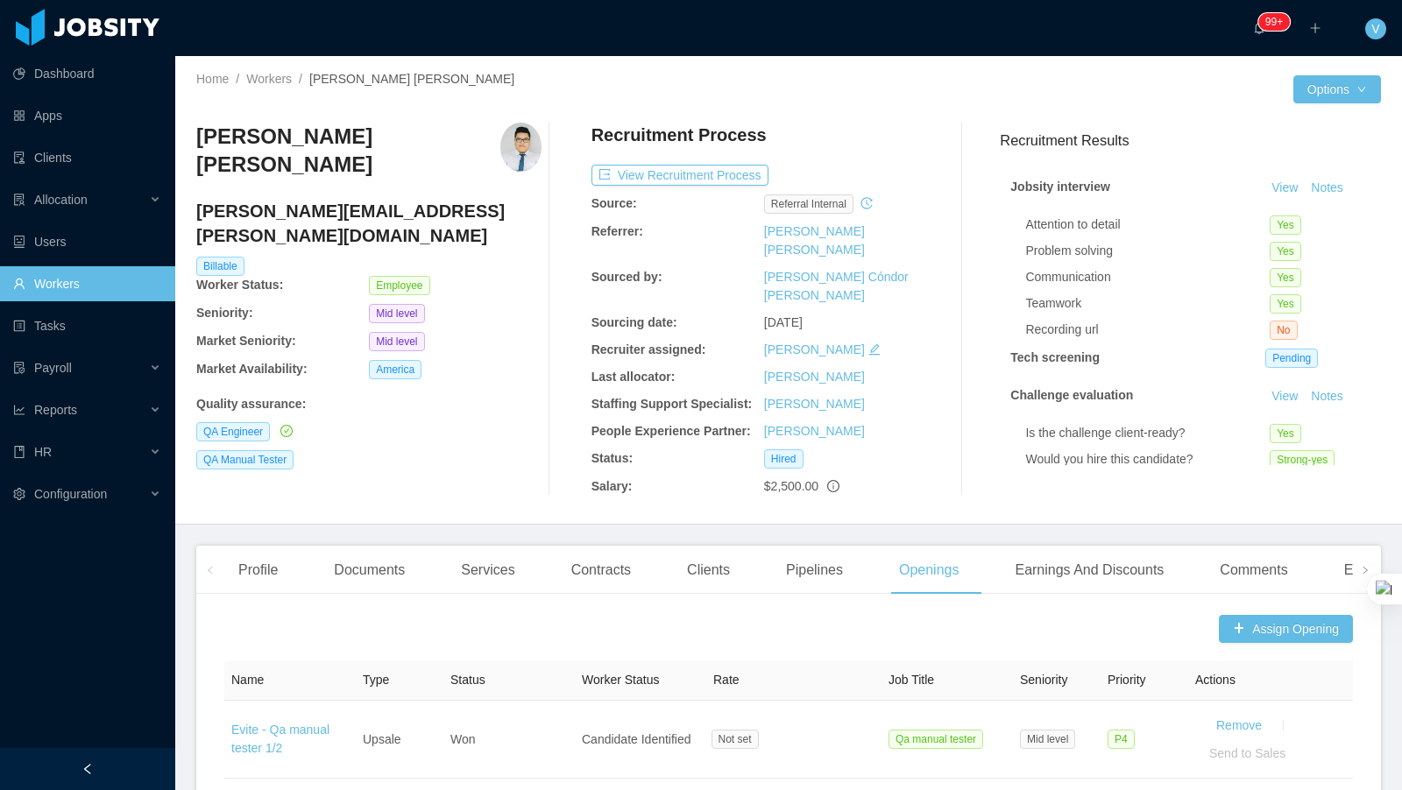
click at [868, 205] on icon "icon: history" at bounding box center [866, 203] width 12 height 12
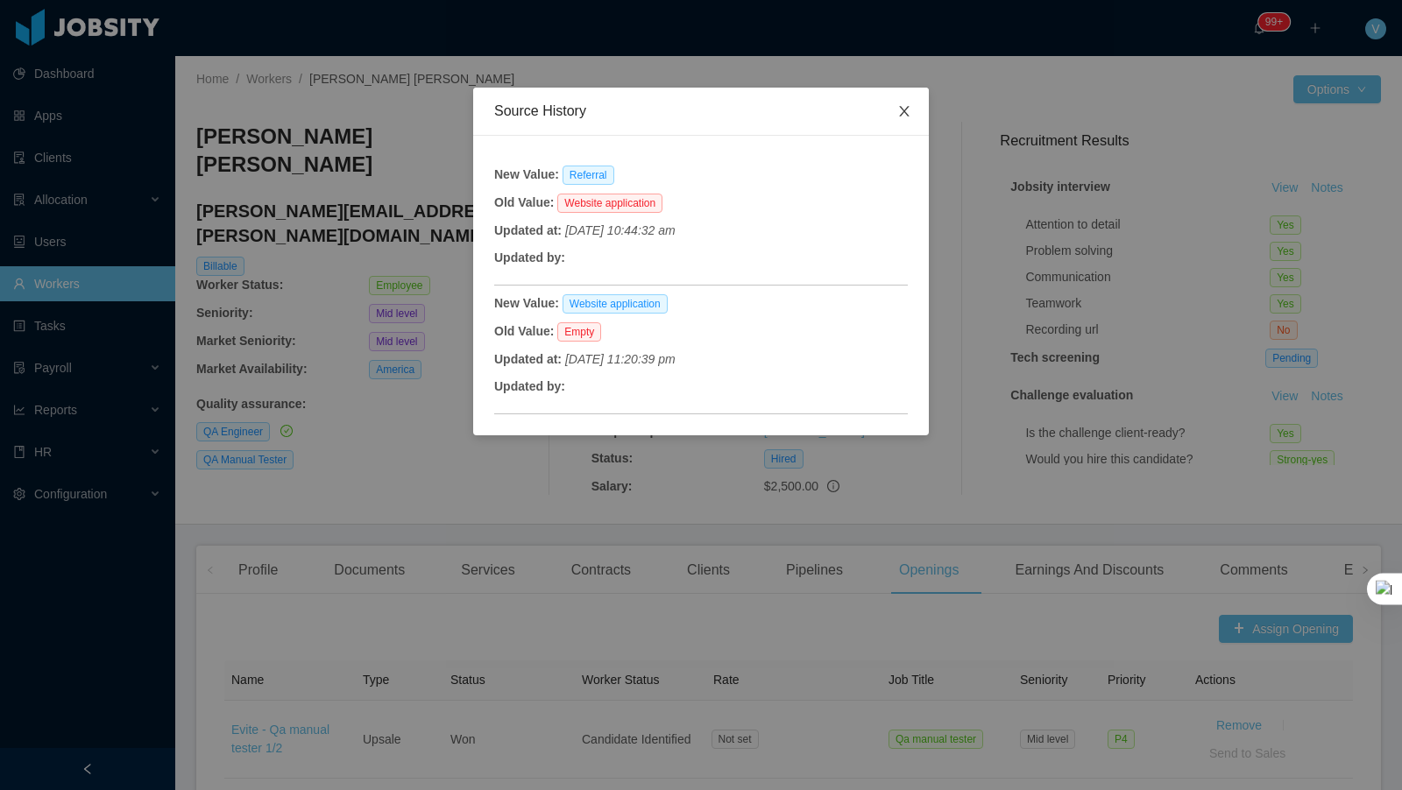
click at [889, 107] on span "Close" at bounding box center [904, 112] width 49 height 49
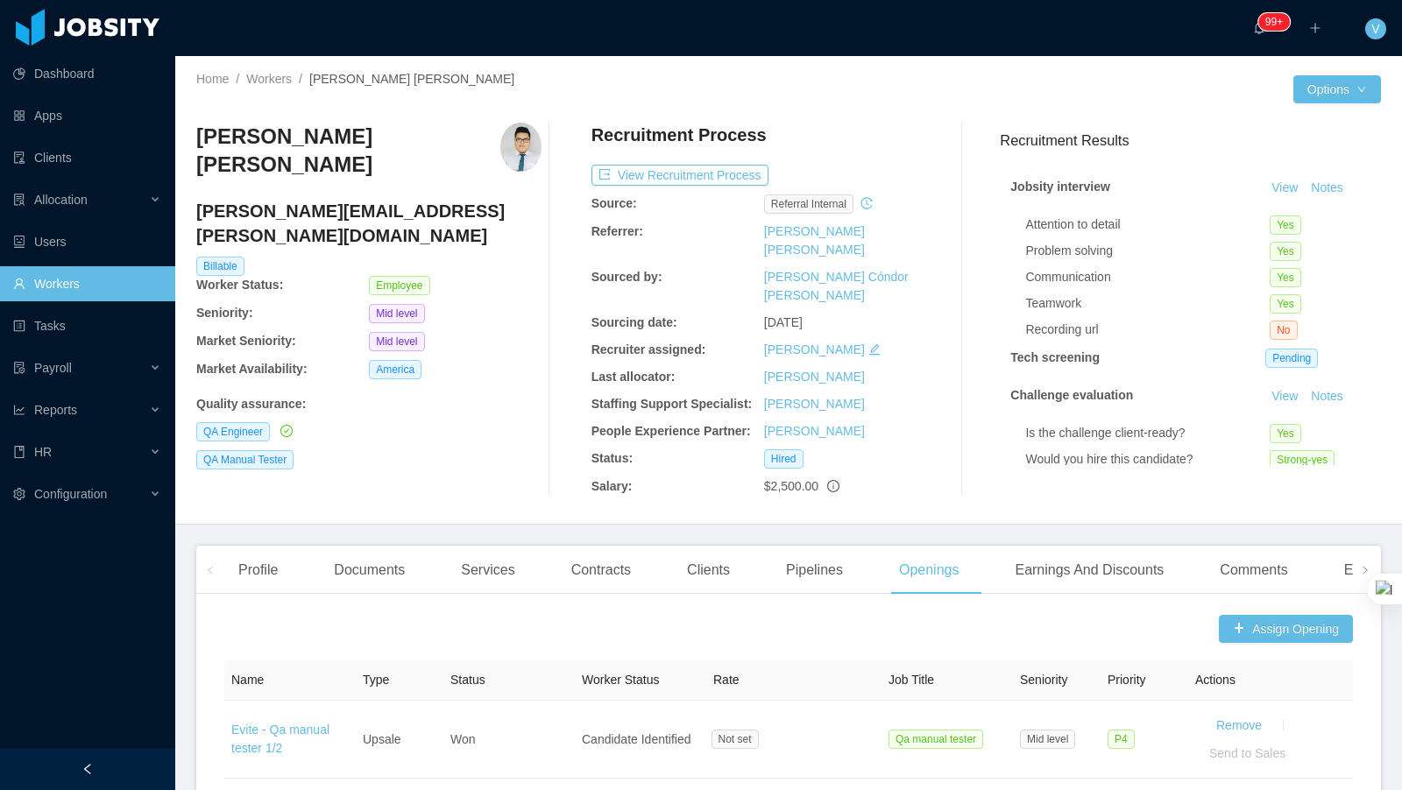
click at [878, 200] on div "Referral internal" at bounding box center [850, 204] width 173 height 19
click at [868, 202] on icon "icon: history" at bounding box center [866, 203] width 12 height 12
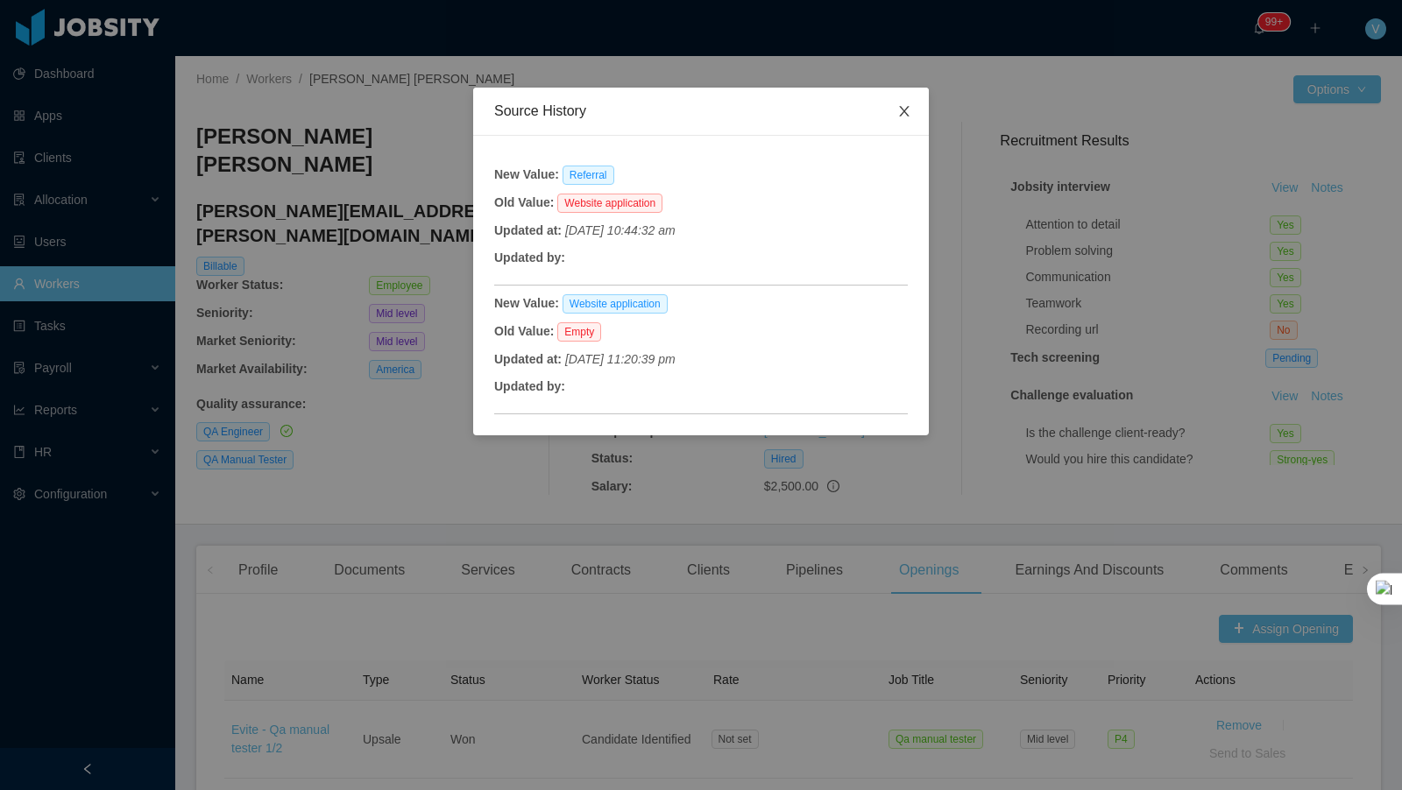
click at [900, 110] on icon "icon: close" at bounding box center [904, 111] width 14 height 14
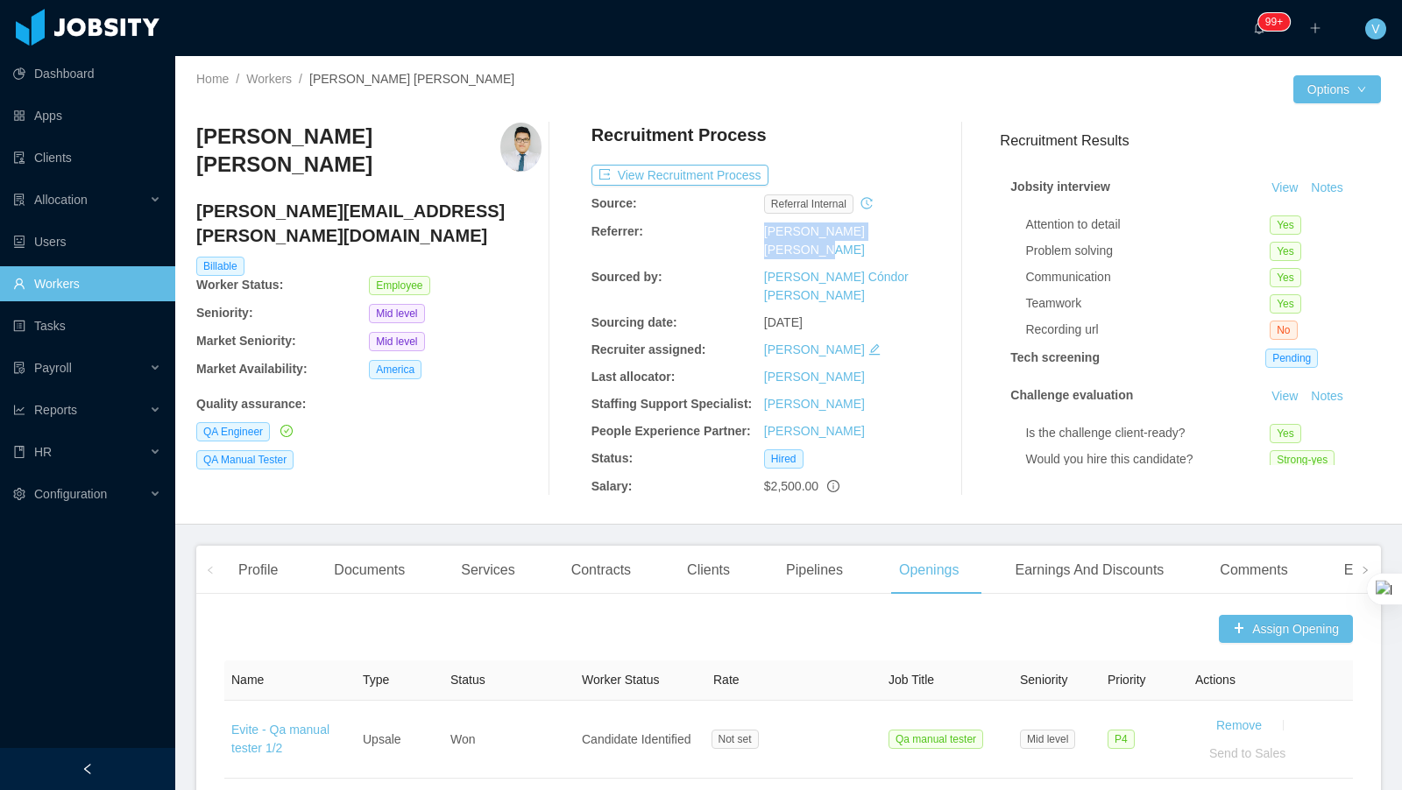
drag, startPoint x: 914, startPoint y: 233, endPoint x: 758, endPoint y: 232, distance: 156.0
click at [758, 232] on div "Referrer: Juan Carlos Muñoz Berru" at bounding box center [763, 241] width 345 height 37
copy div "Juan Carlos Muñoz Berru"
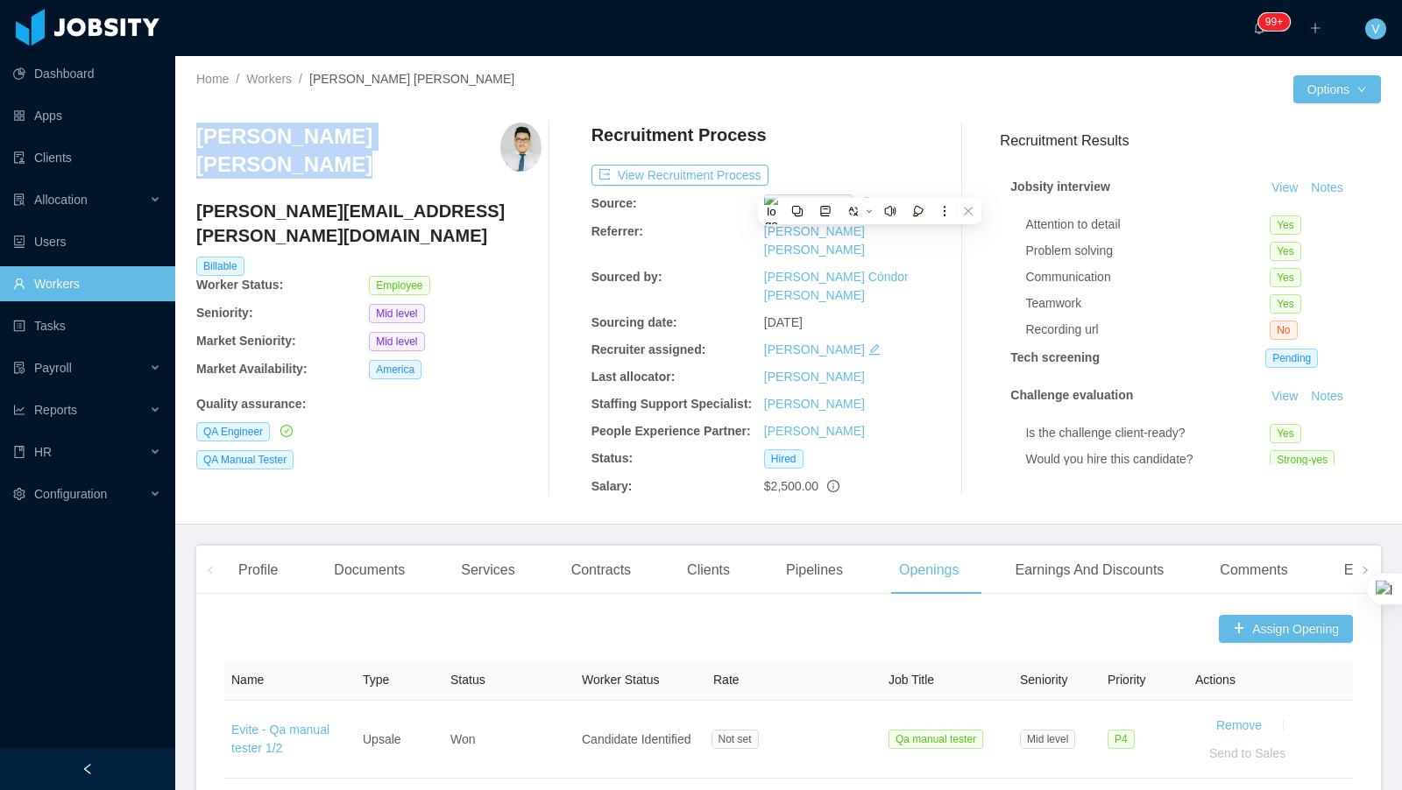
drag, startPoint x: 457, startPoint y: 136, endPoint x: 197, endPoint y: 145, distance: 259.5
click at [195, 145] on div "Home / Workers / David Ismael Marcillo Pauta / Options David Ismael Marcillo Pa…" at bounding box center [788, 290] width 1227 height 469
copy h3 "David Ismael Marcillo Pauta"
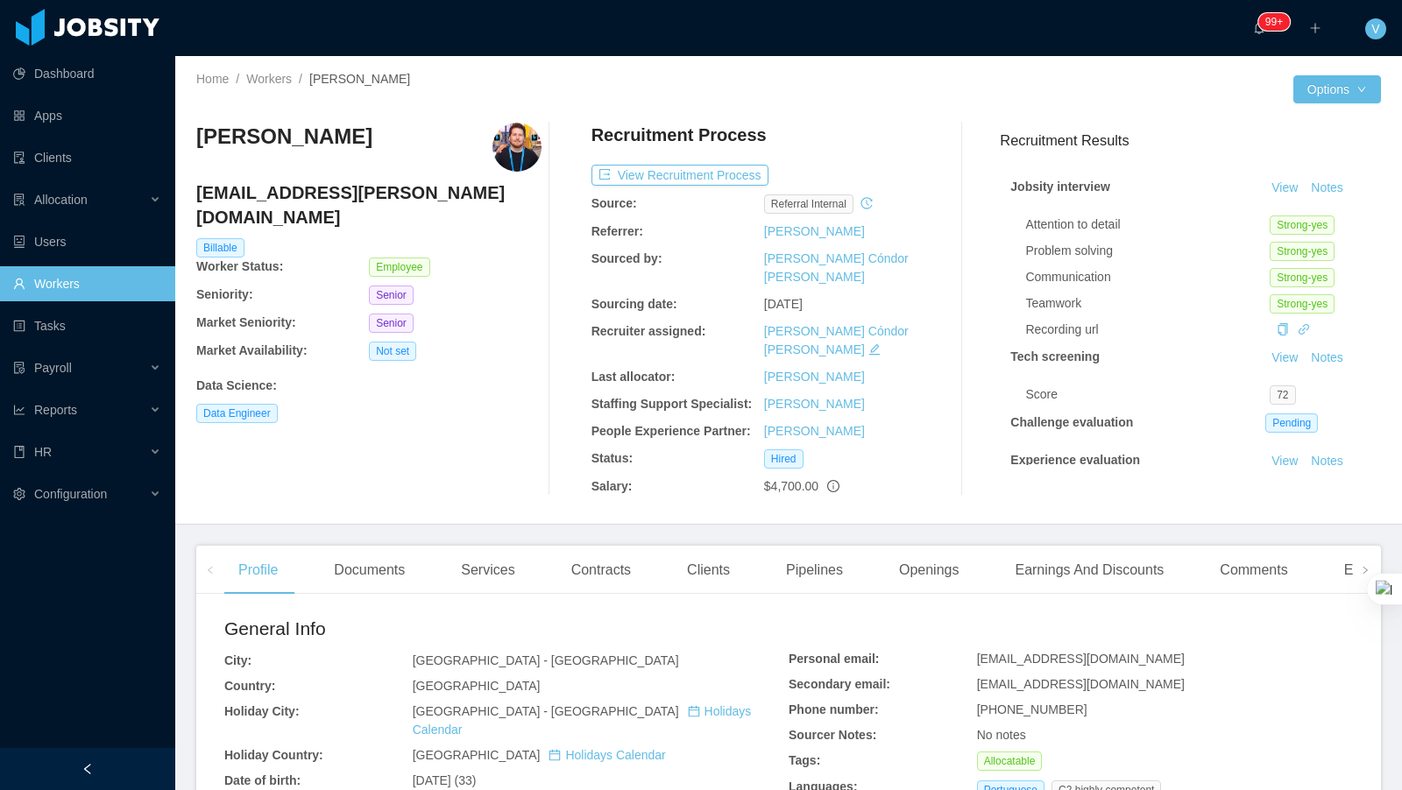
drag, startPoint x: 865, startPoint y: 230, endPoint x: 761, endPoint y: 230, distance: 104.3
click at [764, 233] on div "[PERSON_NAME]" at bounding box center [850, 232] width 173 height 18
copy link "[PERSON_NAME]"
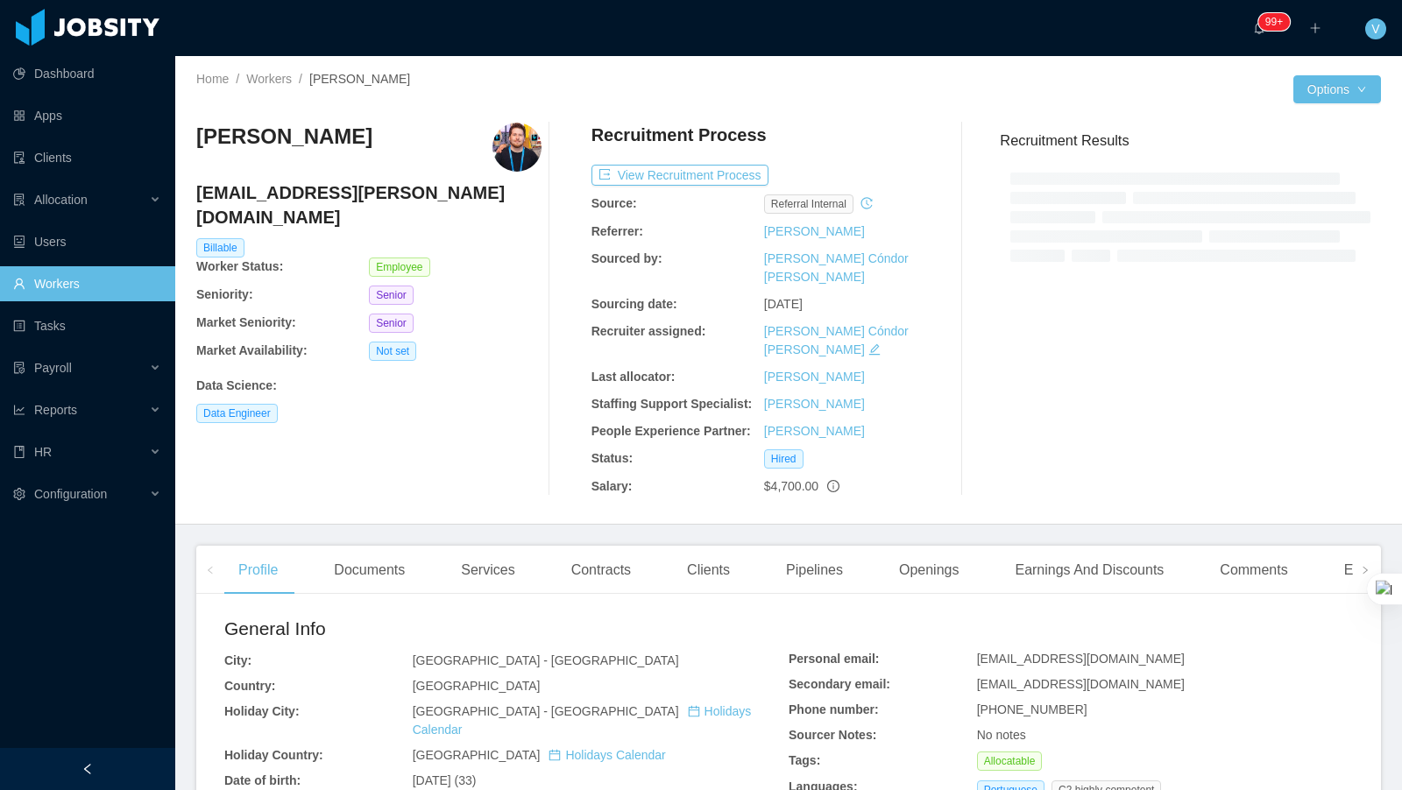
click at [868, 204] on icon "icon: history" at bounding box center [866, 203] width 12 height 12
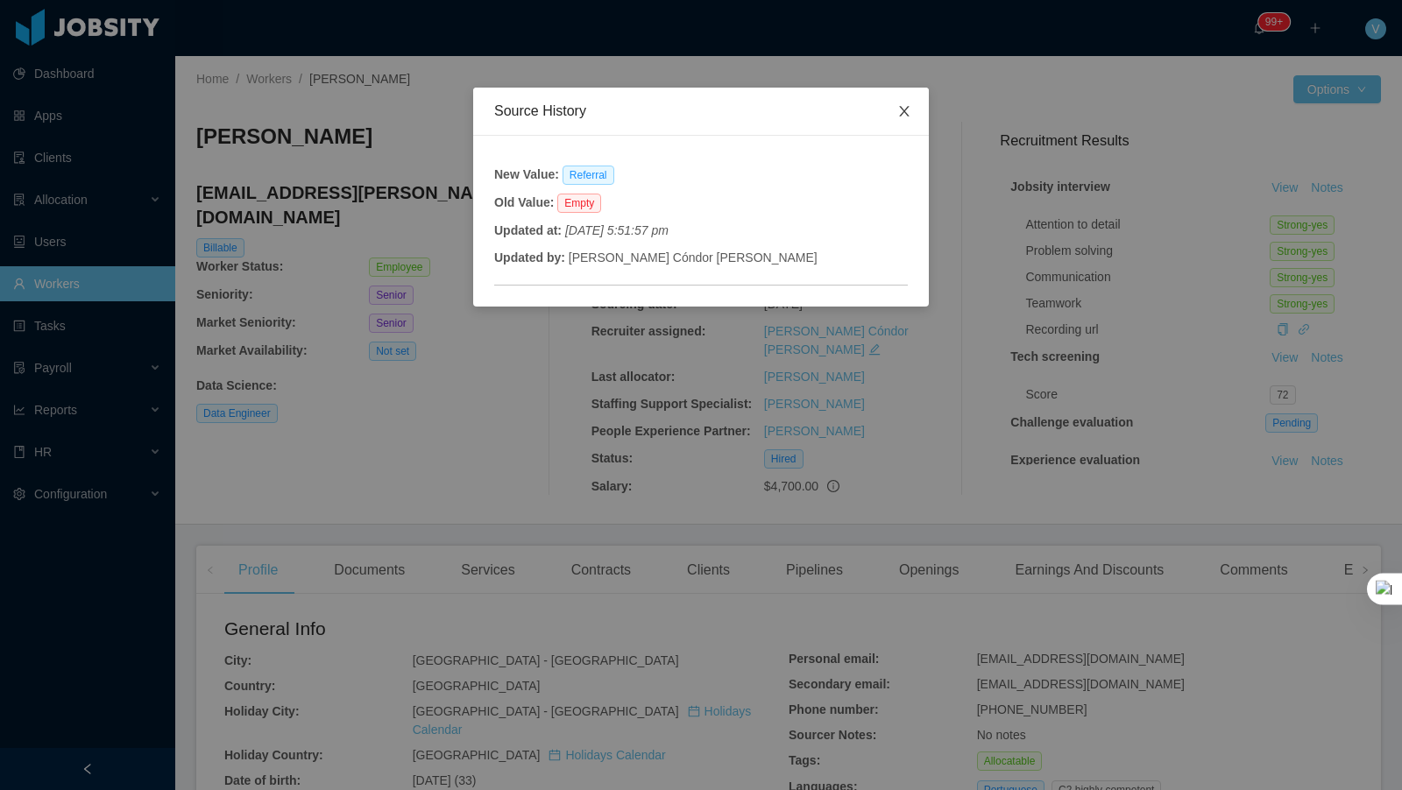
click at [902, 112] on icon "icon: close" at bounding box center [904, 111] width 14 height 14
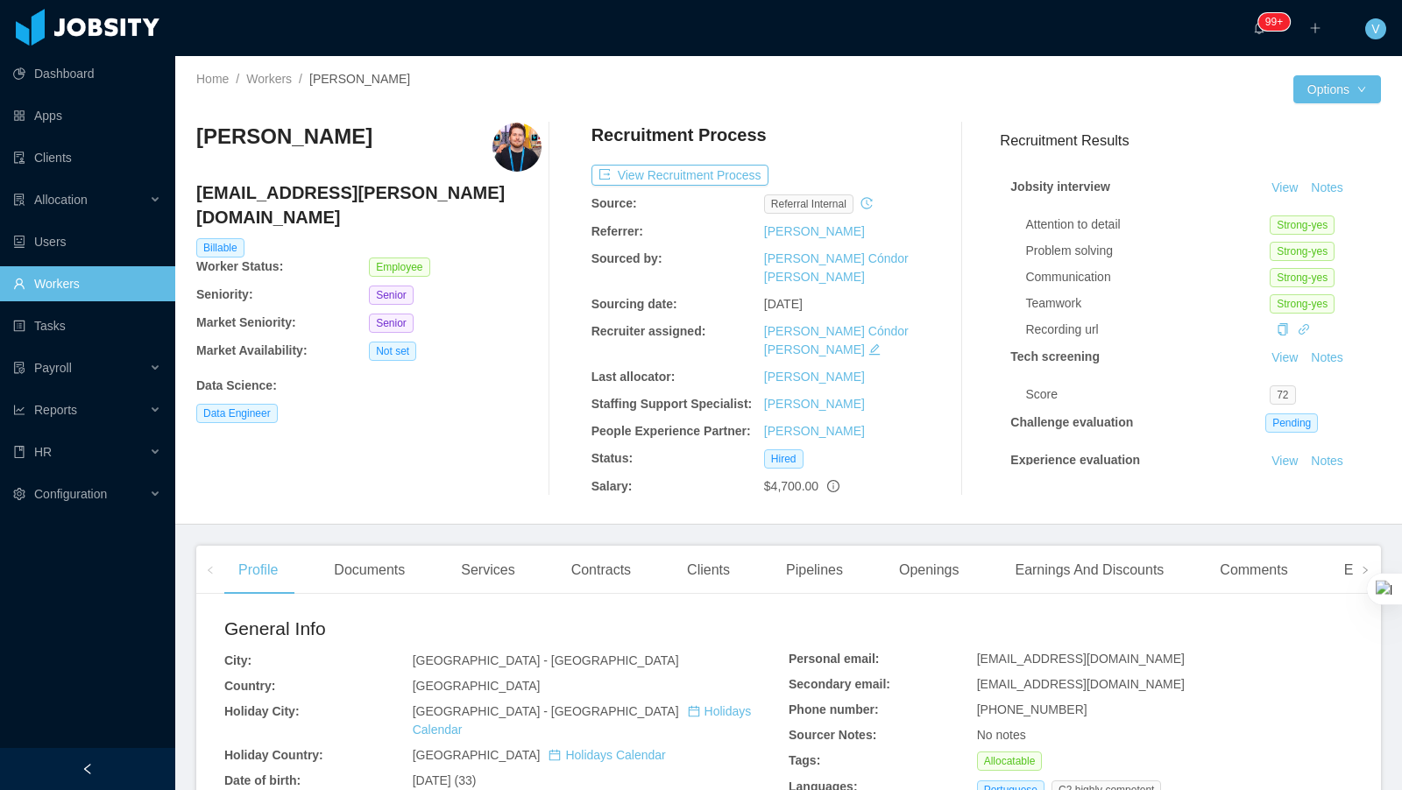
click at [870, 204] on icon "icon: history" at bounding box center [865, 202] width 11 height 11
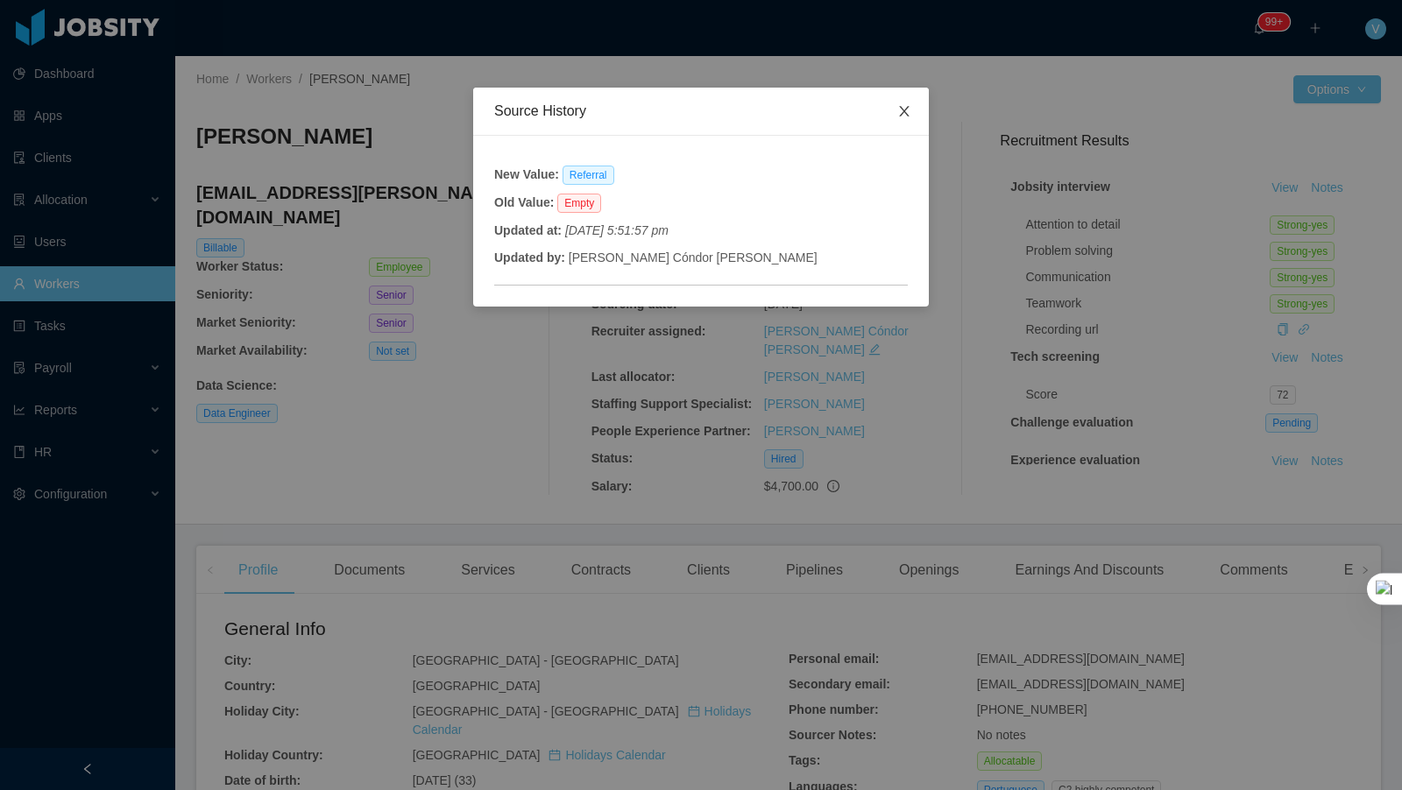
click at [907, 107] on icon "icon: close" at bounding box center [904, 111] width 14 height 14
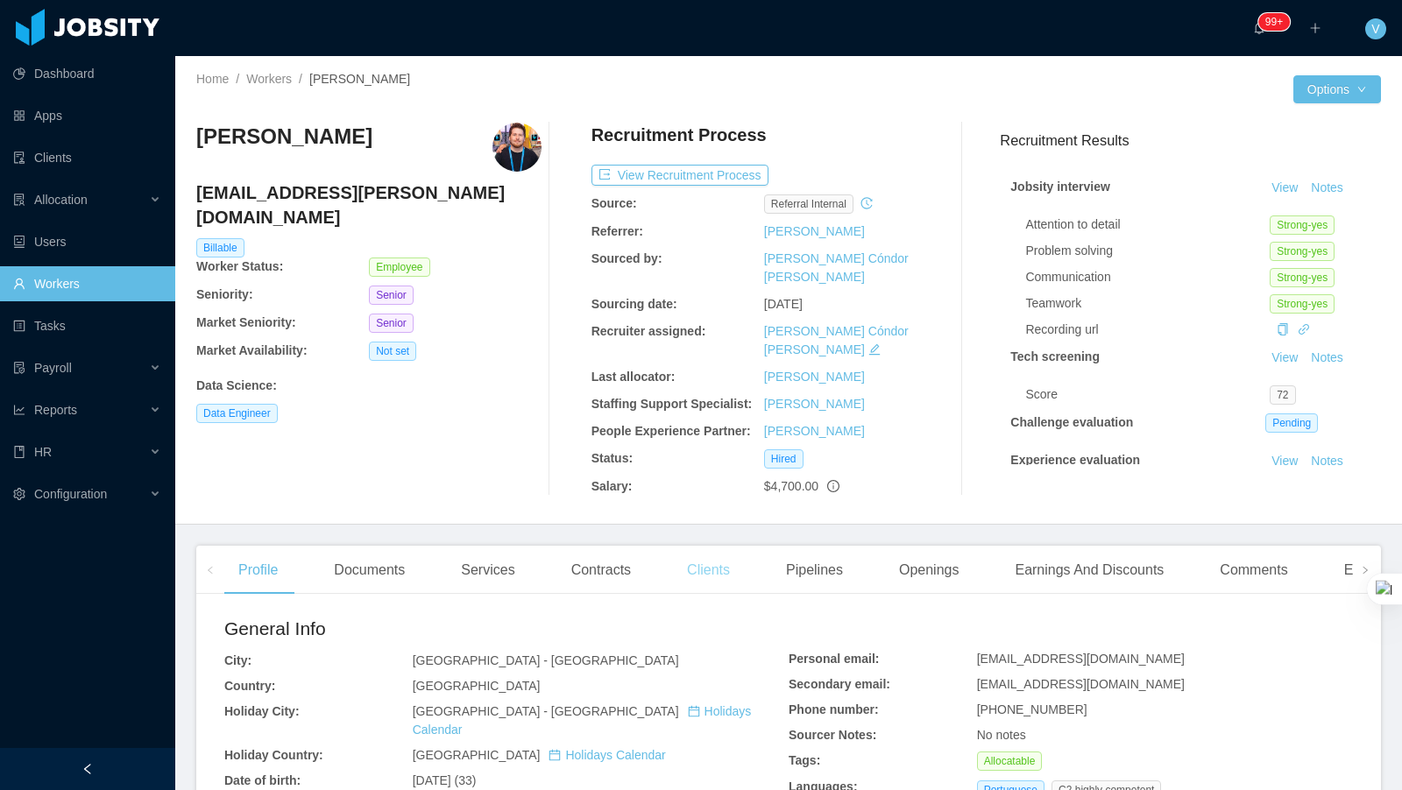
click at [701, 546] on div "Clients" at bounding box center [708, 570] width 71 height 49
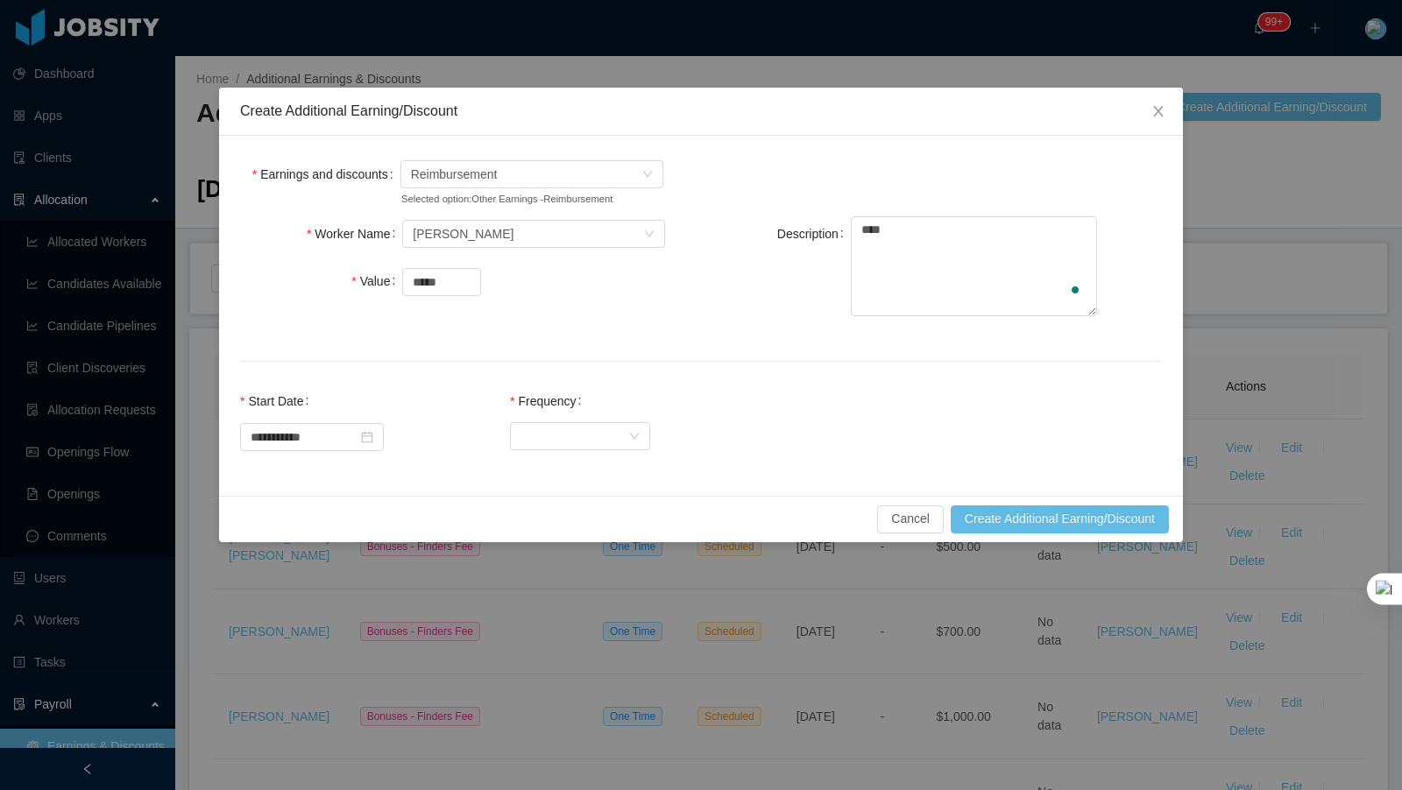
scroll to position [124, 0]
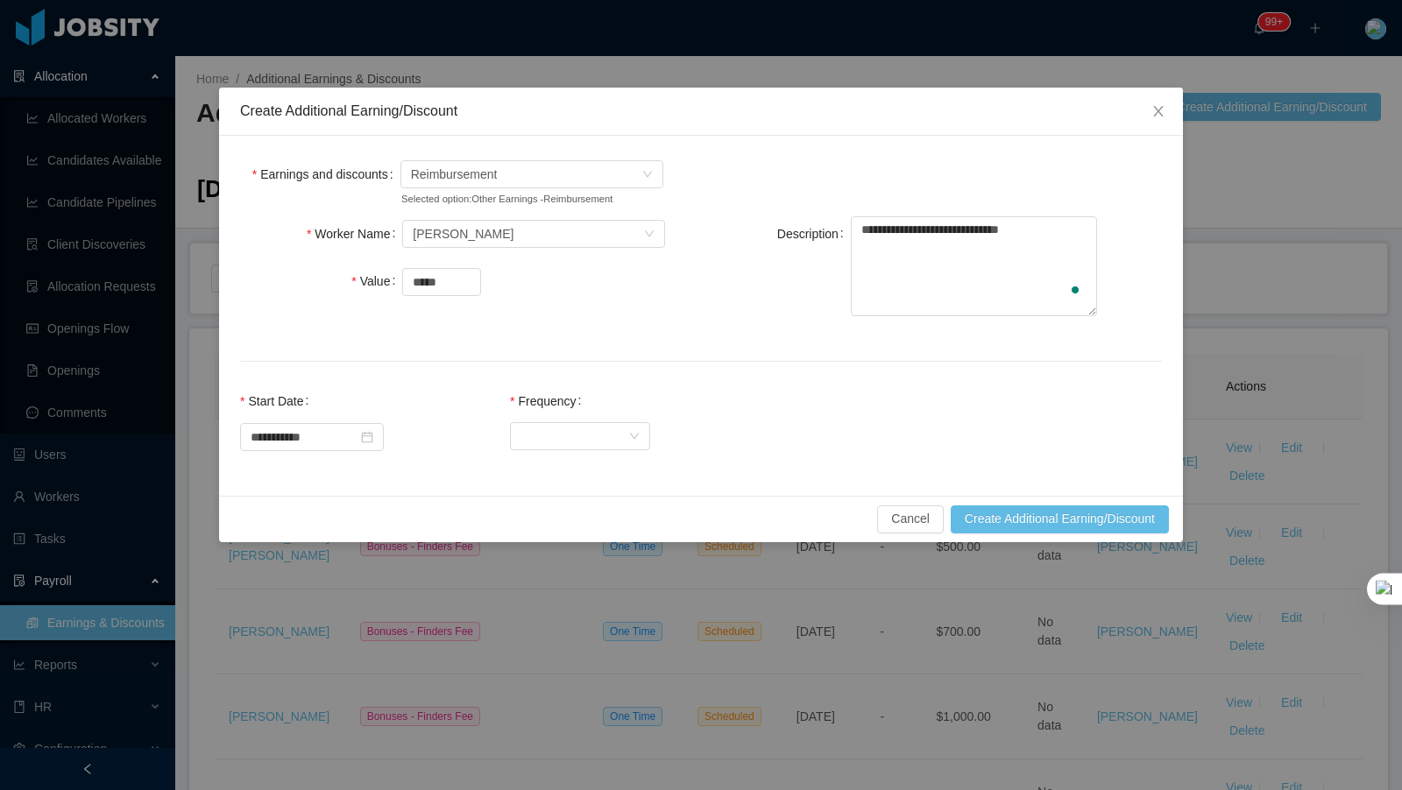
type textarea "**********"
click at [545, 419] on div "Frequency" at bounding box center [549, 401] width 79 height 35
click at [591, 470] on div "Frequency Select Frequency" at bounding box center [580, 429] width 140 height 91
click at [595, 450] on div "Select Frequency" at bounding box center [574, 436] width 108 height 26
drag, startPoint x: 602, startPoint y: 477, endPoint x: 910, endPoint y: 529, distance: 312.0
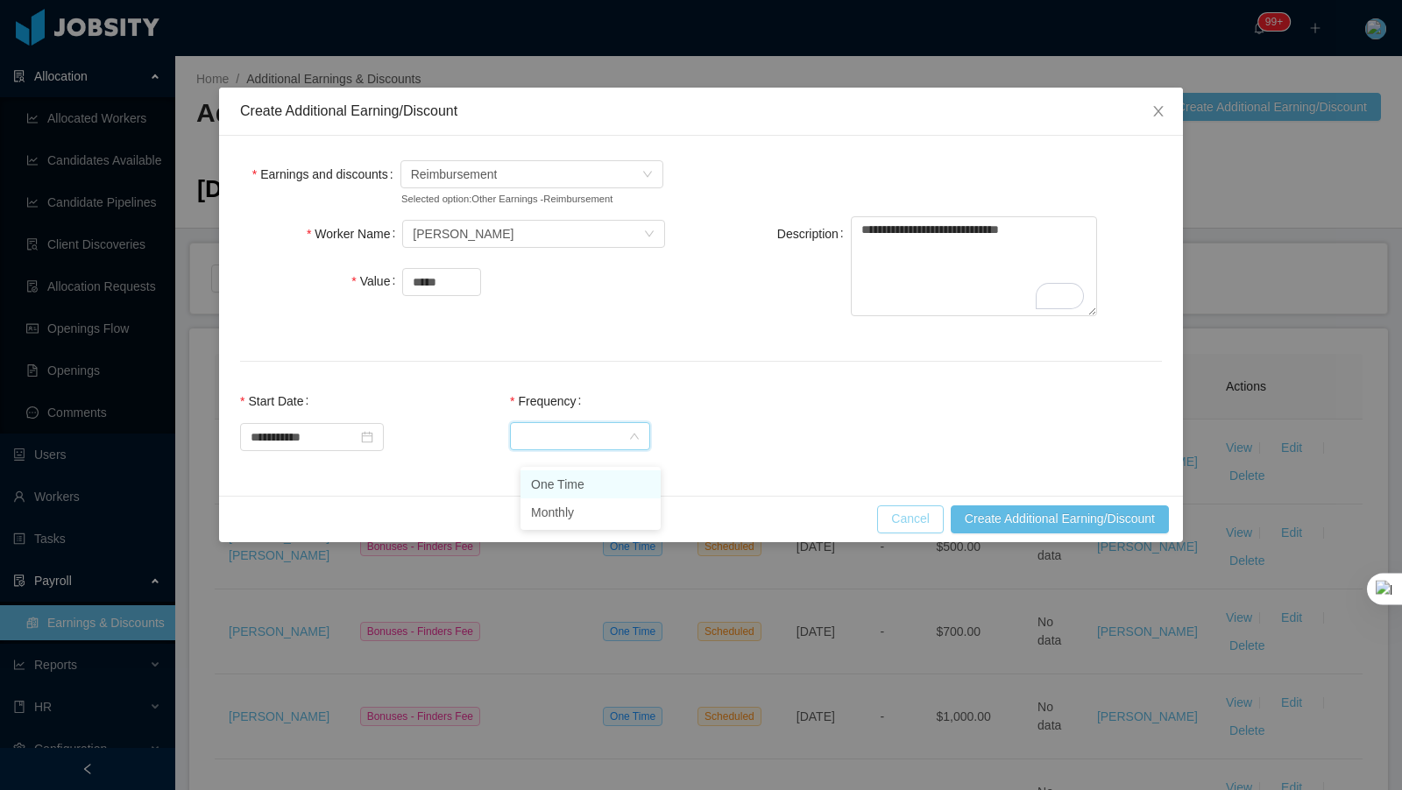
click at [602, 477] on li "One Time" at bounding box center [590, 485] width 140 height 28
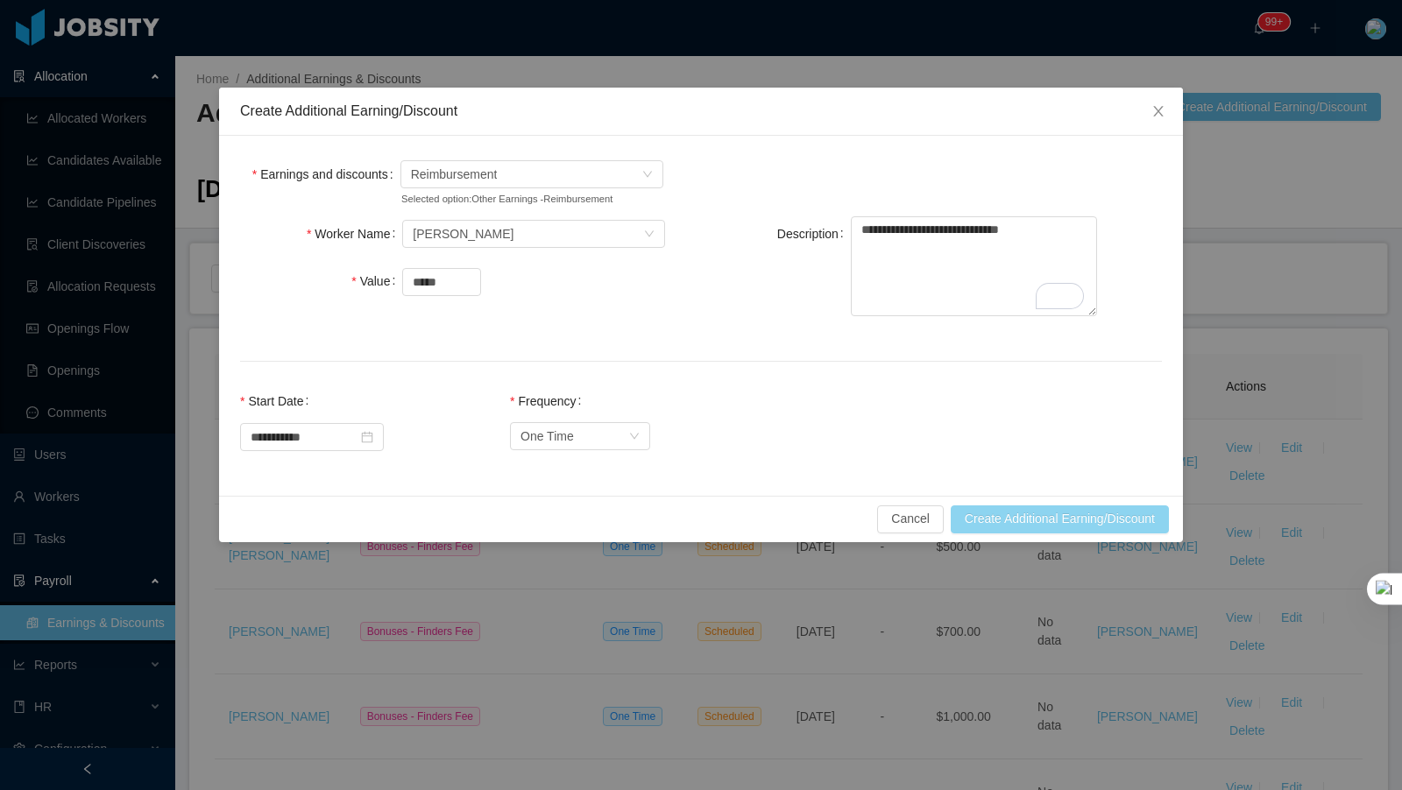
drag, startPoint x: 1064, startPoint y: 533, endPoint x: 981, endPoint y: 500, distance: 88.5
click at [1065, 533] on button "Create Additional Earning/Discount" at bounding box center [1060, 520] width 218 height 28
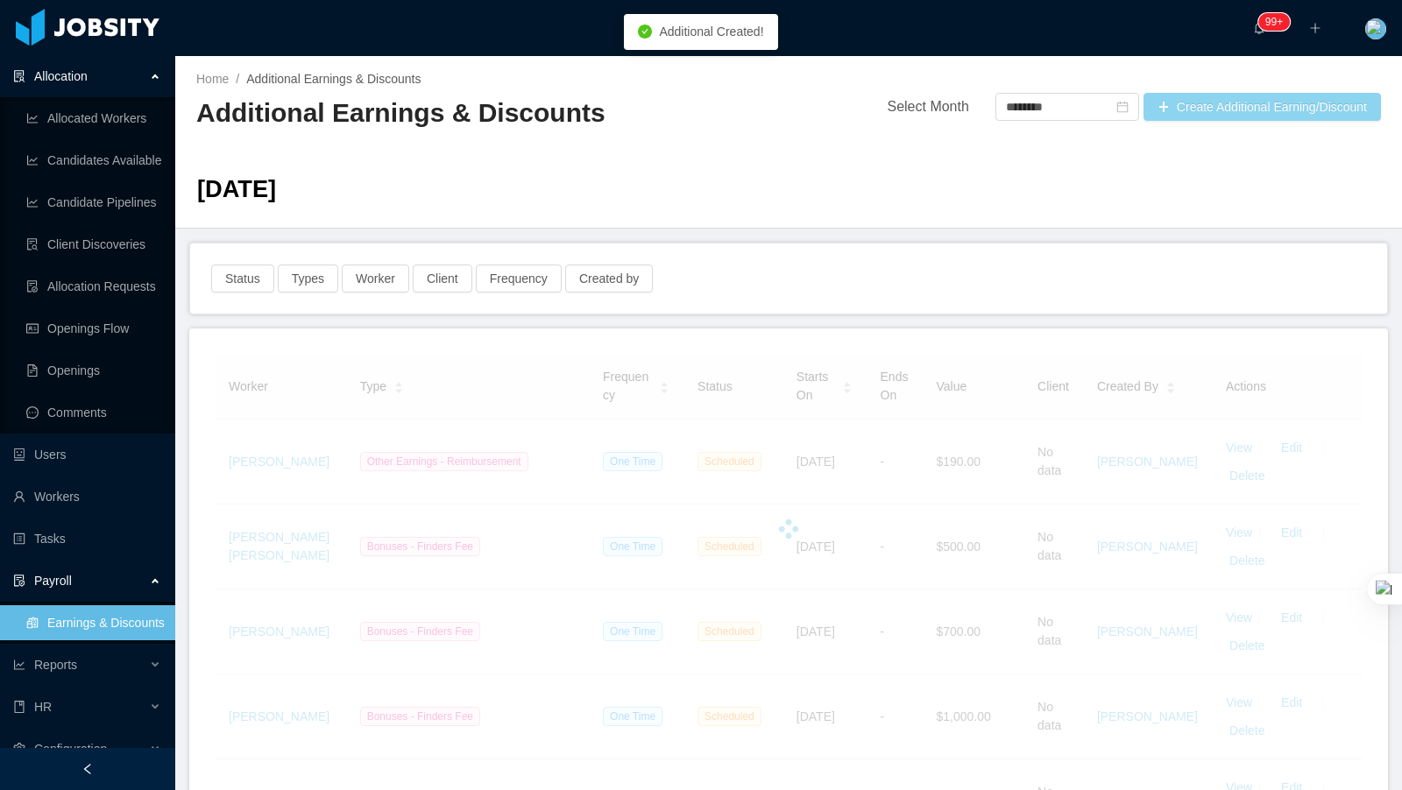
click at [1236, 111] on button "Create Additional Earning/Discount" at bounding box center [1262, 107] width 237 height 28
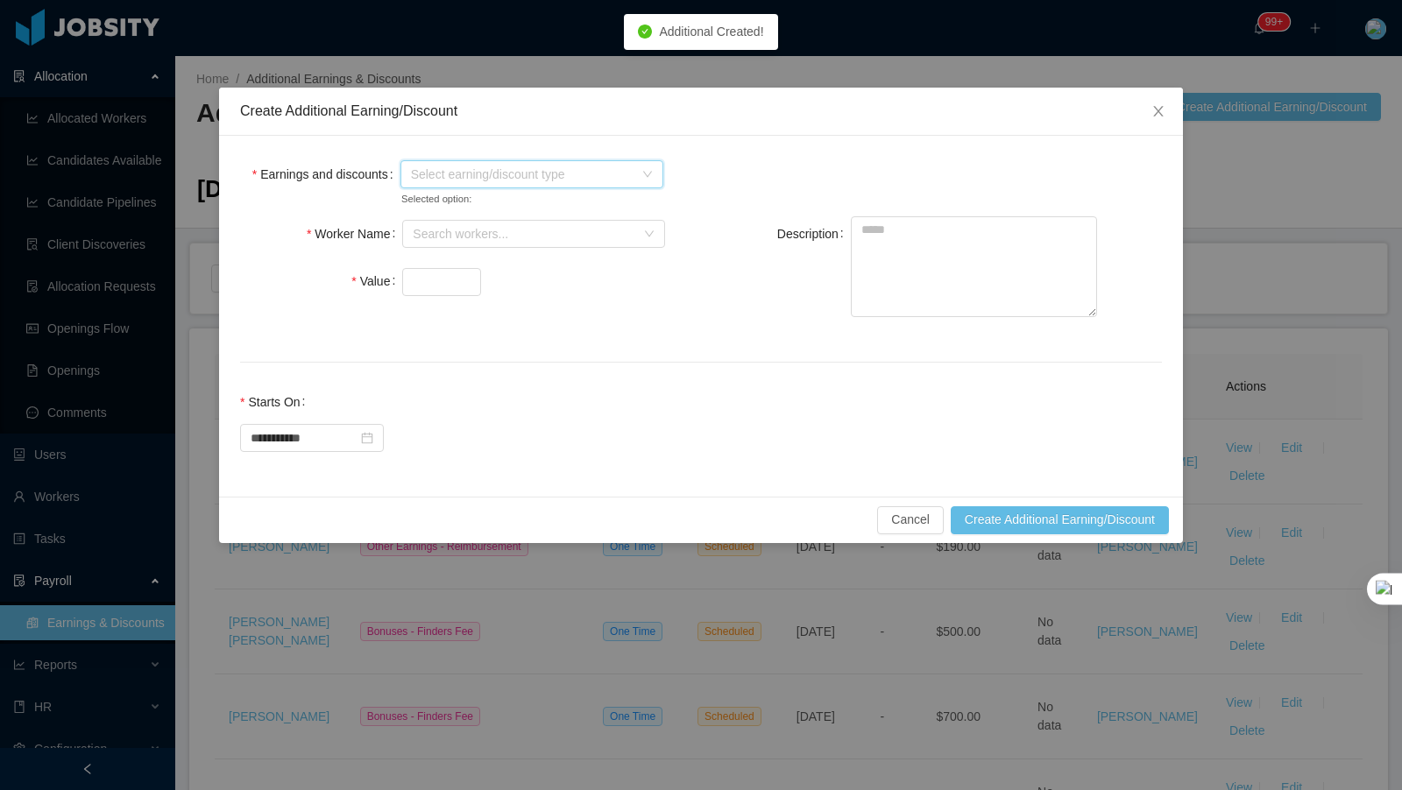
click at [476, 178] on span "Select earning/discount type" at bounding box center [522, 175] width 223 height 18
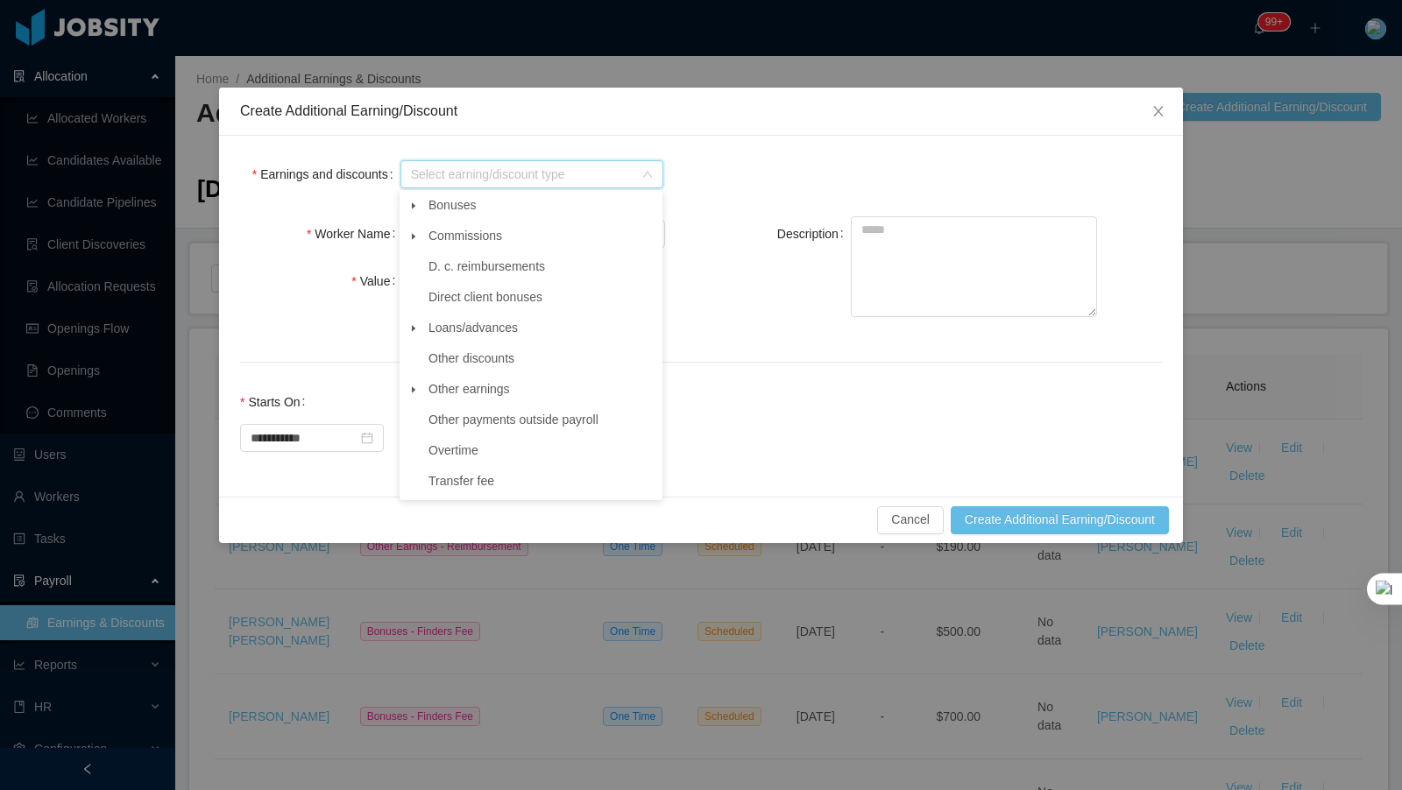
click at [414, 387] on icon "icon: caret-down" at bounding box center [413, 390] width 9 height 9
click at [485, 489] on span "Reimbursement" at bounding box center [549, 482] width 219 height 24
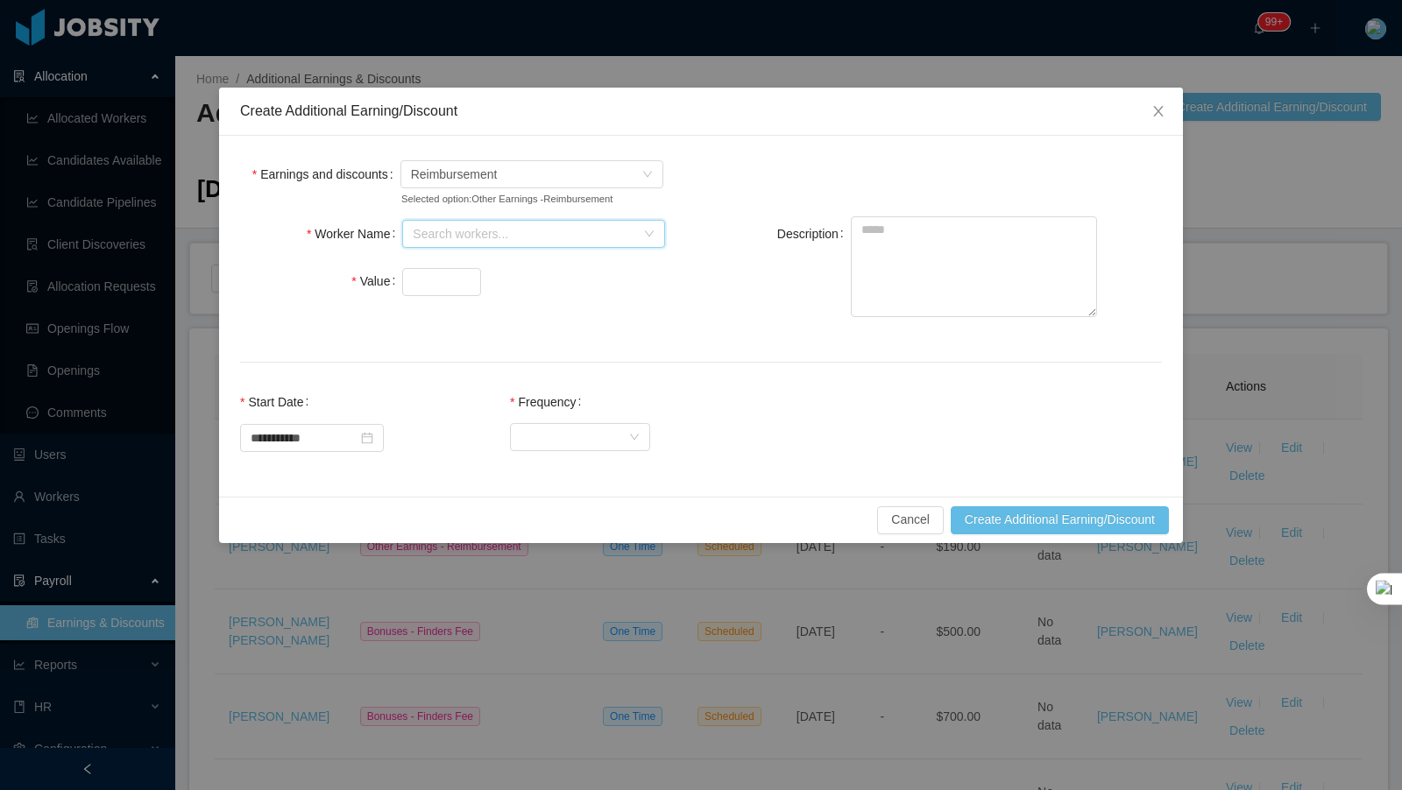
click at [500, 247] on div "Search workers..." at bounding box center [528, 234] width 230 height 26
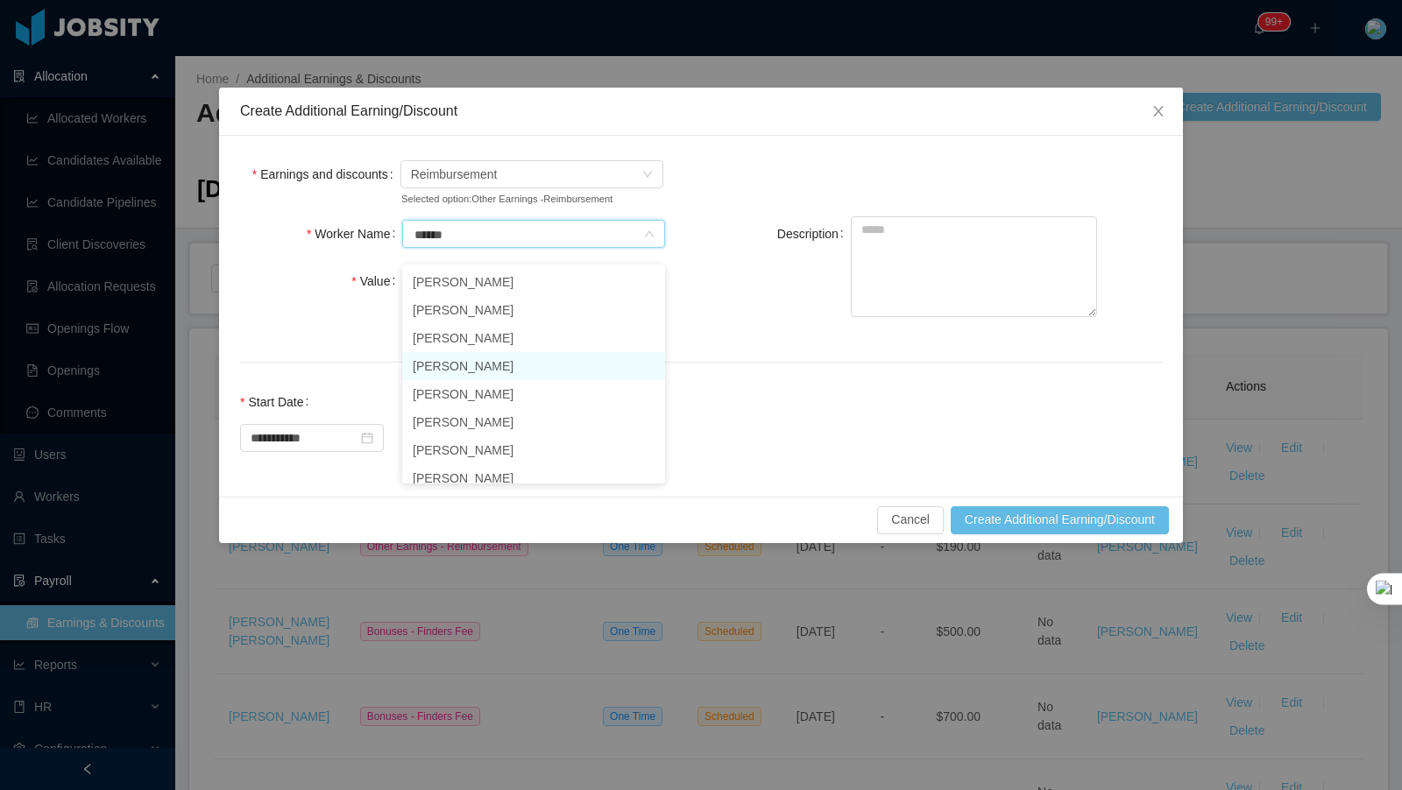
type input "******"
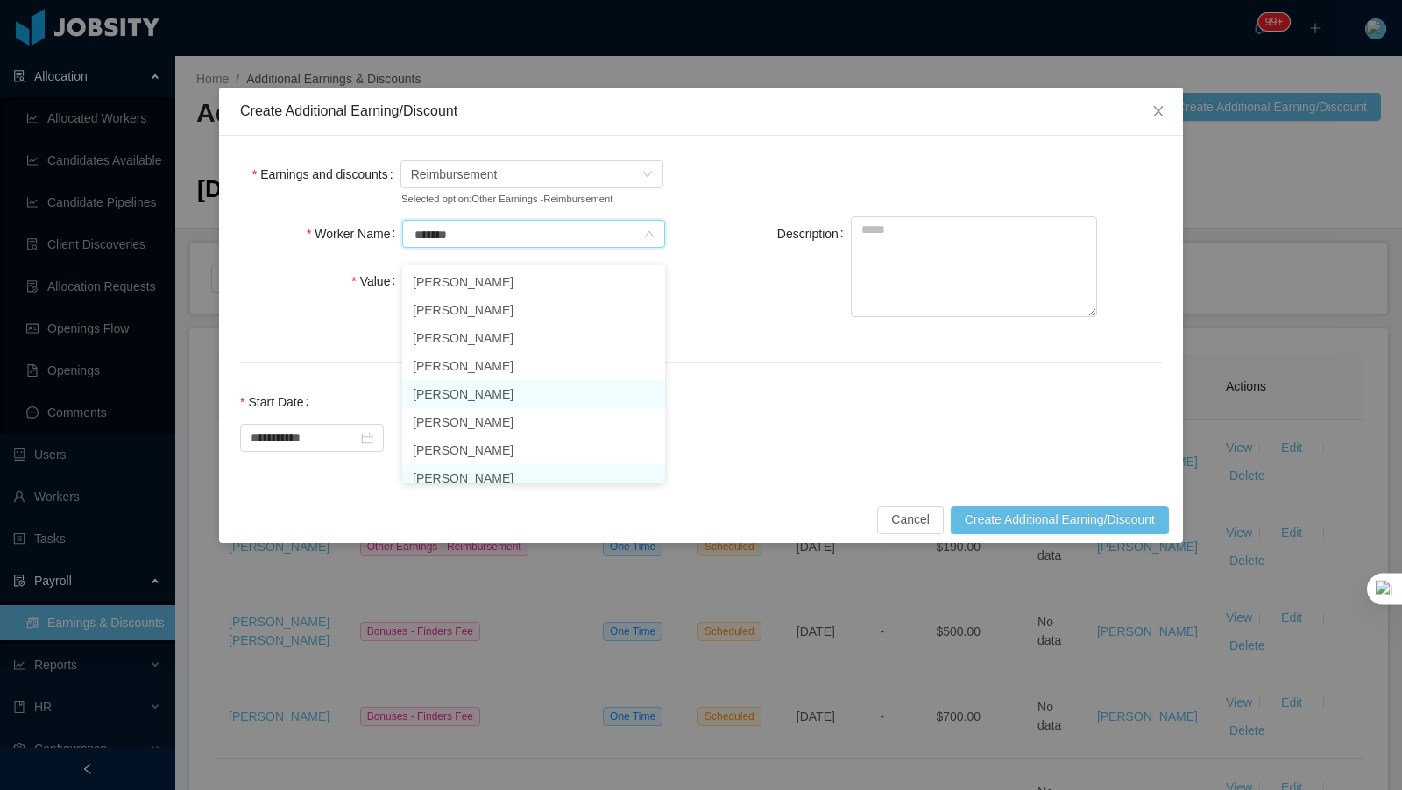
scroll to position [9, 0]
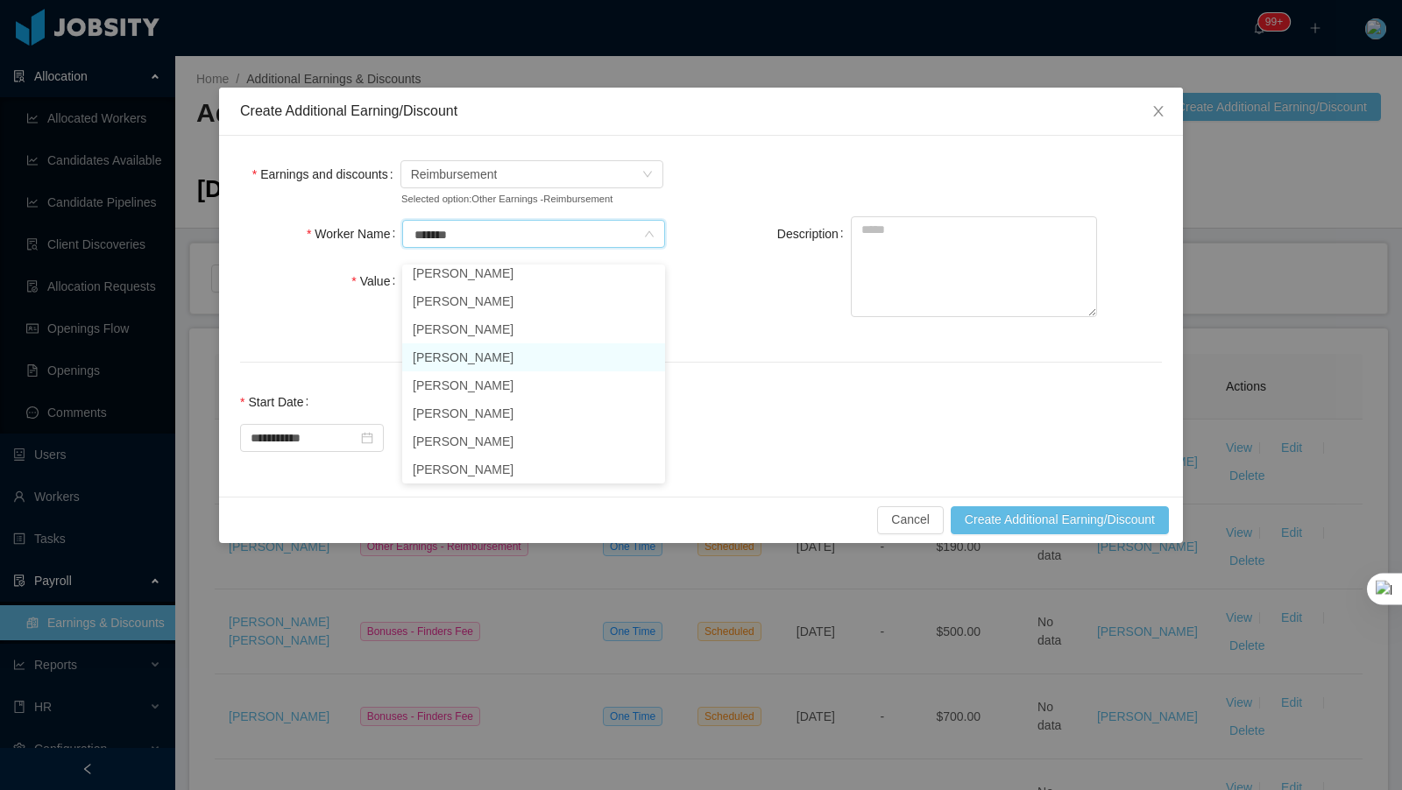
click at [492, 359] on li "[PERSON_NAME]" at bounding box center [533, 357] width 263 height 28
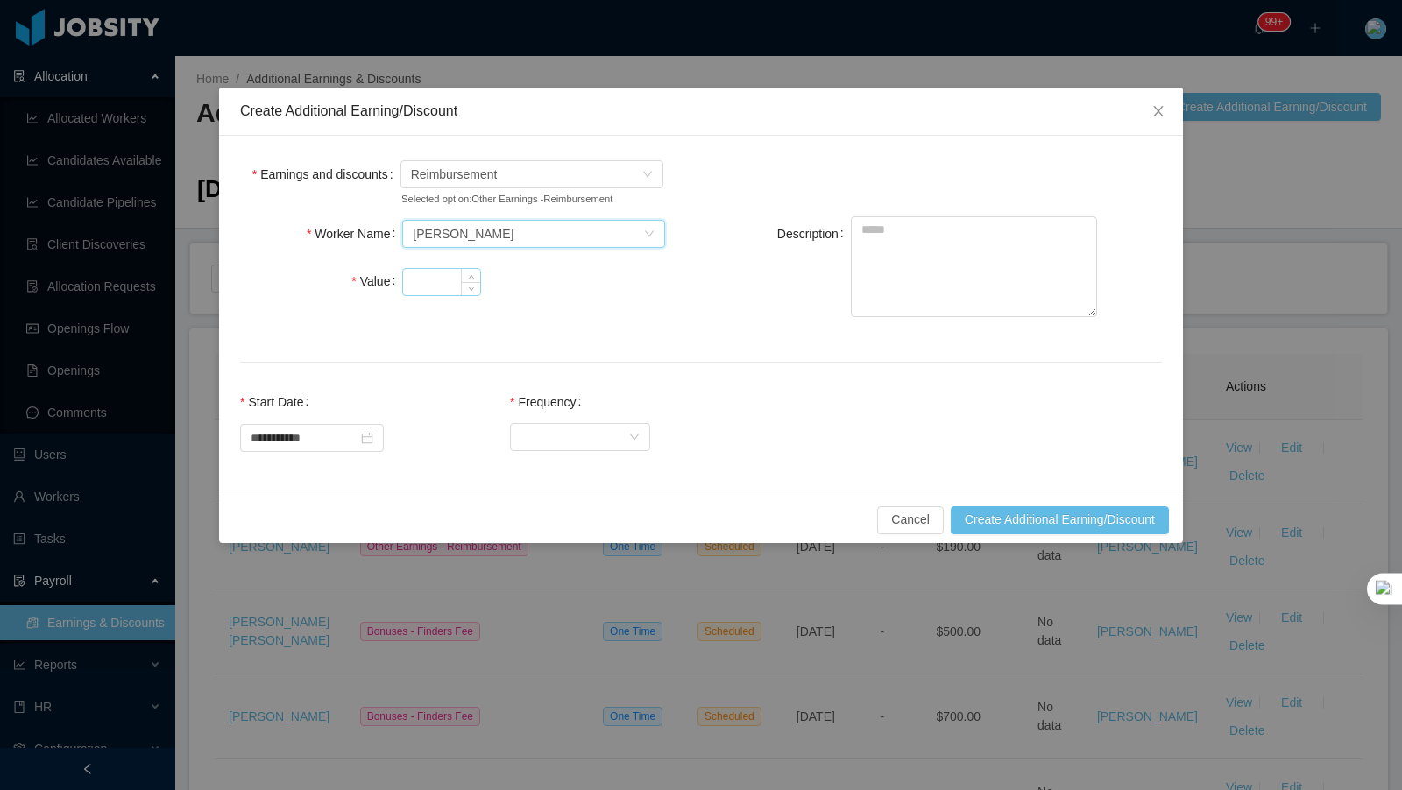
drag, startPoint x: 435, startPoint y: 295, endPoint x: 450, endPoint y: 294, distance: 14.1
click at [436, 295] on input "Value" at bounding box center [441, 282] width 77 height 26
type input "*****"
click at [1019, 282] on textarea "Description" at bounding box center [974, 266] width 246 height 101
type textarea "**********"
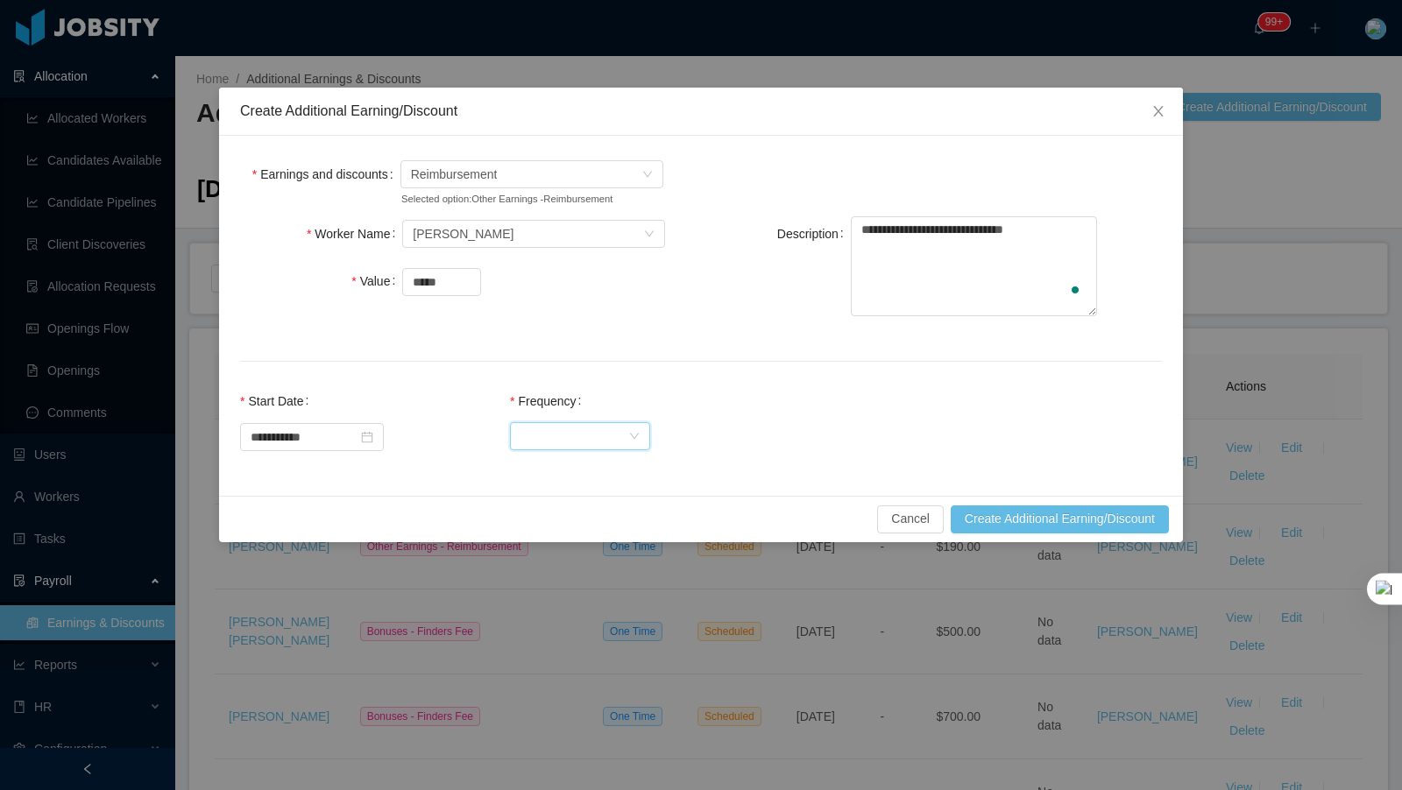
click at [603, 450] on div "Select Frequency" at bounding box center [574, 436] width 108 height 26
drag, startPoint x: 619, startPoint y: 488, endPoint x: 992, endPoint y: 508, distance: 373.8
click at [619, 487] on li "One Time" at bounding box center [590, 485] width 140 height 28
click at [1093, 529] on button "Create Additional Earning/Discount" at bounding box center [1060, 520] width 218 height 28
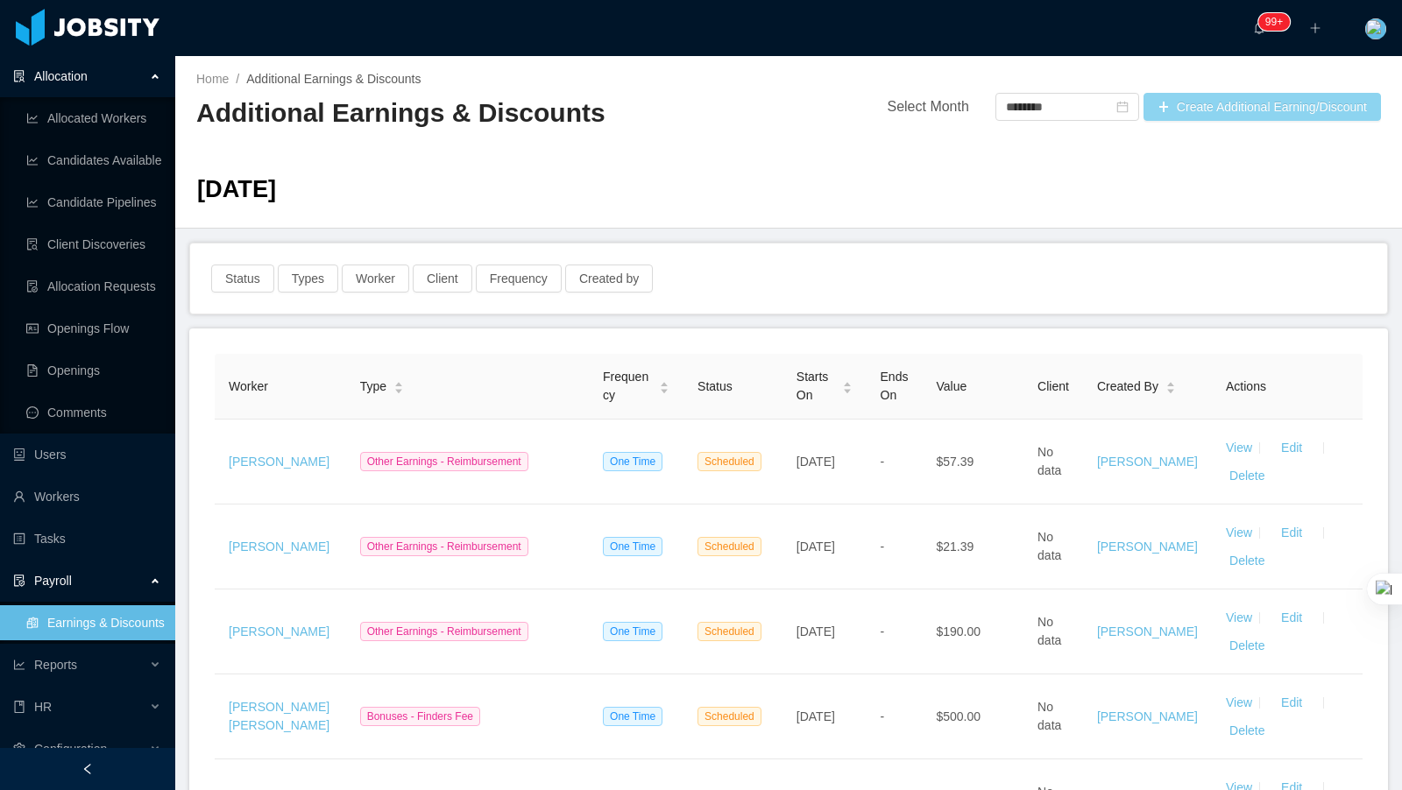
click at [1194, 108] on button "Create Additional Earning/Discount" at bounding box center [1262, 107] width 237 height 28
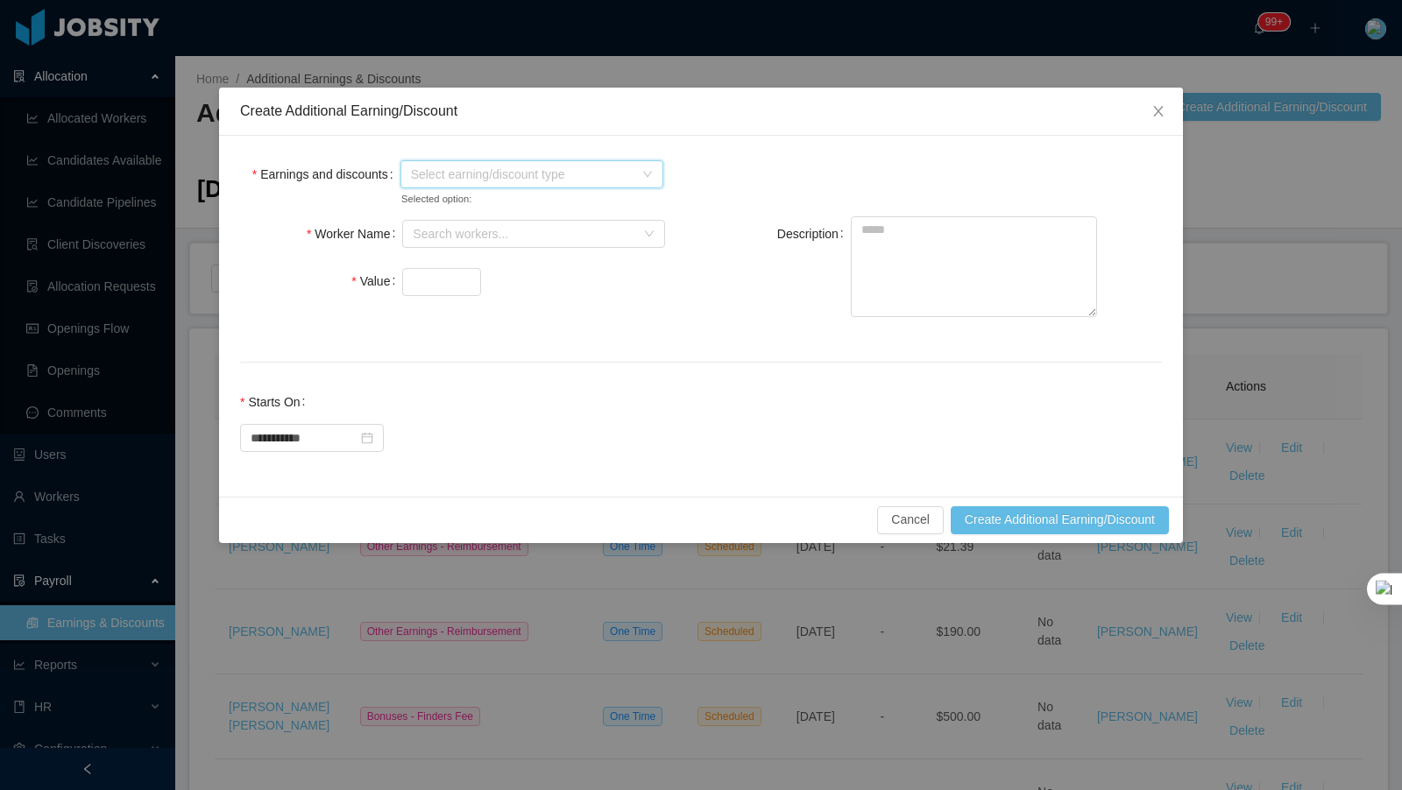
click at [490, 183] on span "Select earning/discount type" at bounding box center [526, 174] width 230 height 26
drag, startPoint x: 413, startPoint y: 390, endPoint x: 449, endPoint y: 405, distance: 38.9
click at [413, 390] on icon "icon: caret-down" at bounding box center [414, 389] width 4 height 6
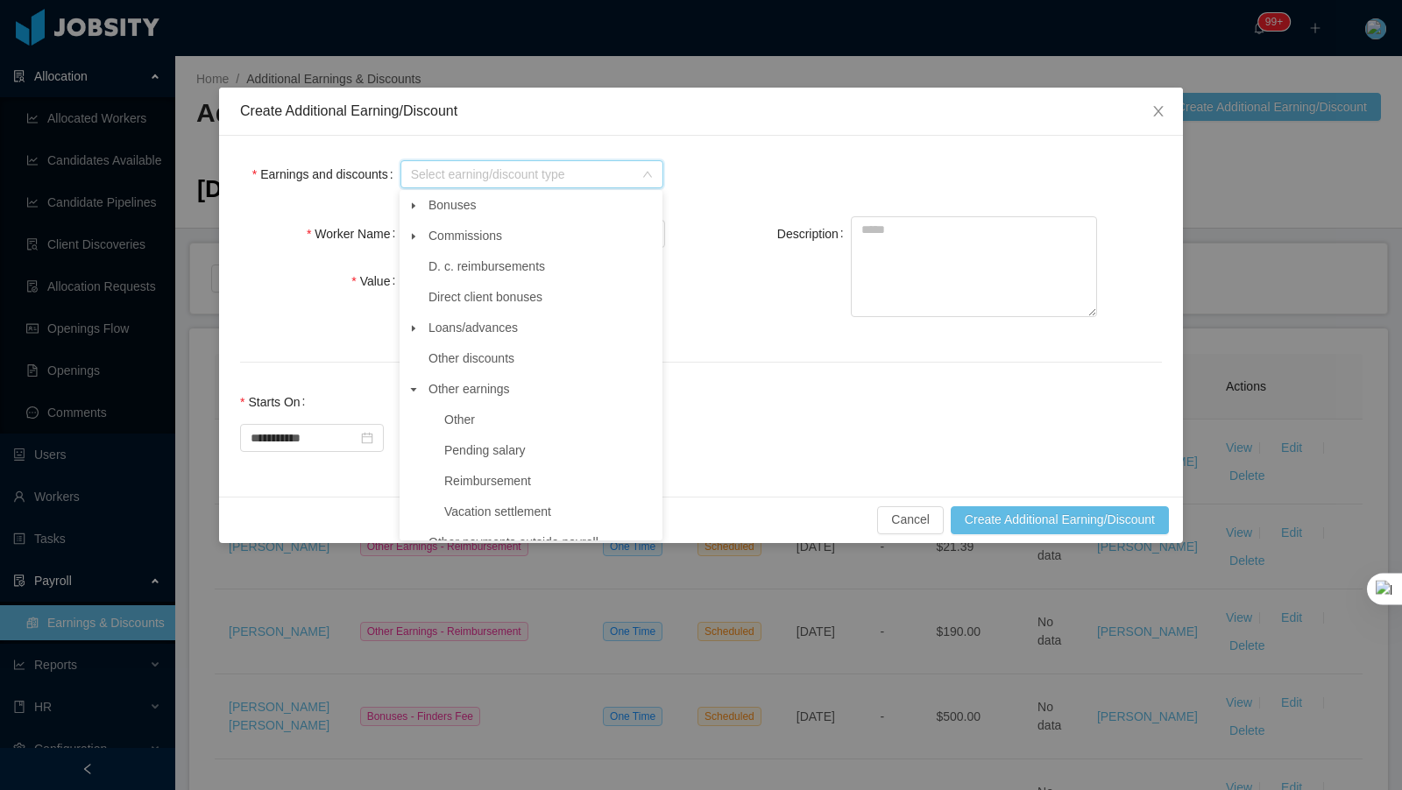
click at [482, 480] on span "Reimbursement" at bounding box center [487, 481] width 87 height 14
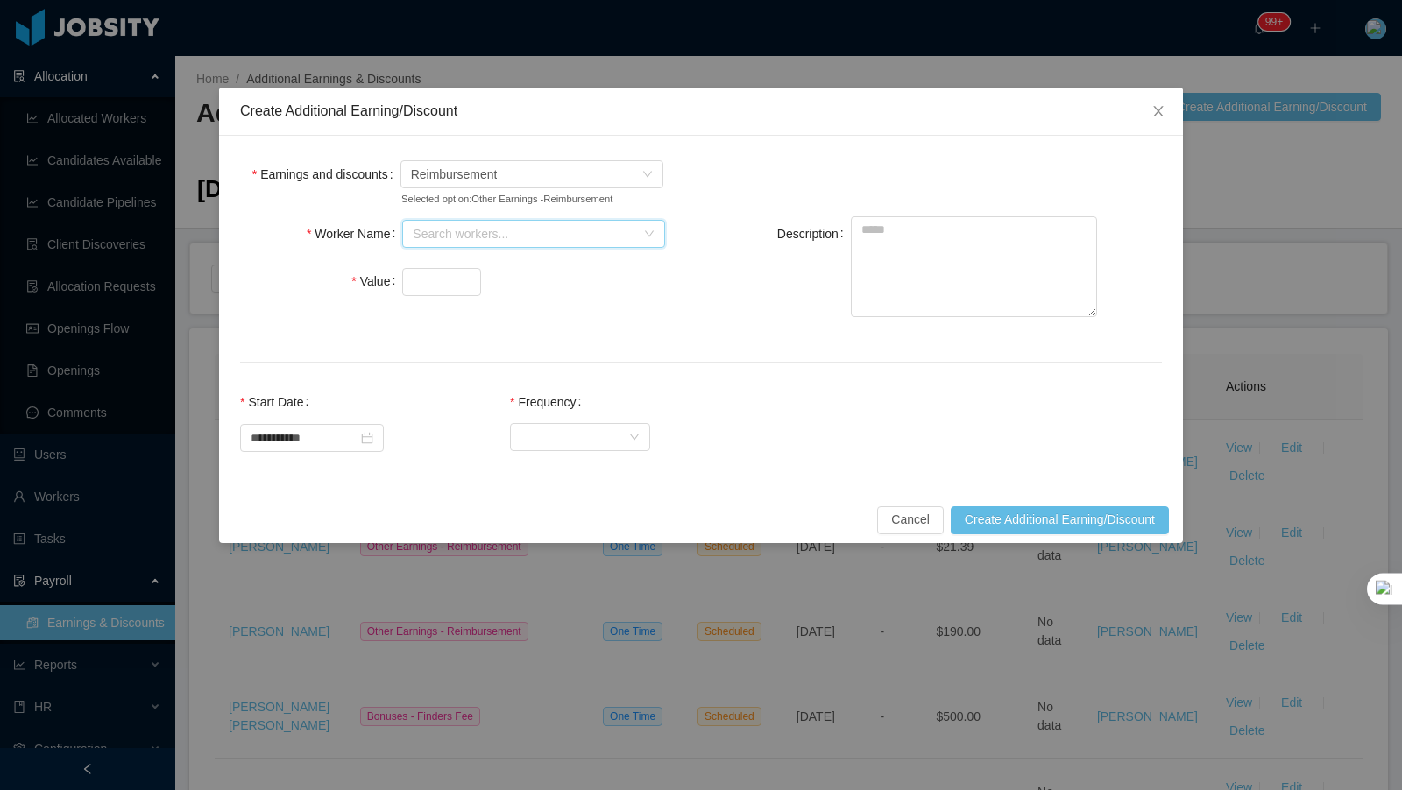
click at [428, 238] on div "Search workers..." at bounding box center [528, 234] width 230 height 26
type input "*******"
click at [431, 287] on input "Value" at bounding box center [441, 282] width 77 height 26
type input "****"
click at [873, 263] on textarea "Description" at bounding box center [974, 266] width 246 height 101
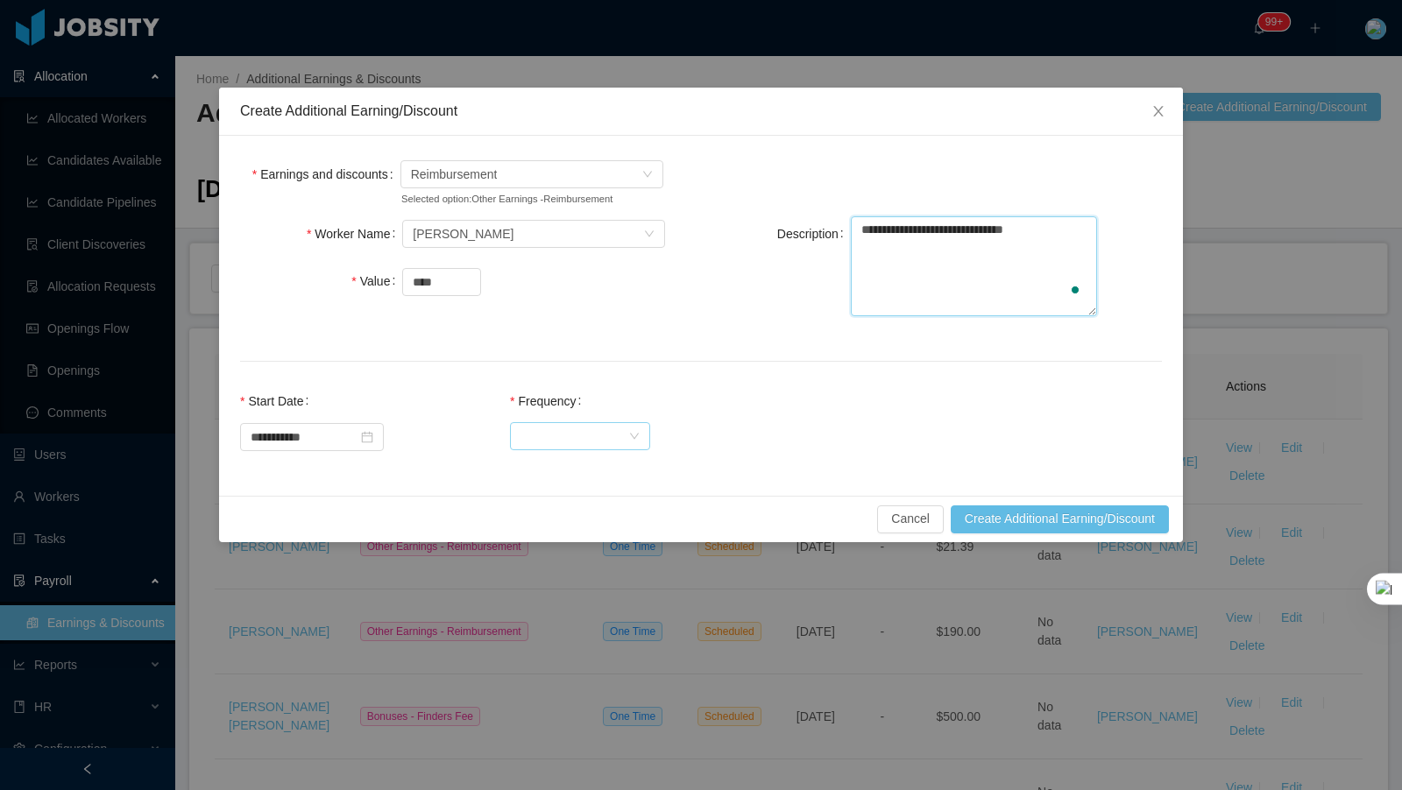
type textarea "**********"
click at [620, 450] on div "Select Frequency" at bounding box center [574, 436] width 108 height 26
drag, startPoint x: 591, startPoint y: 481, endPoint x: 1003, endPoint y: 508, distance: 413.6
click at [593, 479] on li "One Time" at bounding box center [590, 485] width 140 height 28
click at [1116, 534] on button "Create Additional Earning/Discount" at bounding box center [1060, 520] width 218 height 28
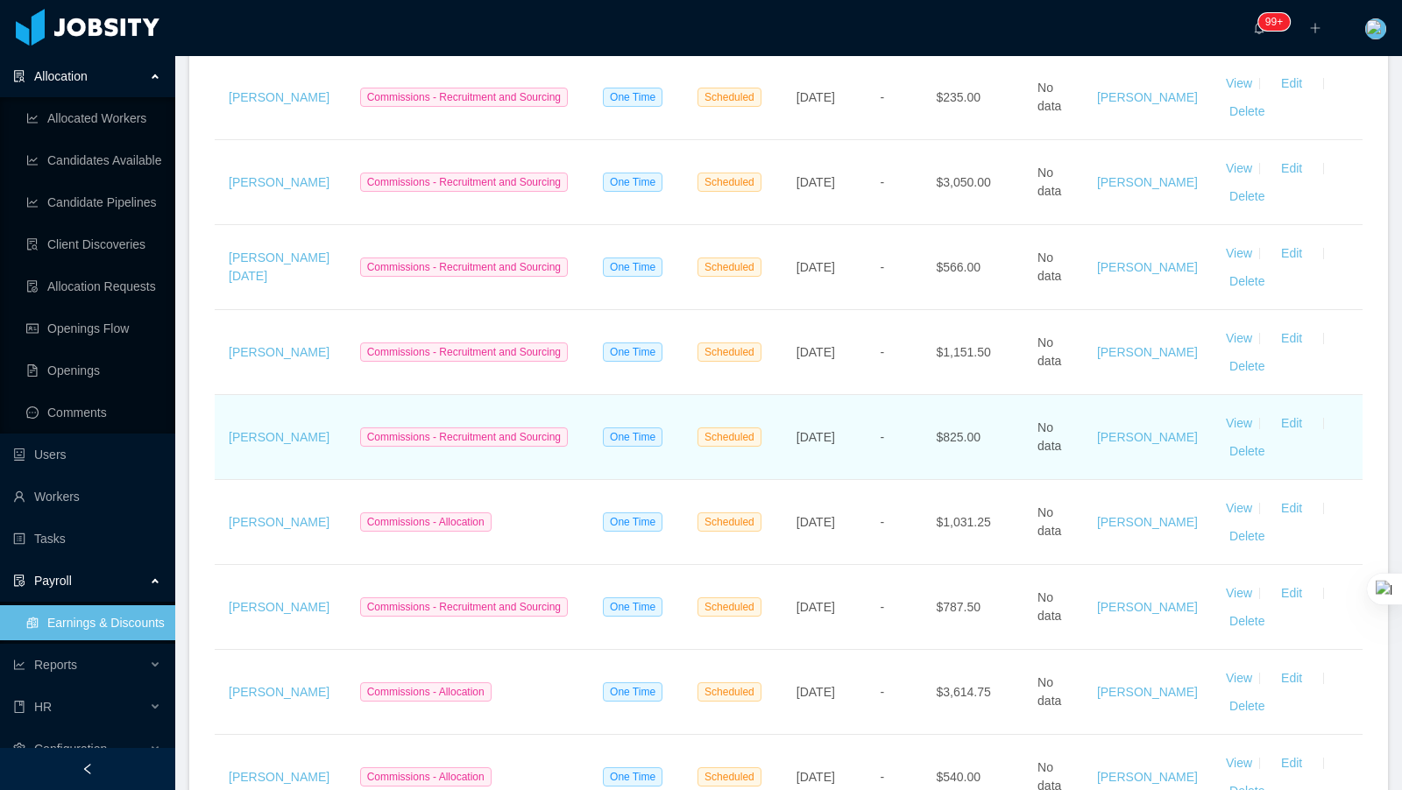
scroll to position [1560, 0]
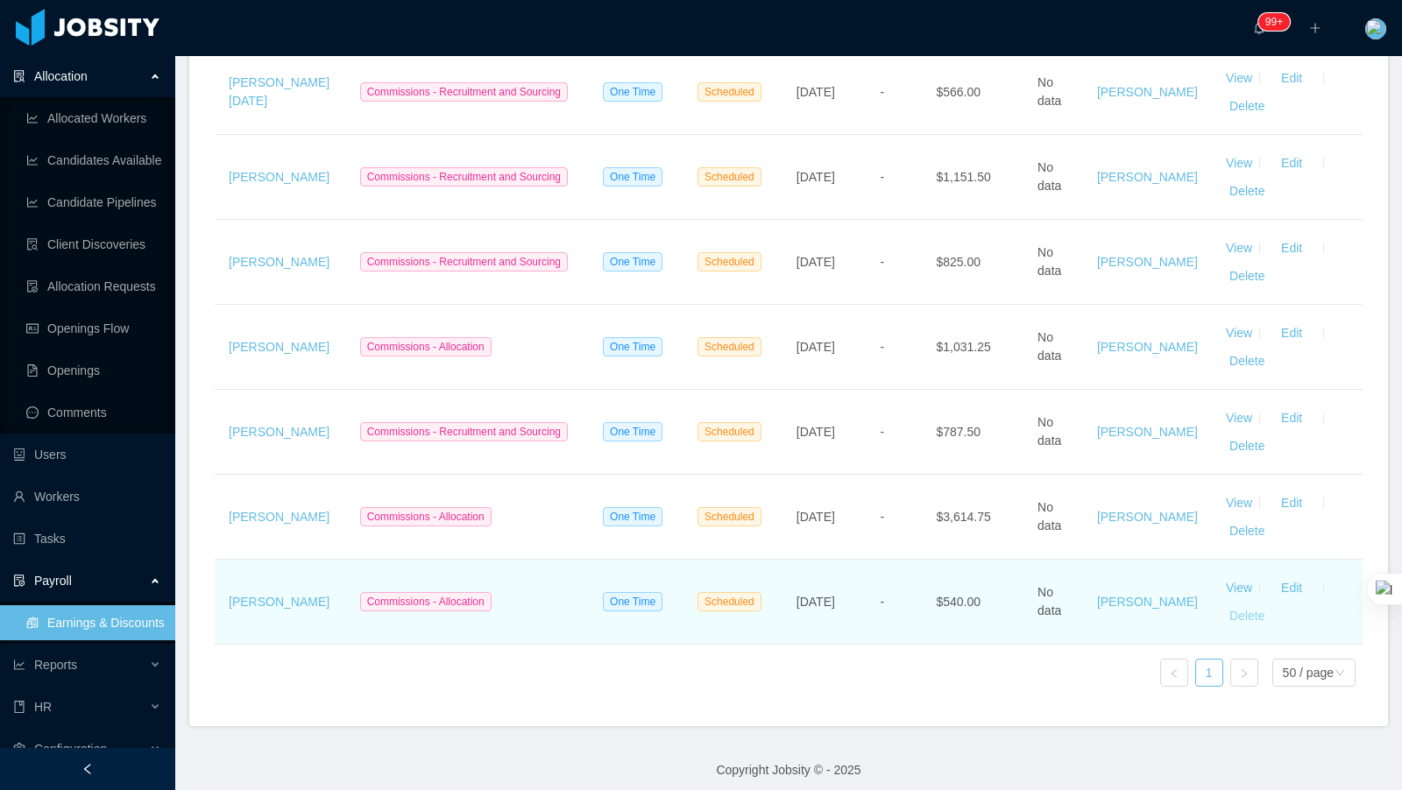
click at [1248, 606] on button "Delete" at bounding box center [1247, 616] width 42 height 28
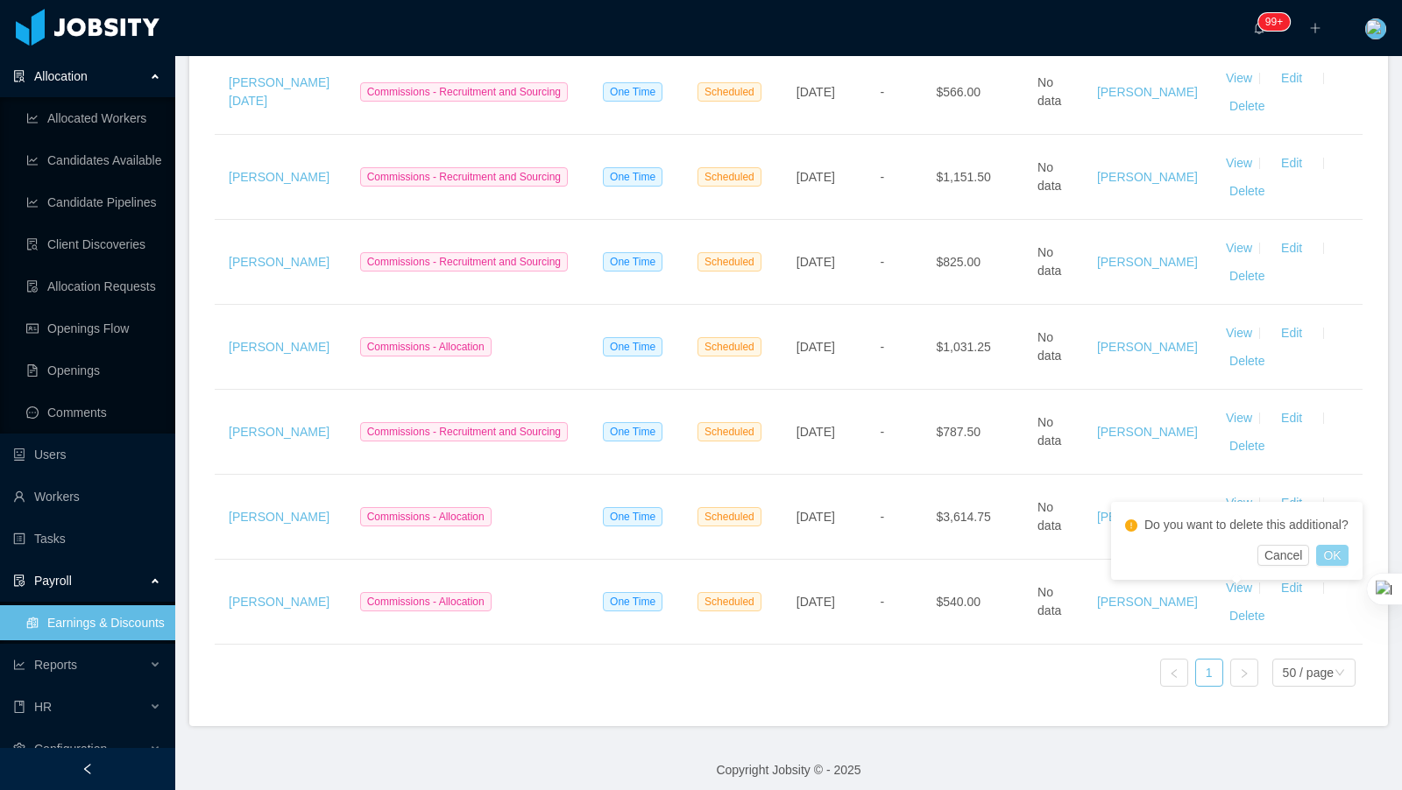
click at [1333, 554] on button "OK" at bounding box center [1332, 555] width 32 height 21
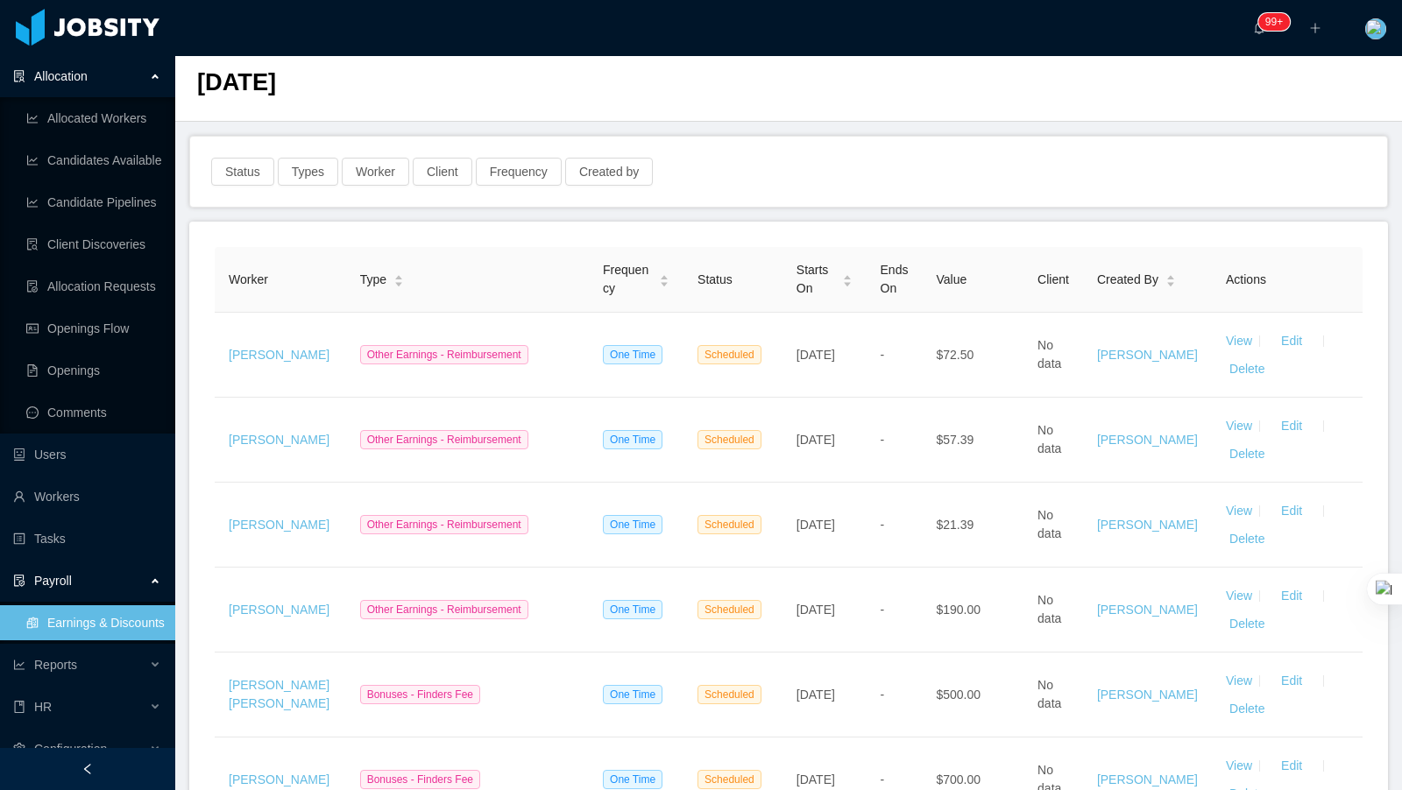
scroll to position [0, 0]
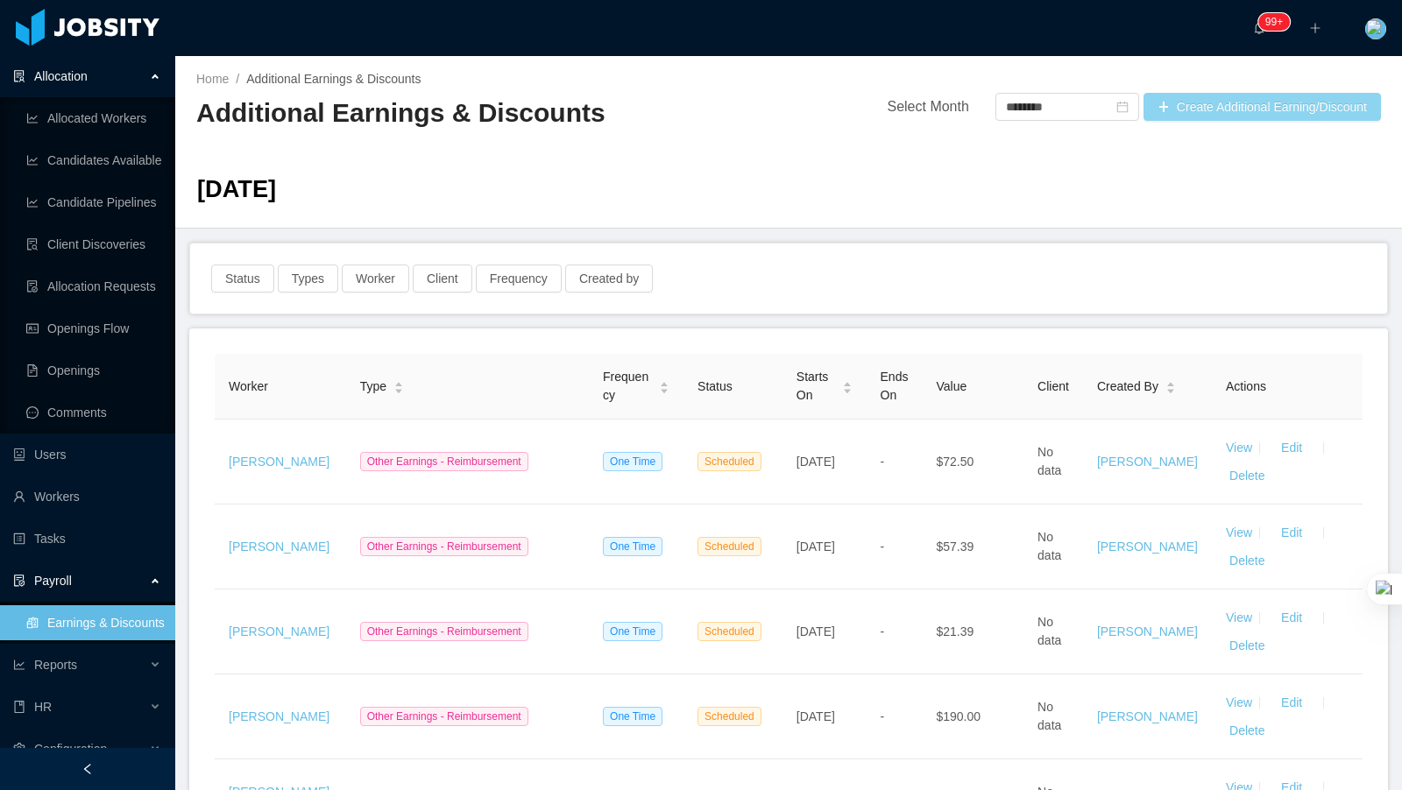
click at [1202, 110] on button "Create Additional Earning/Discount" at bounding box center [1262, 107] width 237 height 28
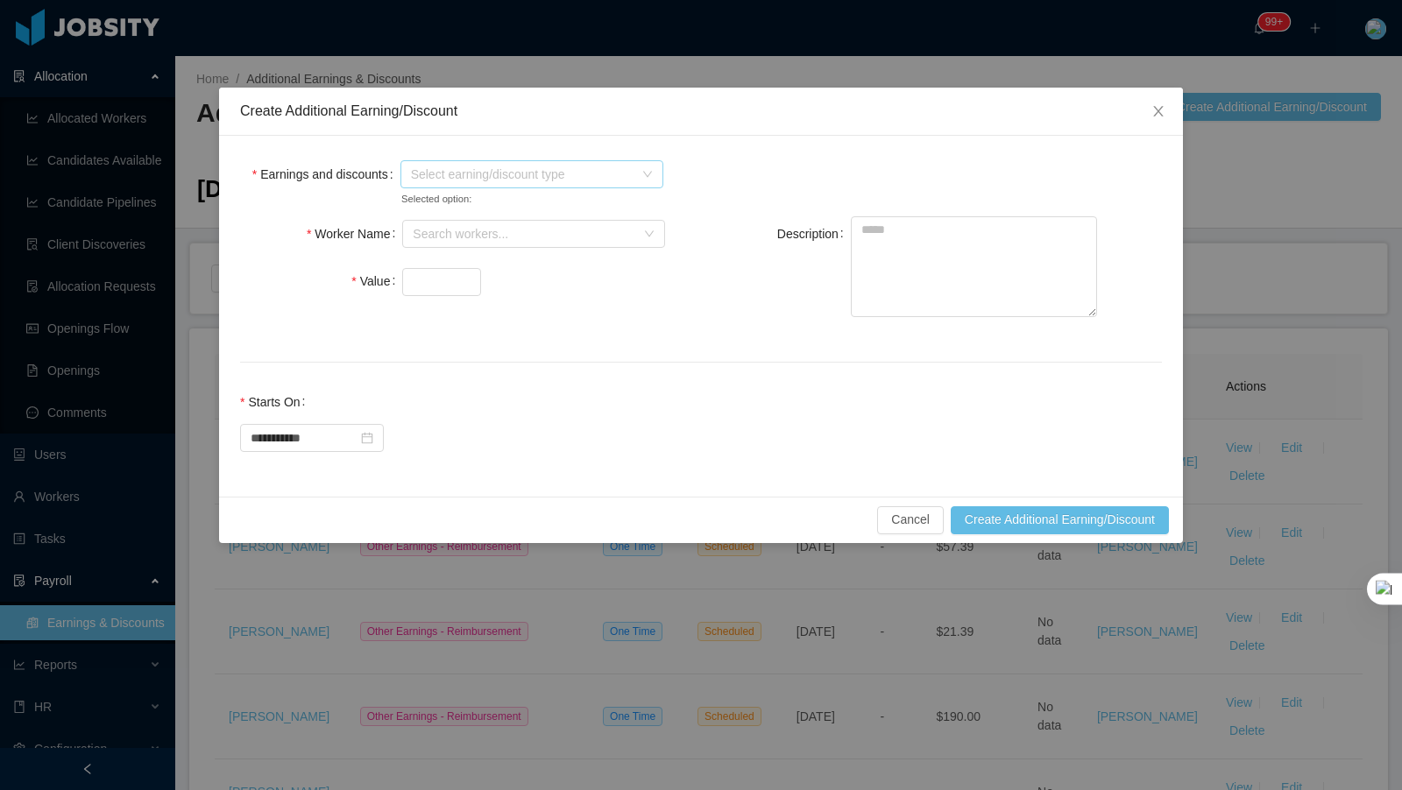
click at [446, 161] on span "Select earning/discount type" at bounding box center [526, 174] width 230 height 26
click at [409, 240] on icon "icon: caret-down" at bounding box center [413, 236] width 9 height 9
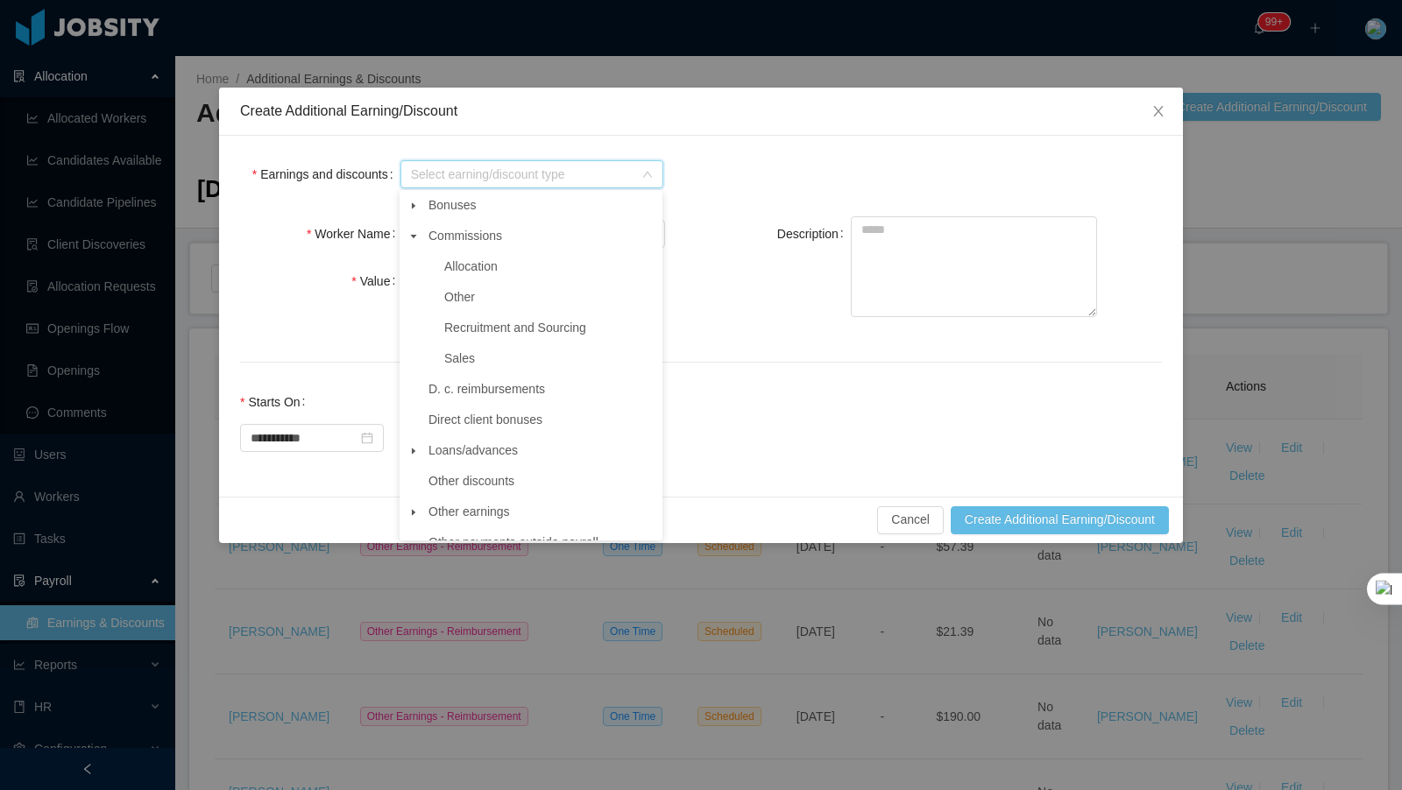
click at [462, 258] on span "Allocation" at bounding box center [549, 267] width 219 height 24
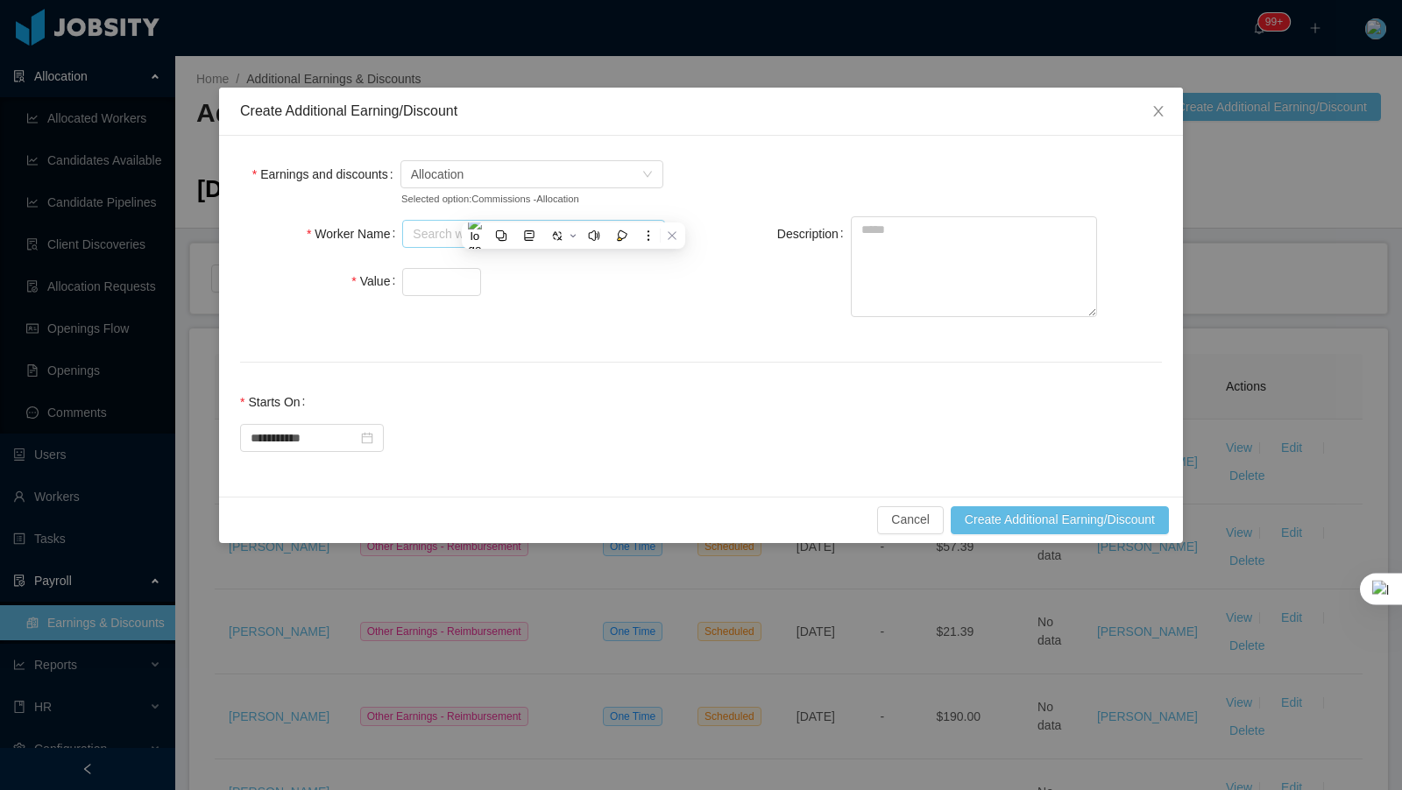
click at [446, 233] on div "Search workers..." at bounding box center [524, 234] width 223 height 18
type input "*******"
click at [428, 280] on input "Value" at bounding box center [441, 282] width 77 height 26
type input "***"
click at [937, 240] on textarea "Description" at bounding box center [974, 266] width 246 height 101
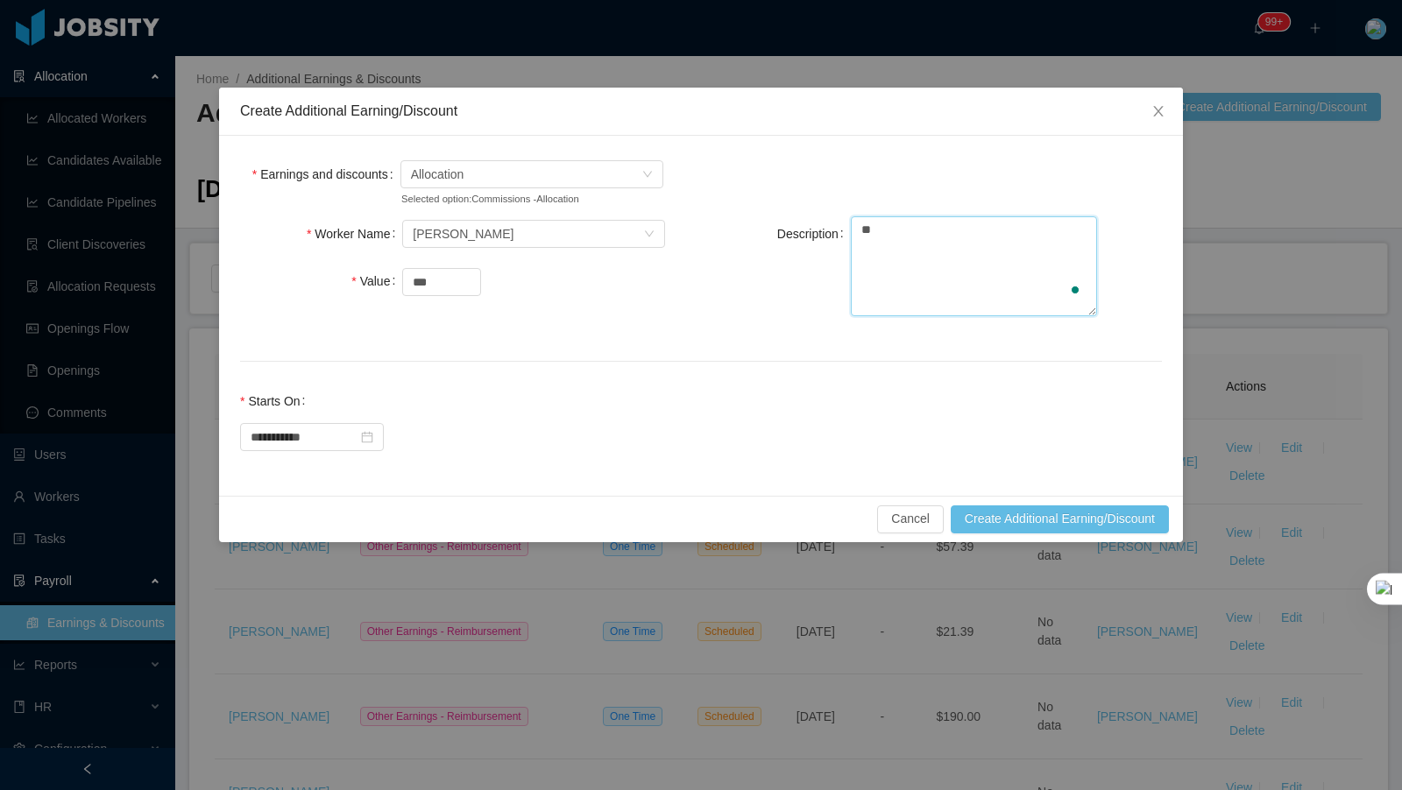
type textarea "*"
type textarea "**********"
click at [979, 519] on button "Create Additional Earning/Discount" at bounding box center [1060, 520] width 218 height 28
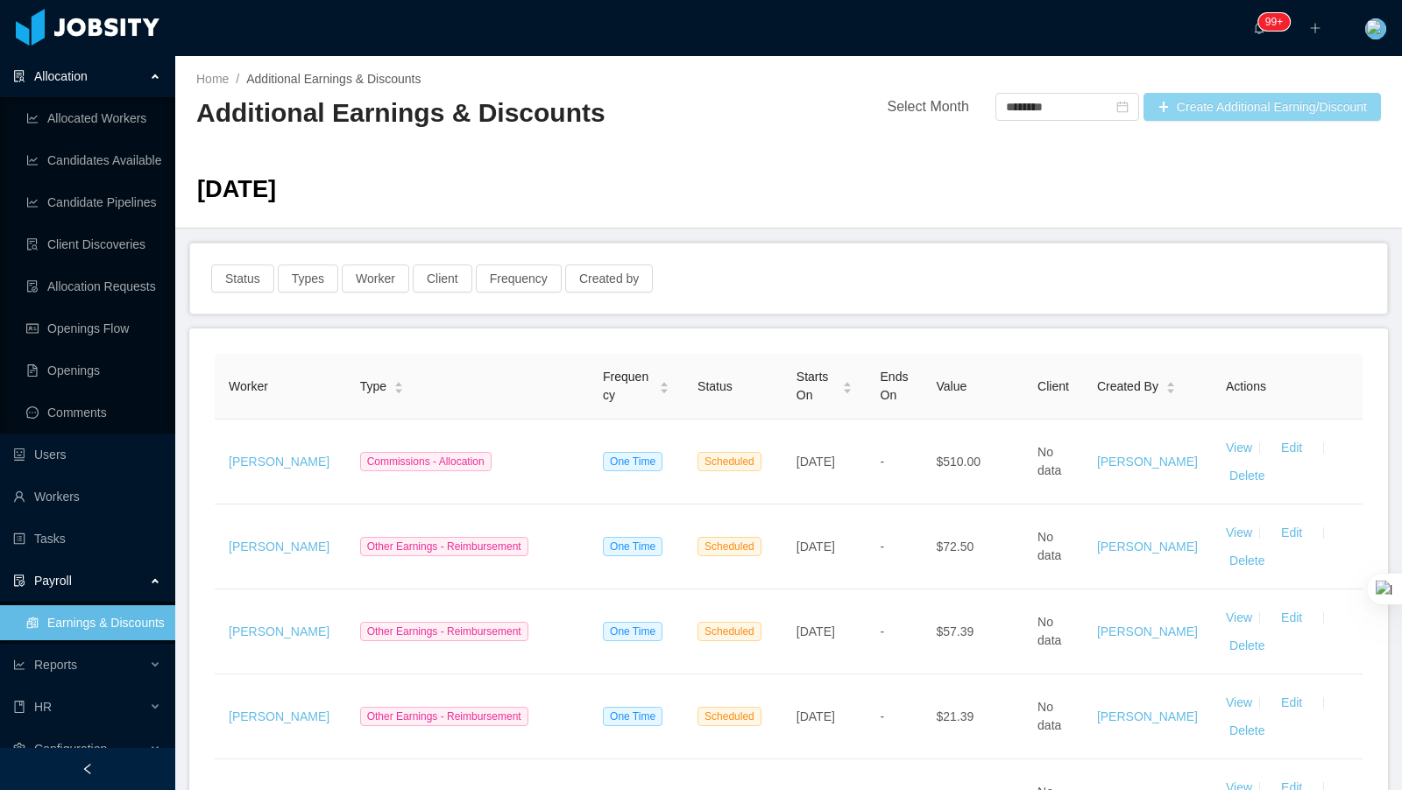
click at [1176, 112] on button "Create Additional Earning/Discount" at bounding box center [1262, 107] width 237 height 28
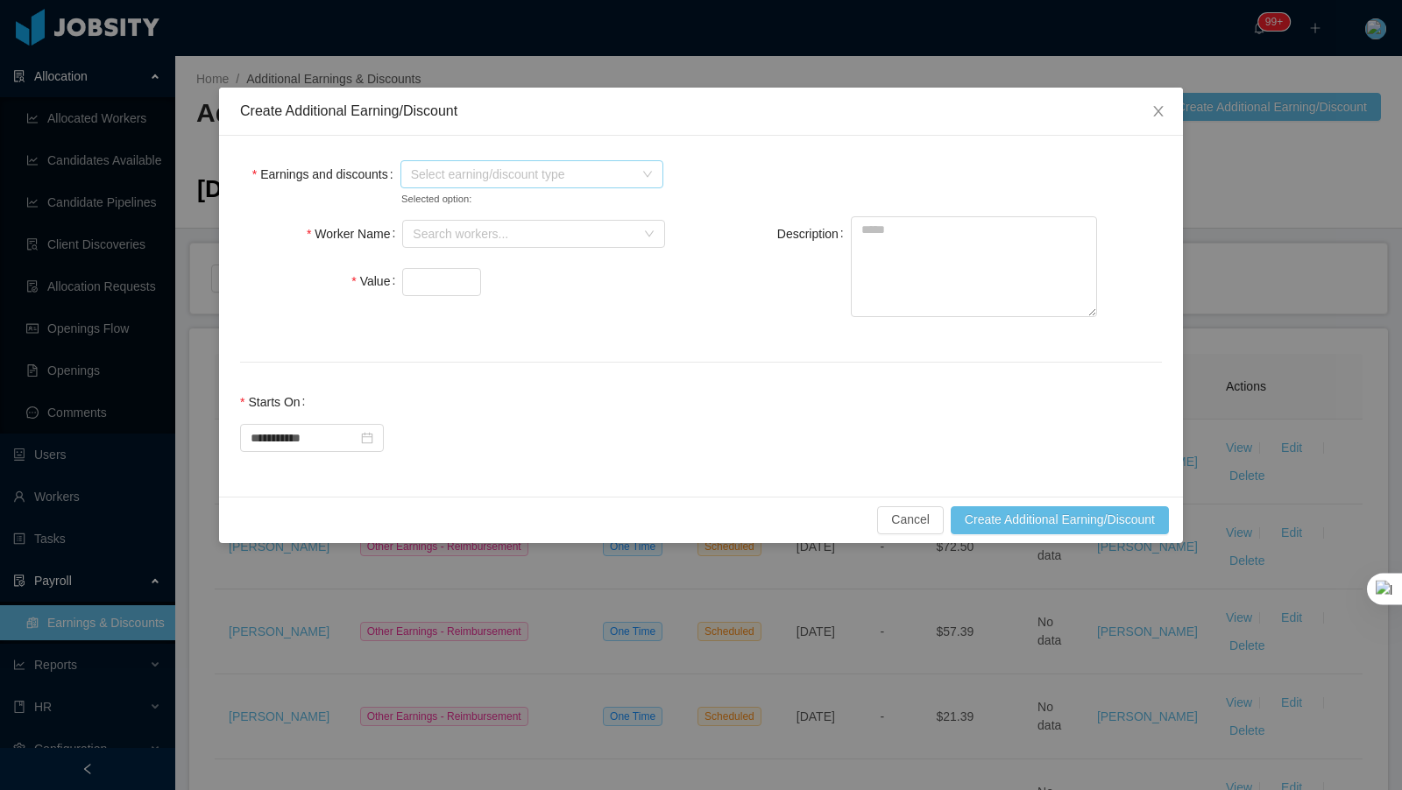
click at [419, 188] on div "Select earning/discount type" at bounding box center [512, 174] width 224 height 35
drag, startPoint x: 420, startPoint y: 178, endPoint x: 427, endPoint y: 189, distance: 13.4
click at [420, 178] on span "Select earning/discount type" at bounding box center [522, 175] width 223 height 18
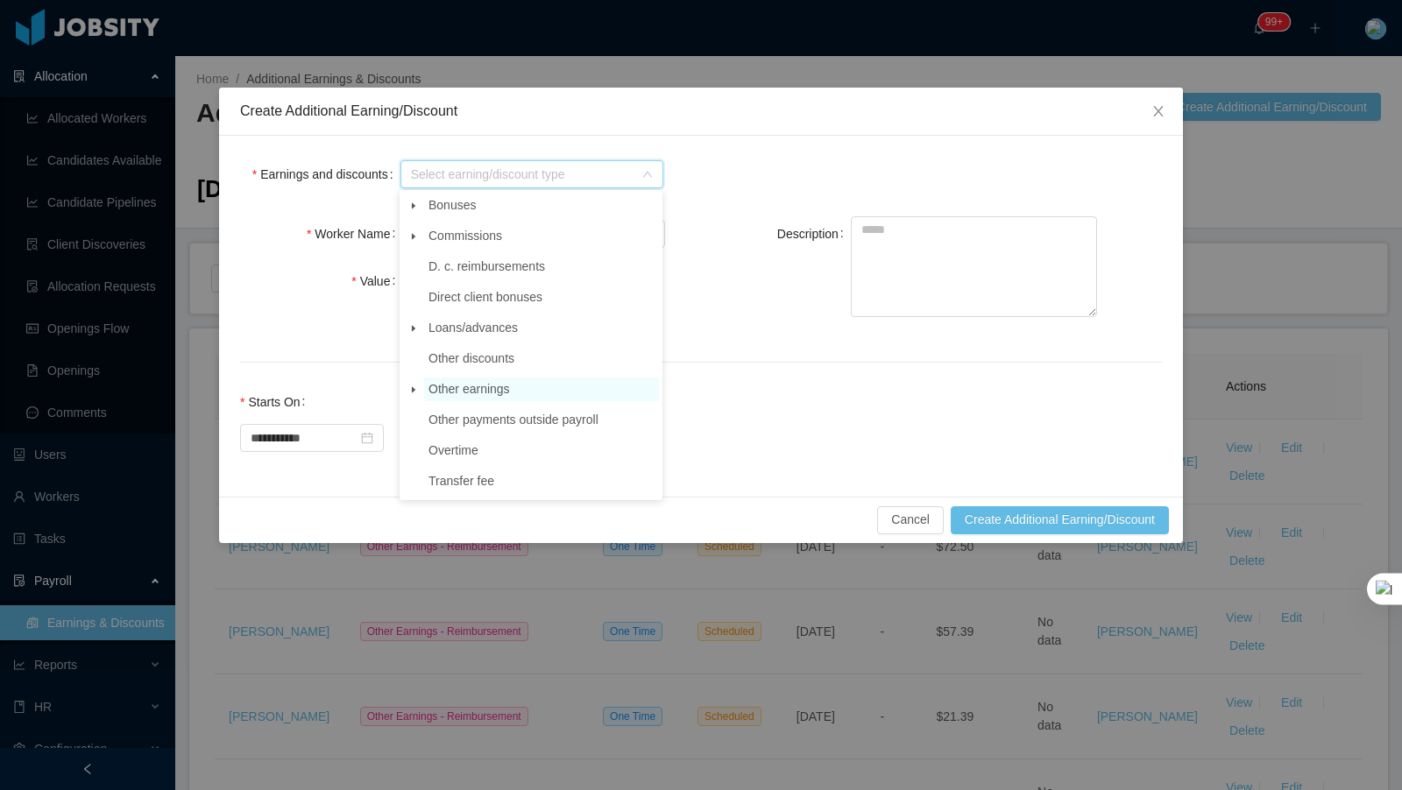
drag, startPoint x: 418, startPoint y: 391, endPoint x: 444, endPoint y: 393, distance: 26.3
click at [418, 391] on span at bounding box center [413, 389] width 21 height 21
click at [527, 483] on span "Reimbursement" at bounding box center [487, 481] width 87 height 14
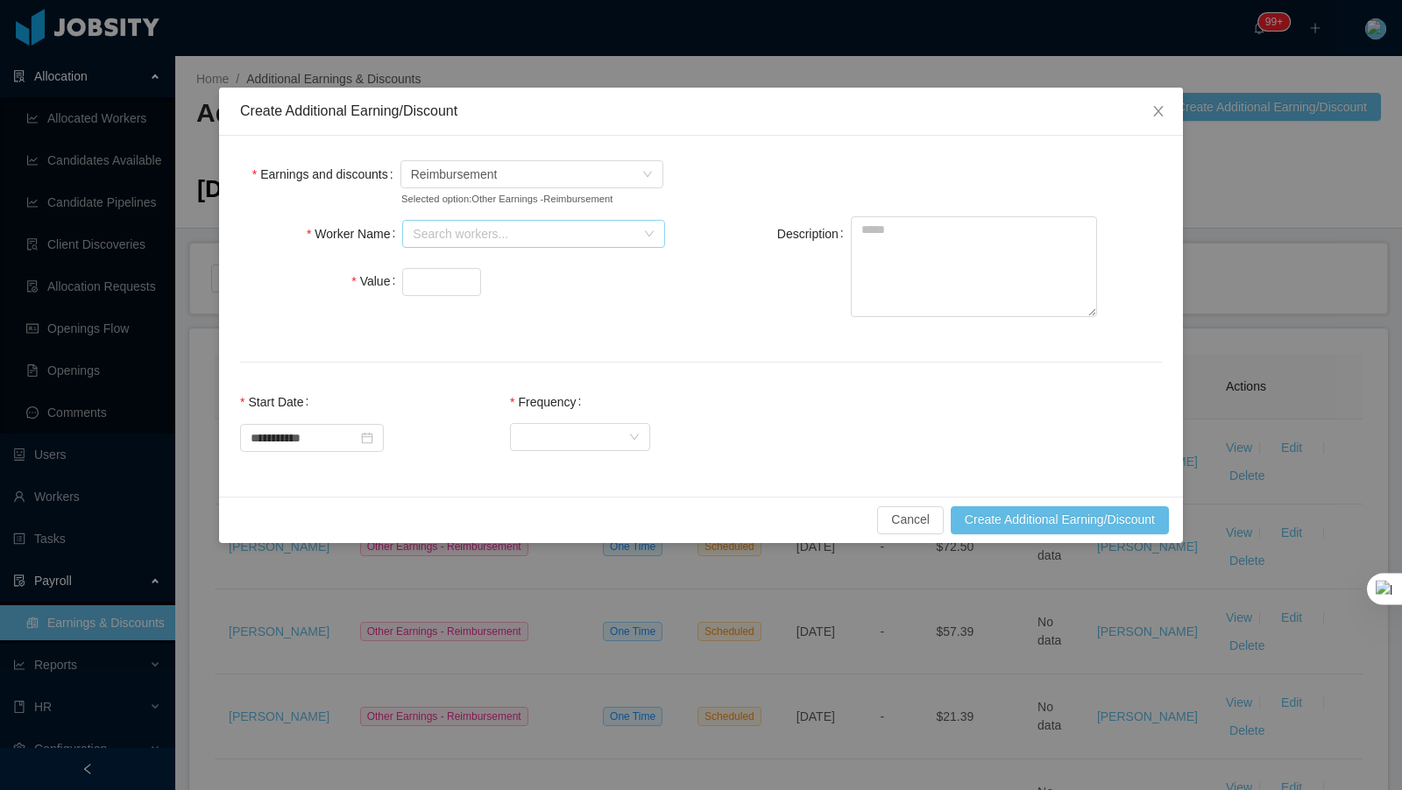
click at [476, 243] on div "Search workers..." at bounding box center [524, 234] width 223 height 18
type input "*******"
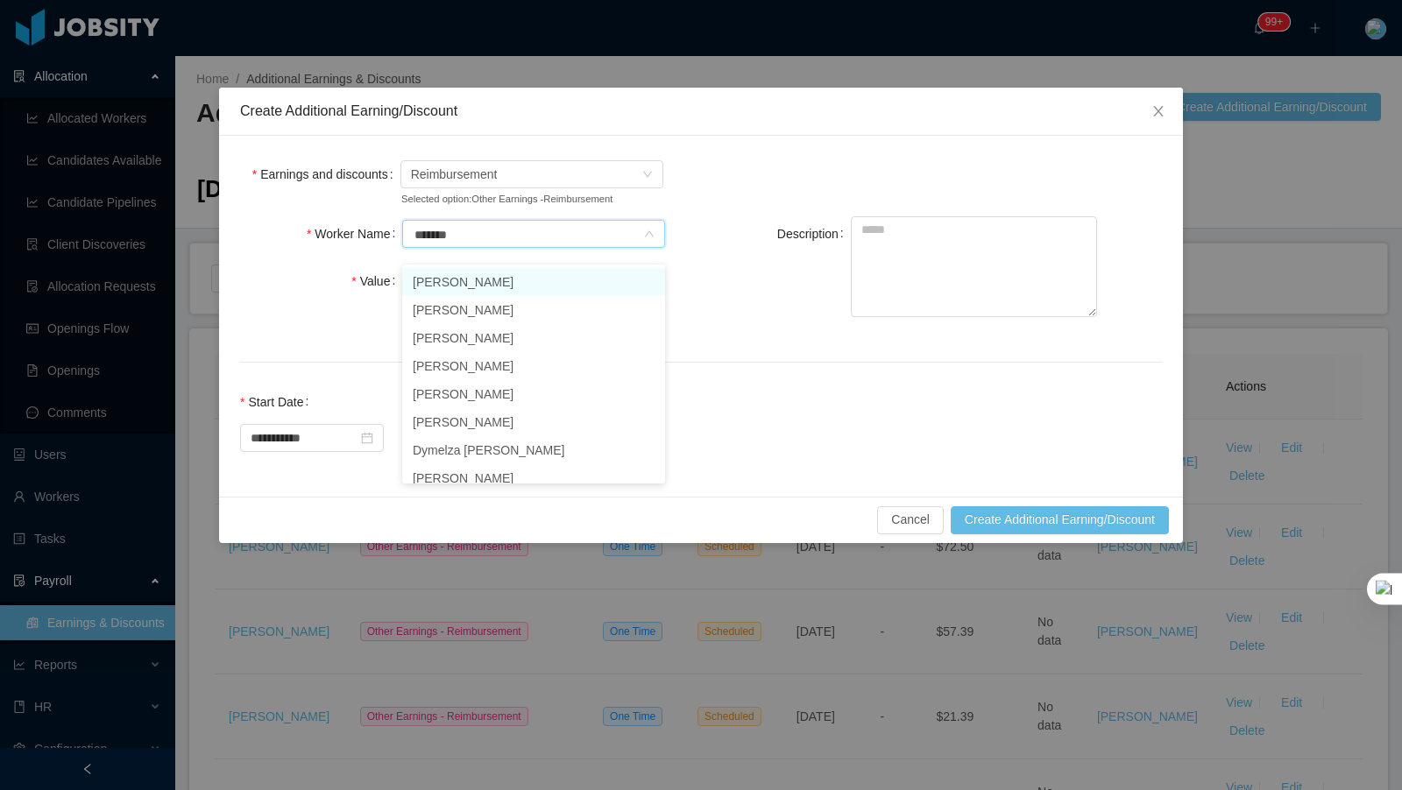
click at [477, 280] on li "[PERSON_NAME]" at bounding box center [533, 282] width 263 height 28
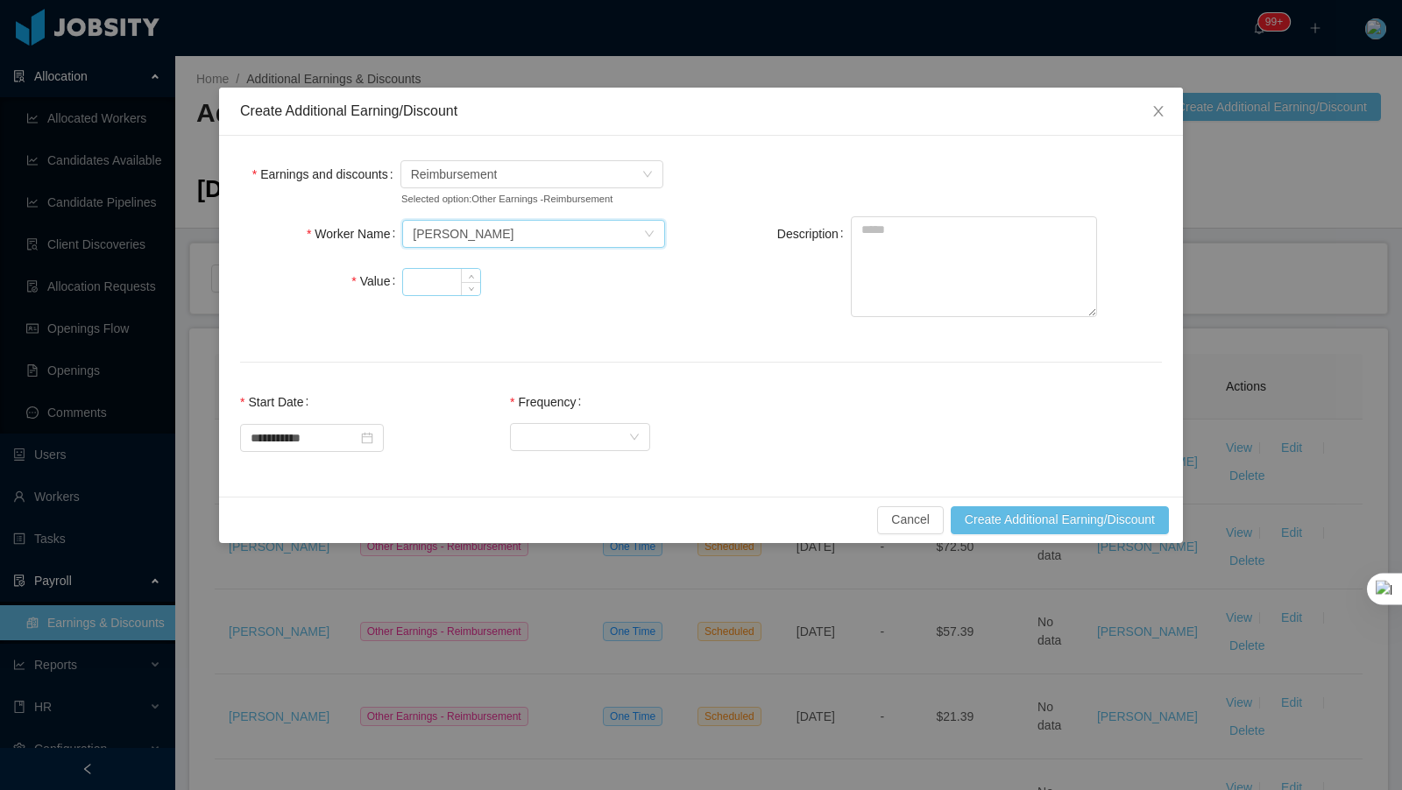
click at [426, 294] on input "Value" at bounding box center [441, 282] width 77 height 26
type input "****"
drag, startPoint x: 893, startPoint y: 281, endPoint x: 895, endPoint y: 271, distance: 10.7
click at [892, 281] on textarea "Description" at bounding box center [974, 266] width 246 height 101
click at [895, 271] on textarea "Description" at bounding box center [974, 266] width 246 height 101
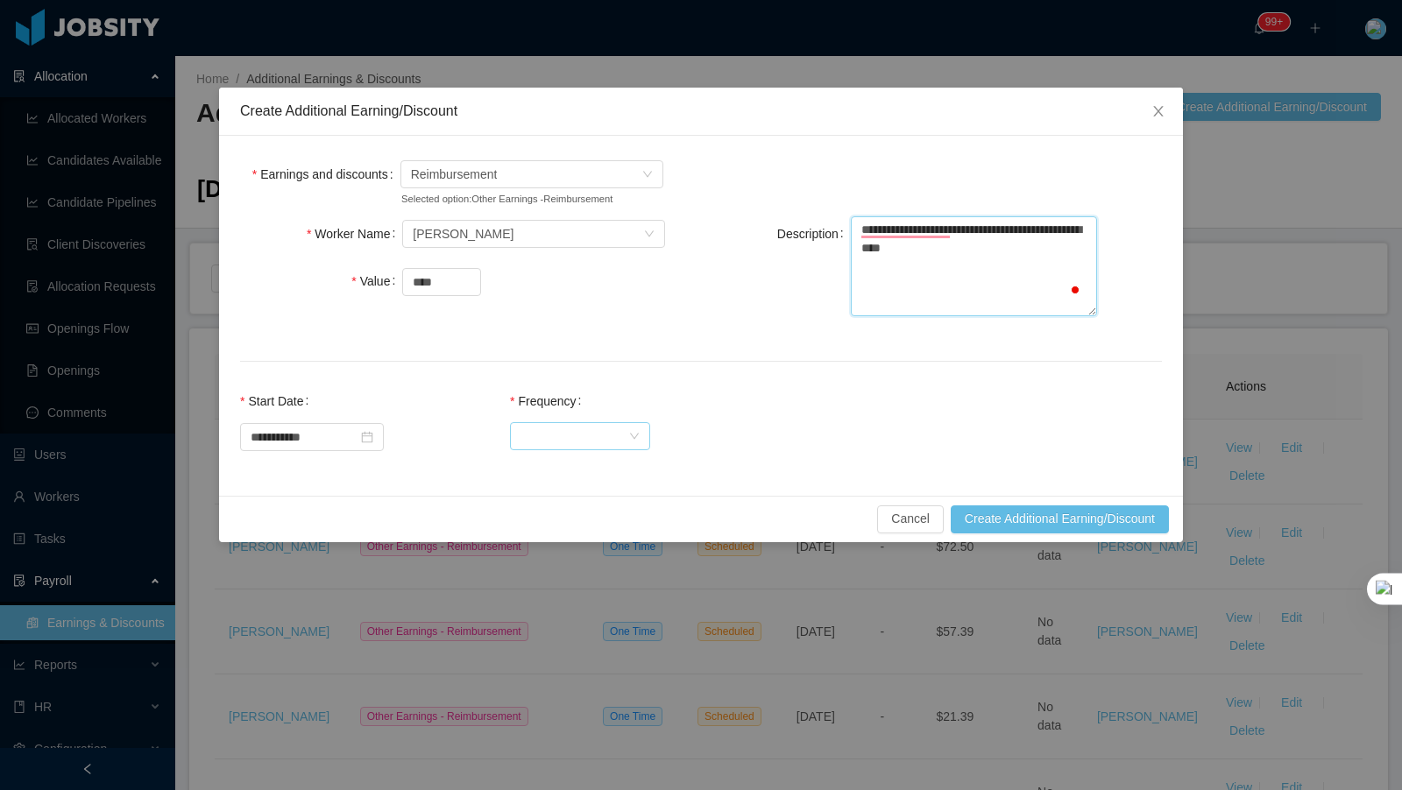
type textarea "**********"
click at [597, 450] on div "Select Frequency" at bounding box center [574, 436] width 108 height 26
drag, startPoint x: 571, startPoint y: 485, endPoint x: 622, endPoint y: 484, distance: 50.8
click at [574, 483] on li "One Time" at bounding box center [590, 485] width 140 height 28
click at [1027, 533] on button "Create Additional Earning/Discount" at bounding box center [1060, 520] width 218 height 28
